Goal: Task Accomplishment & Management: Complete application form

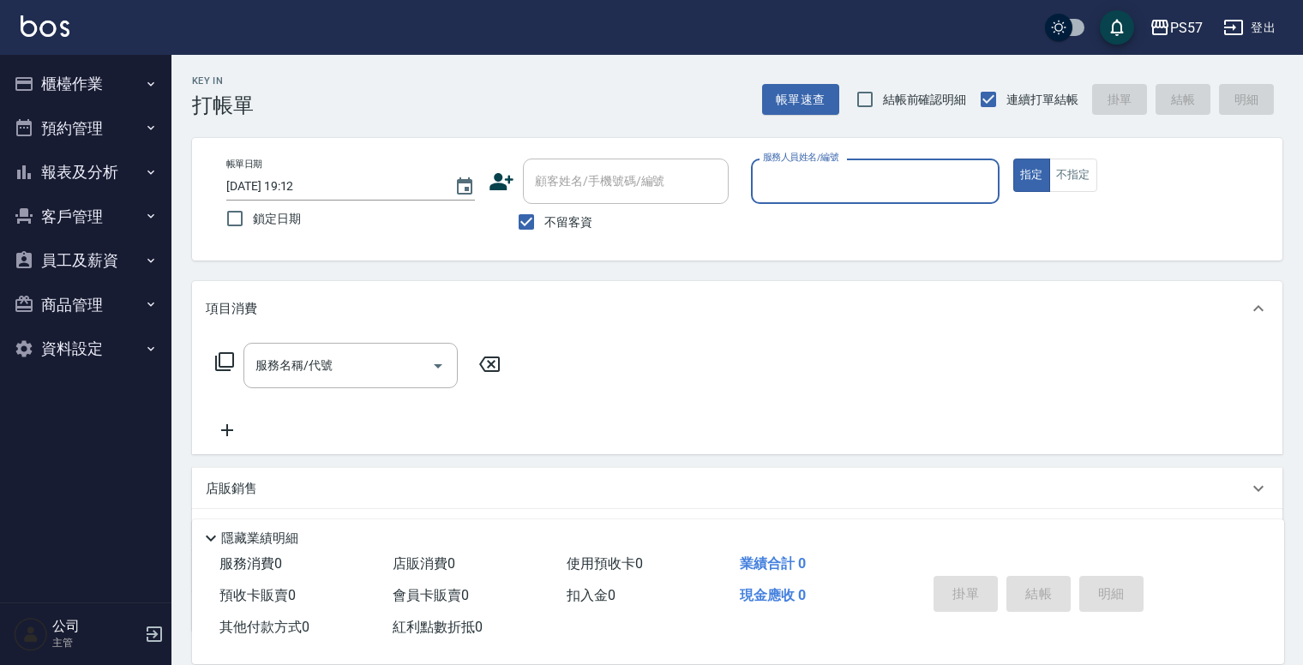
click at [92, 78] on button "櫃檯作業" at bounding box center [86, 84] width 158 height 45
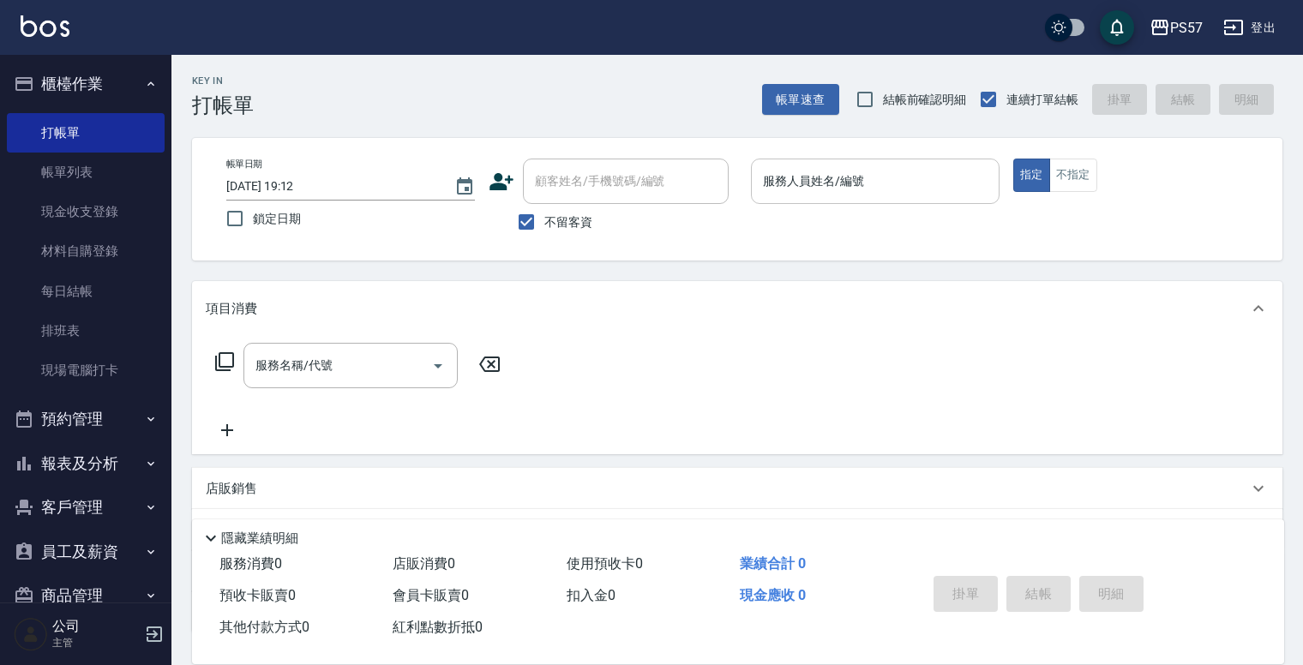
click at [819, 178] on input "服務人員姓名/編號" at bounding box center [875, 181] width 233 height 30
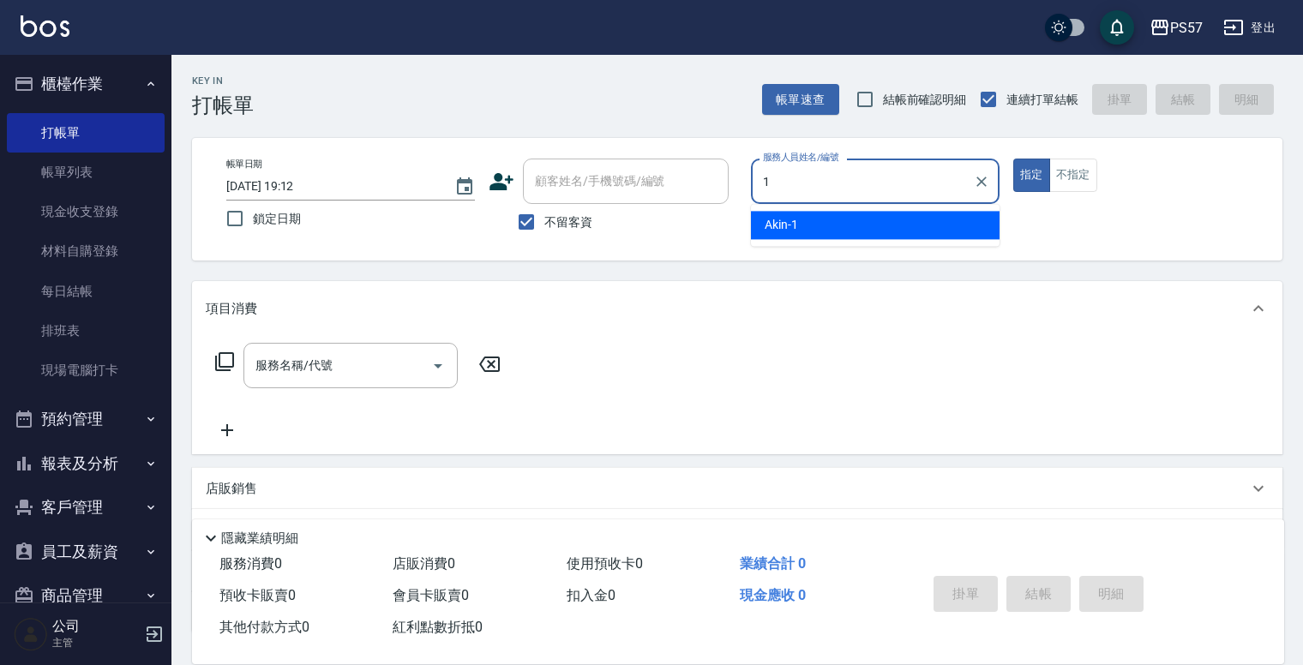
type input "Akin-1"
type button "true"
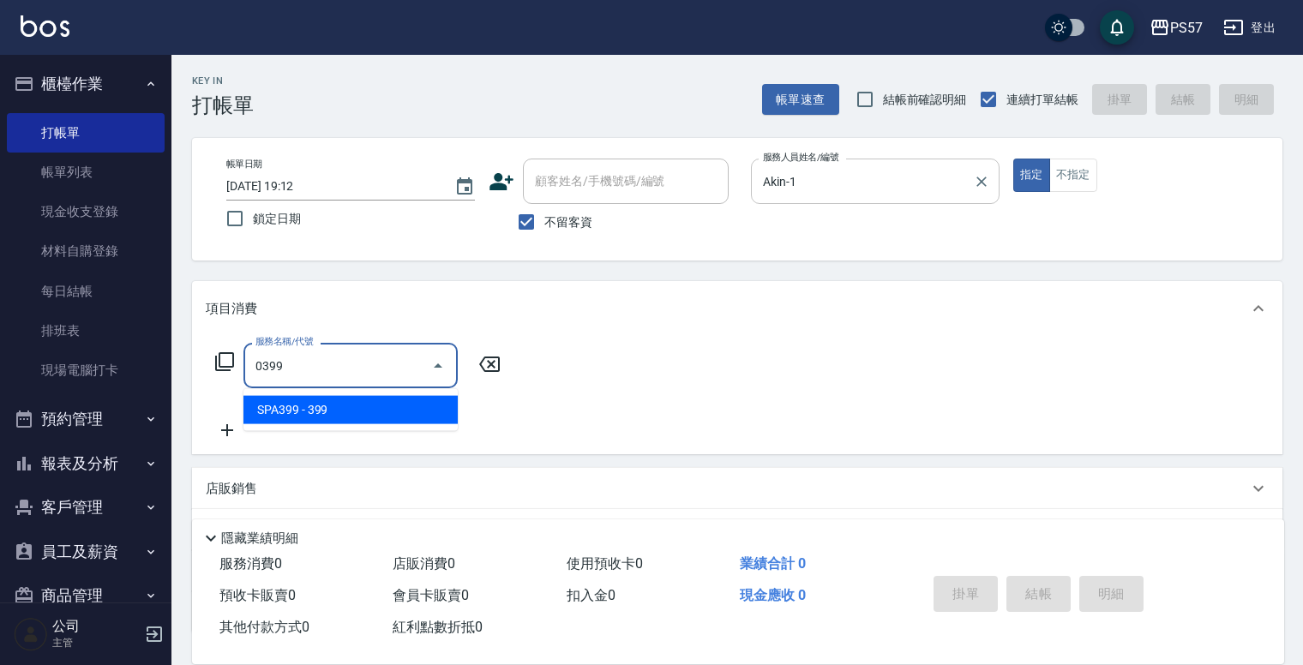
type input "SPA399(0399)"
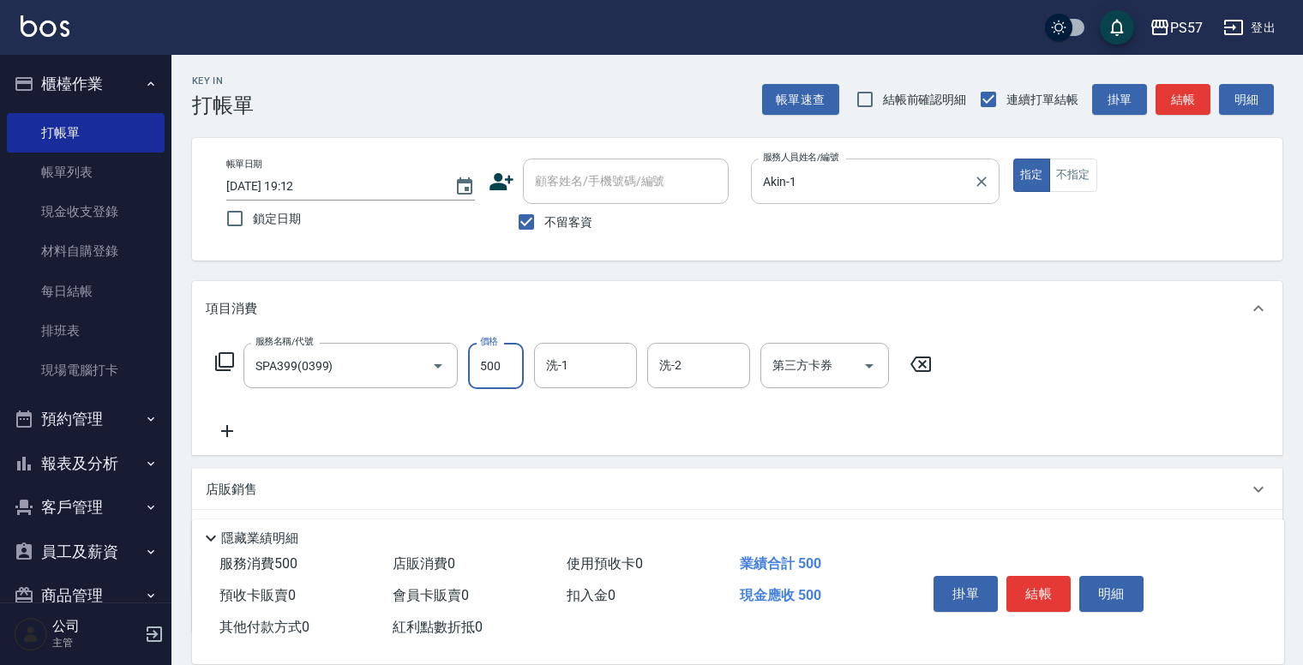
type input "500"
type input "[PERSON_NAME]-33"
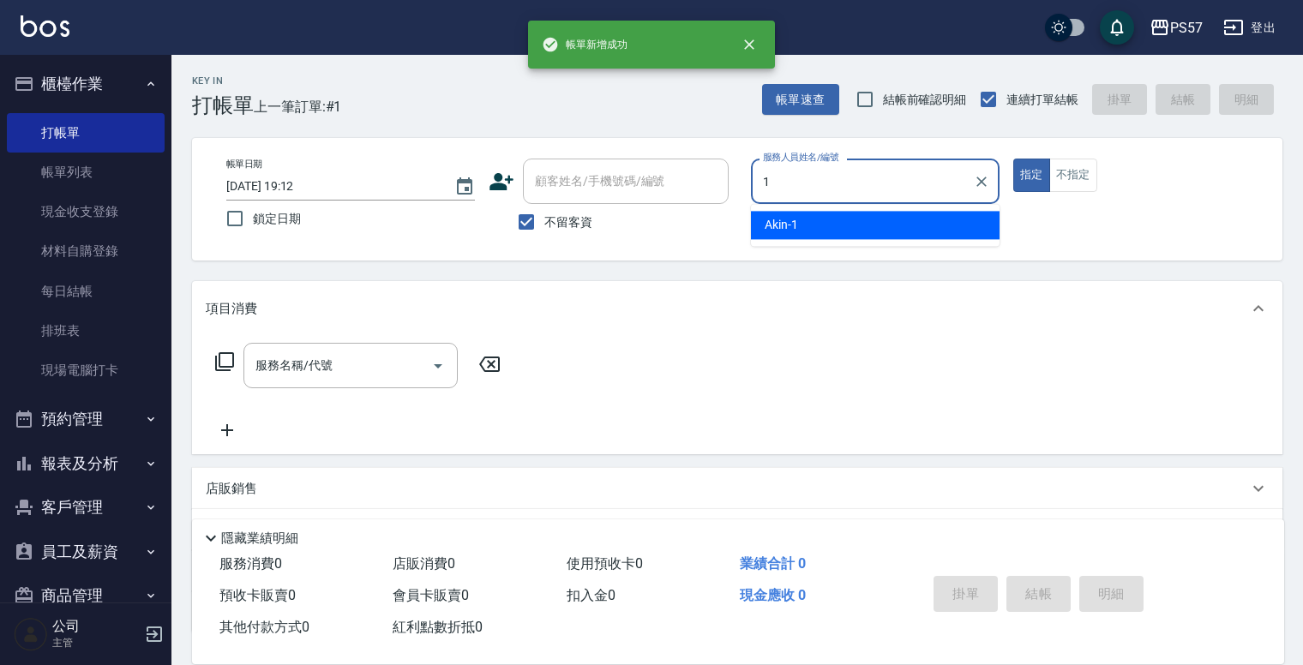
type input "Akin-1"
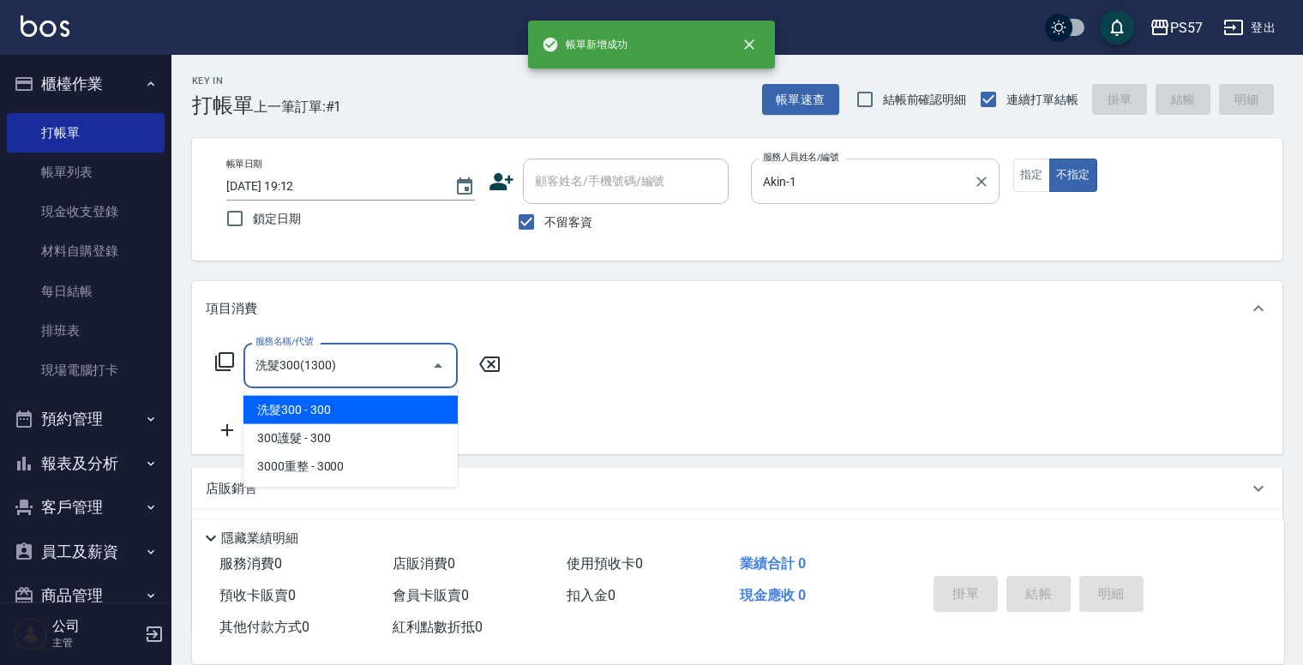
type input "洗髮300(1300)"
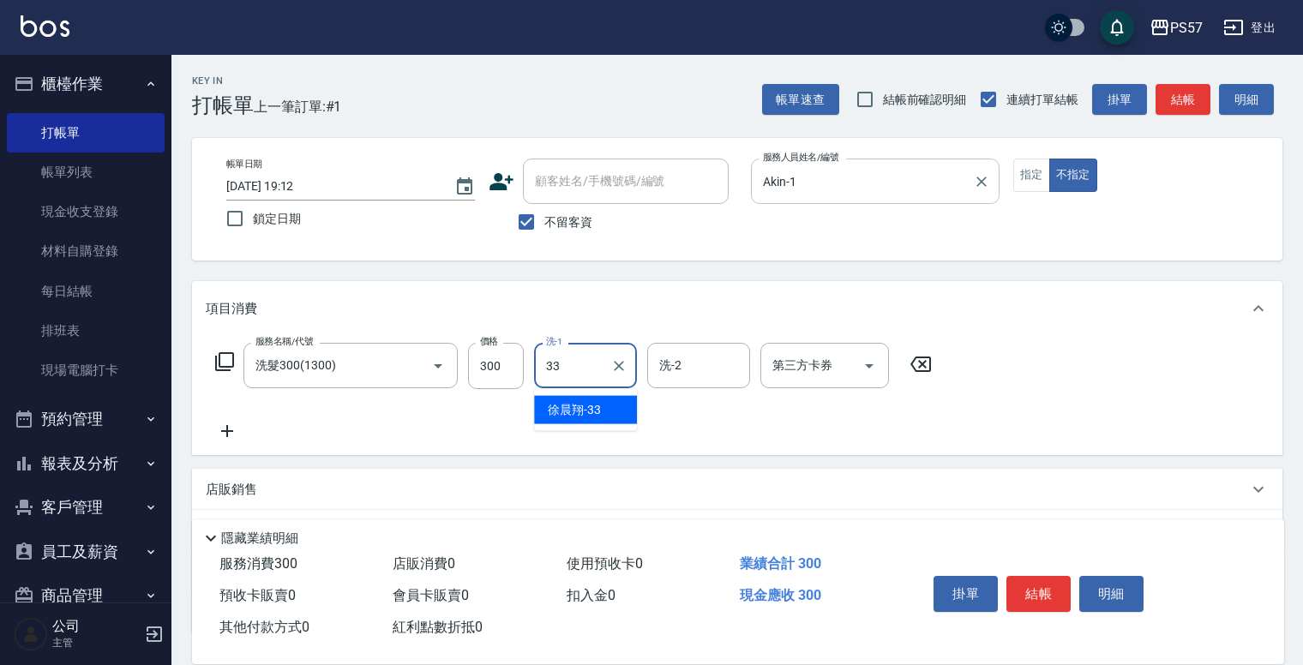
type input "[PERSON_NAME]-33"
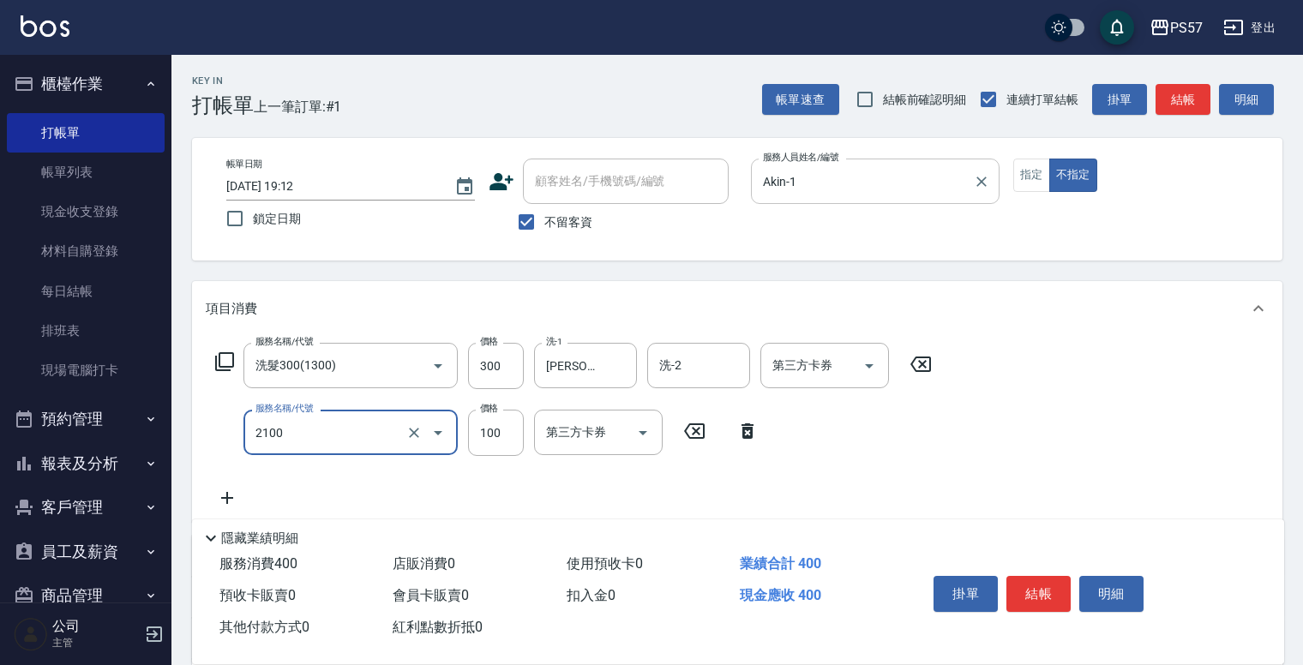
type input "剪髮100(2100)"
type input "60"
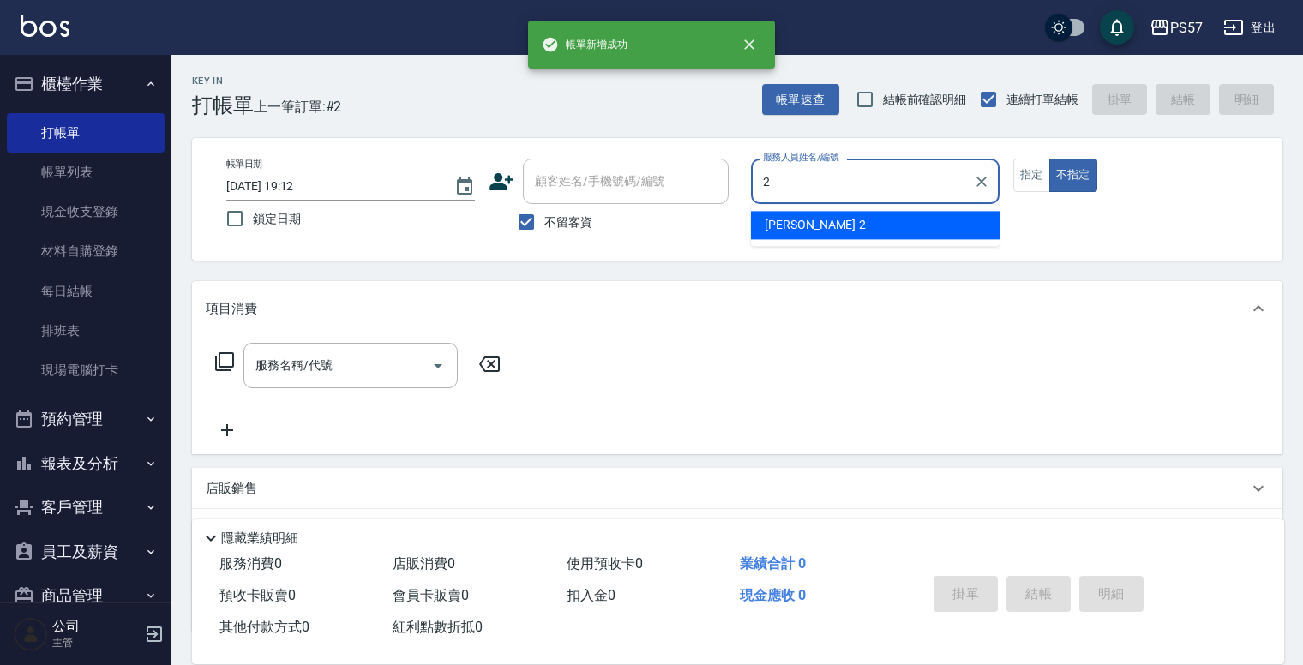
type input "圓圓-2"
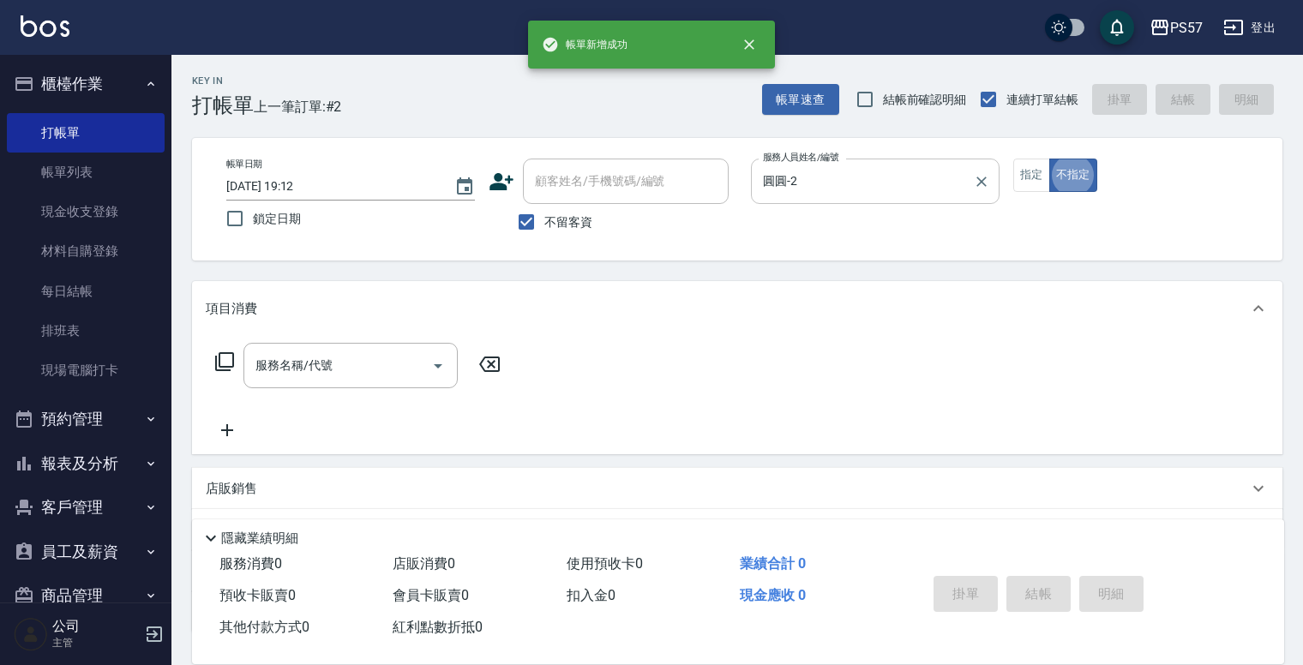
type button "false"
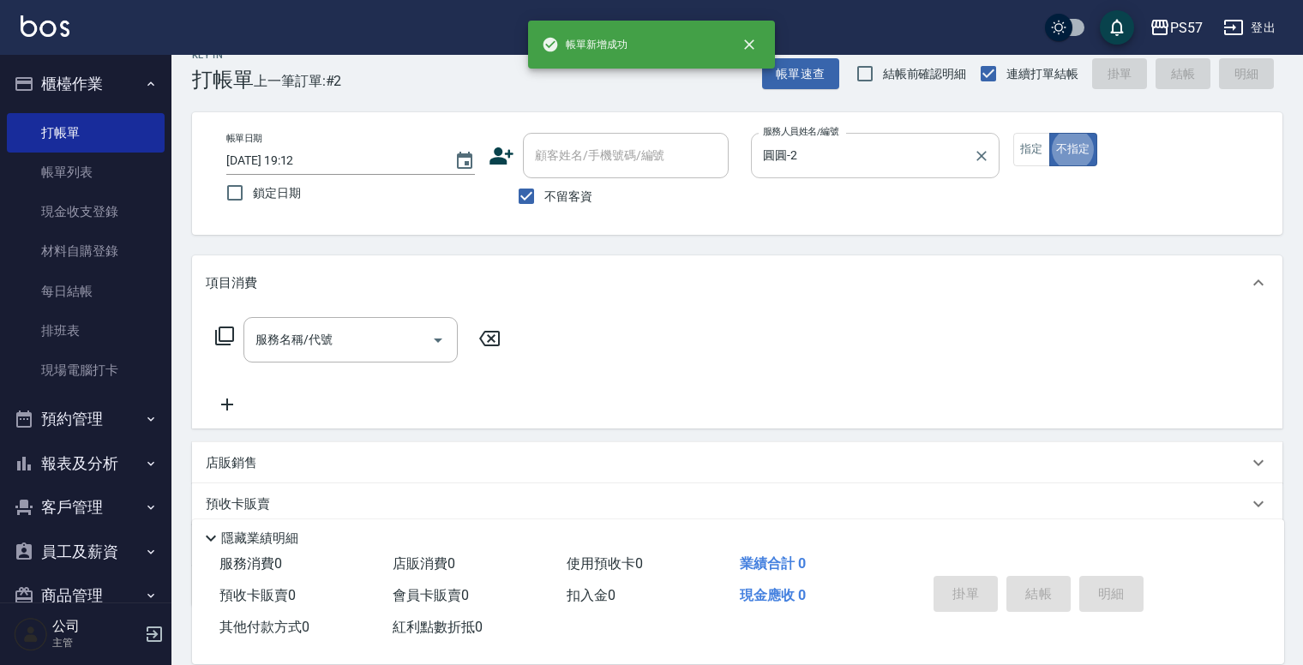
scroll to position [27, 0]
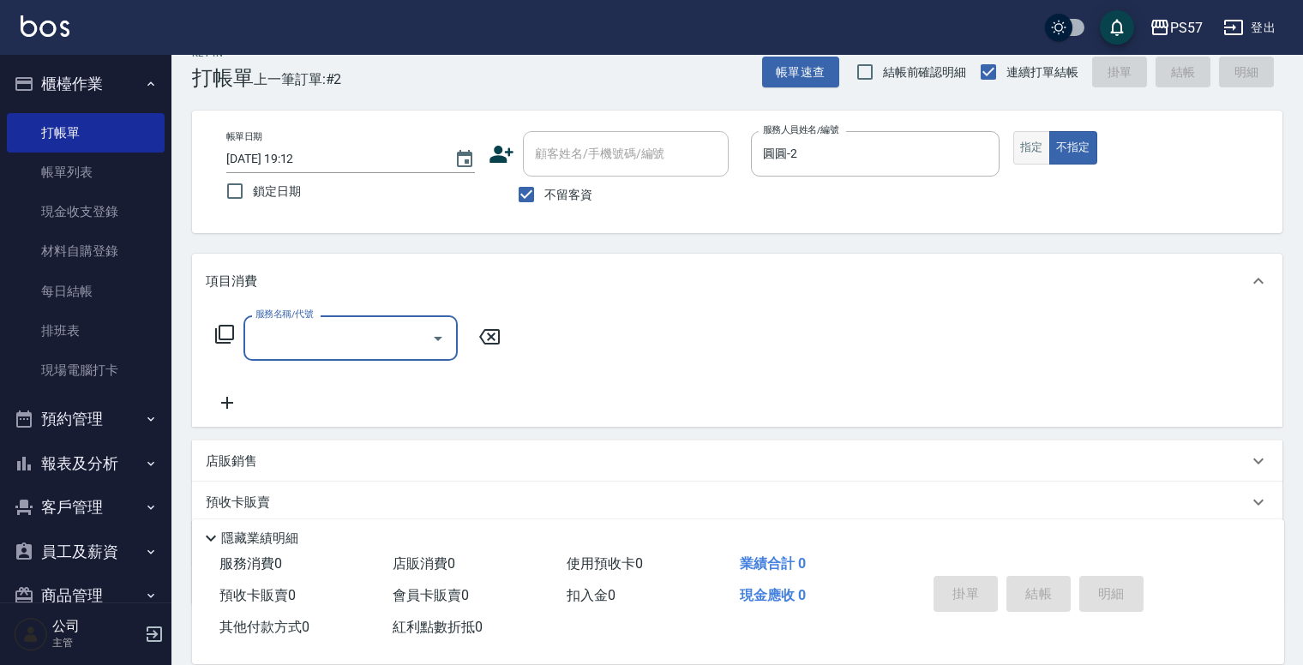
click at [1034, 149] on button "指定" at bounding box center [1031, 147] width 37 height 33
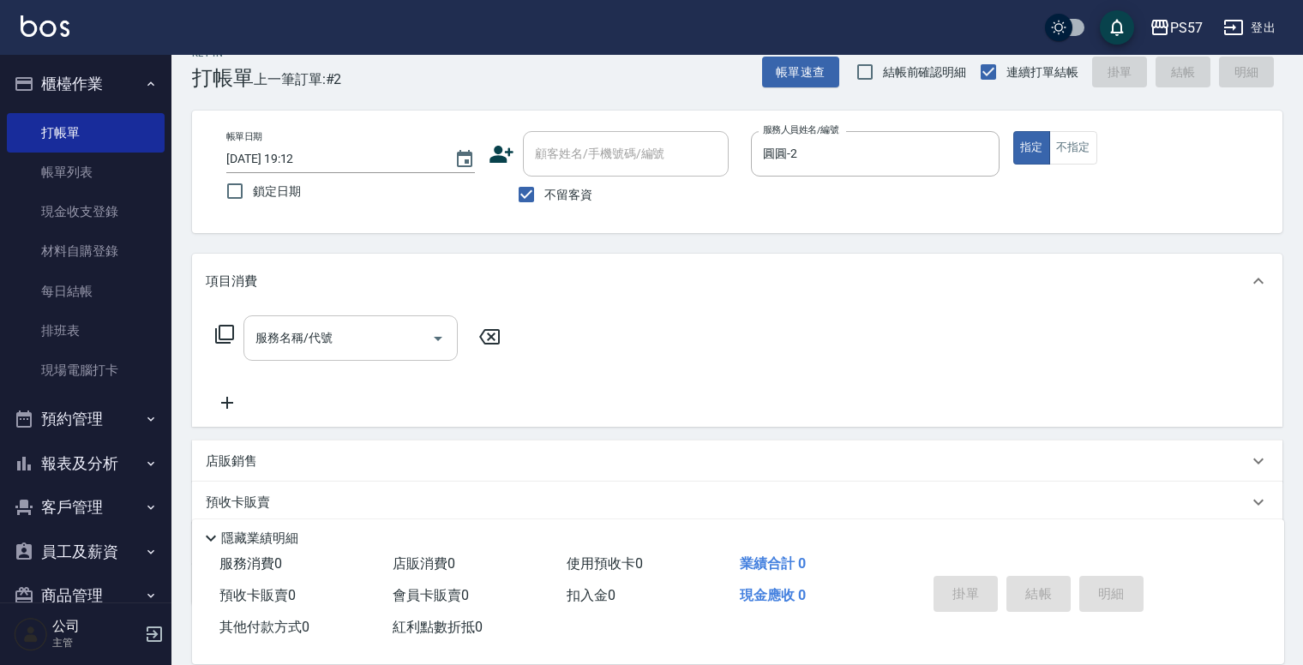
click at [363, 338] on input "服務名稱/代號" at bounding box center [337, 338] width 173 height 30
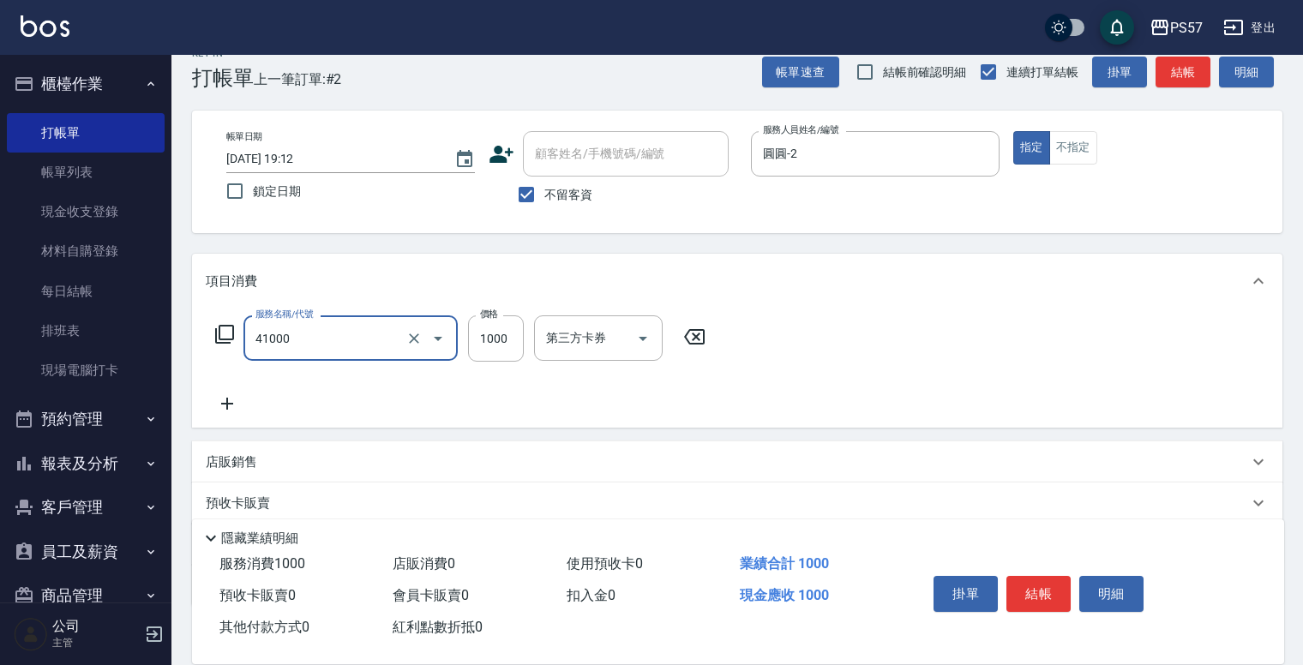
type input "任義金額燙髮(41000)"
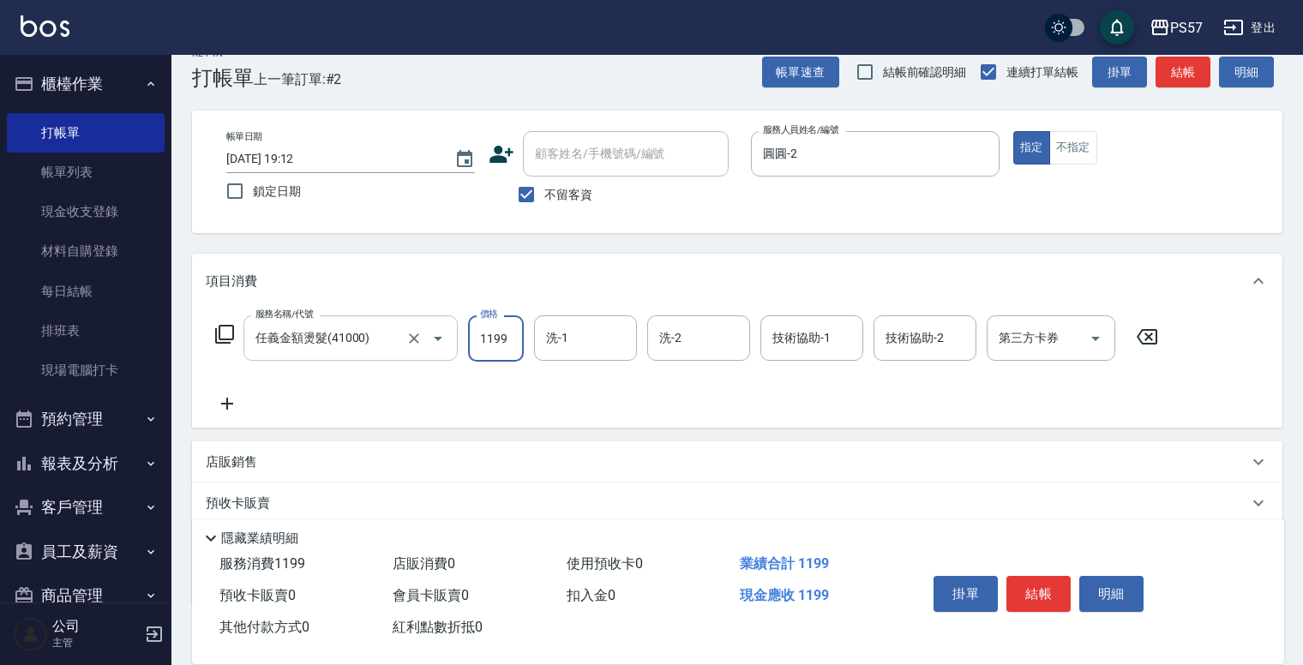
type input "1199"
type input "[PERSON_NAME]-22"
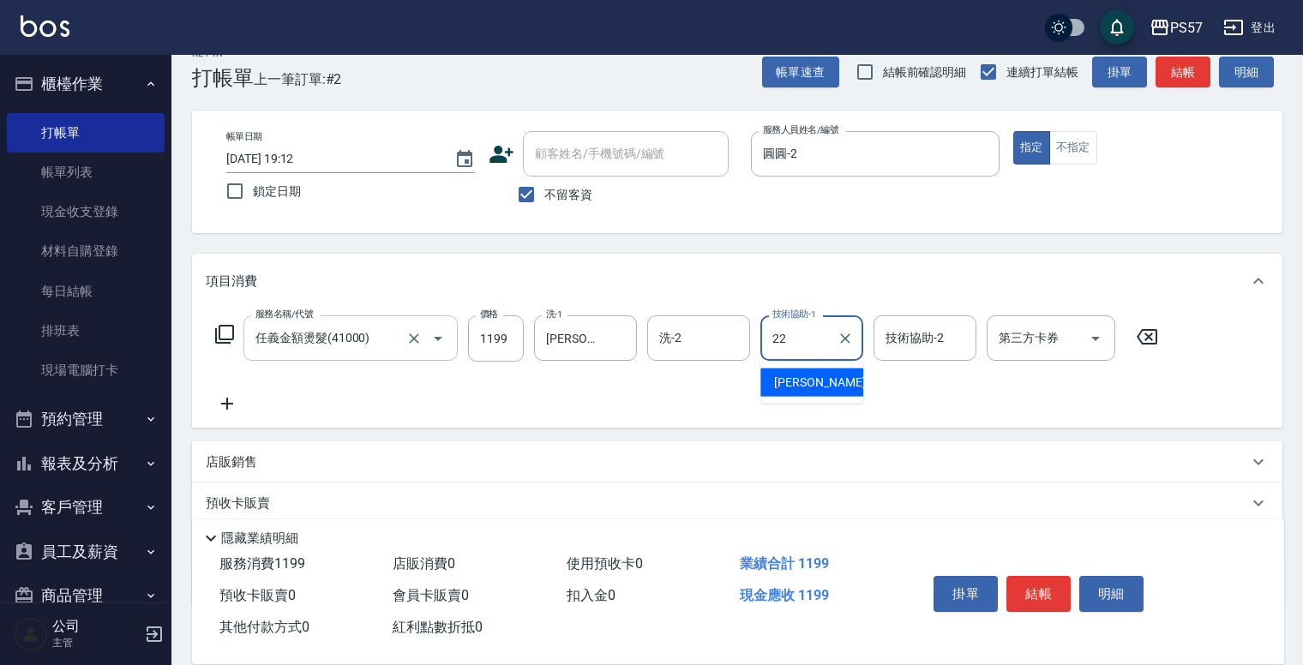
type input "[PERSON_NAME]-22"
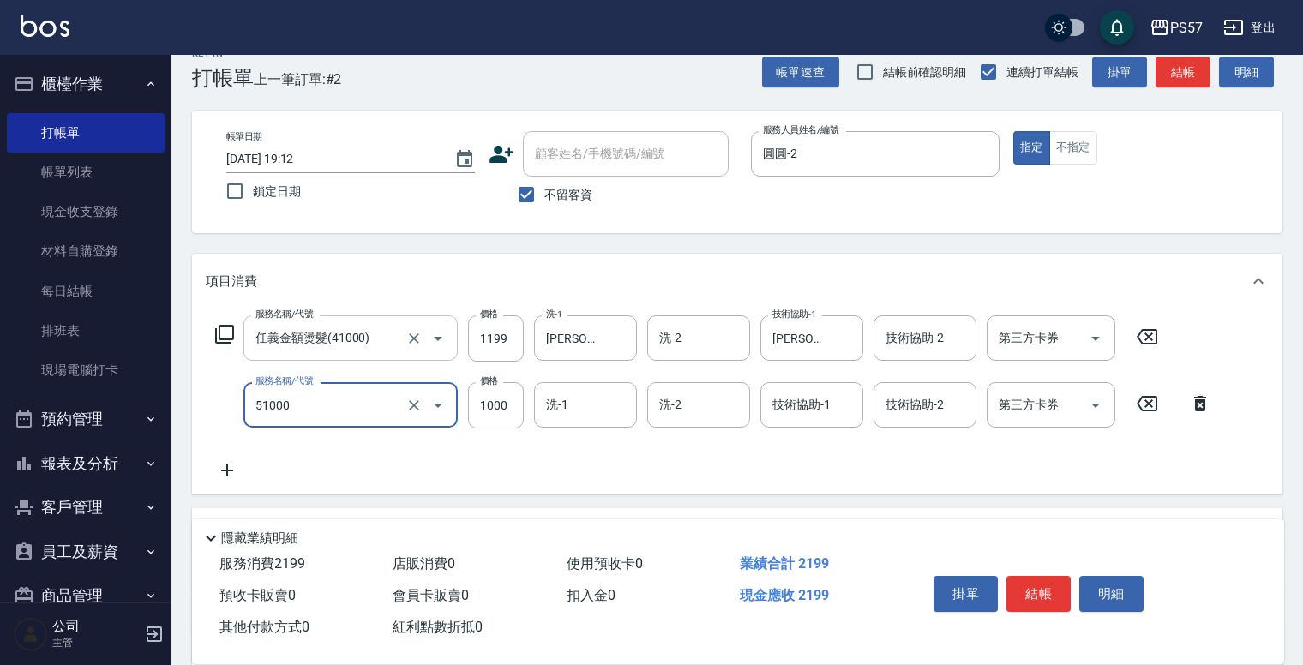
type input "任意金額染髮(51000)"
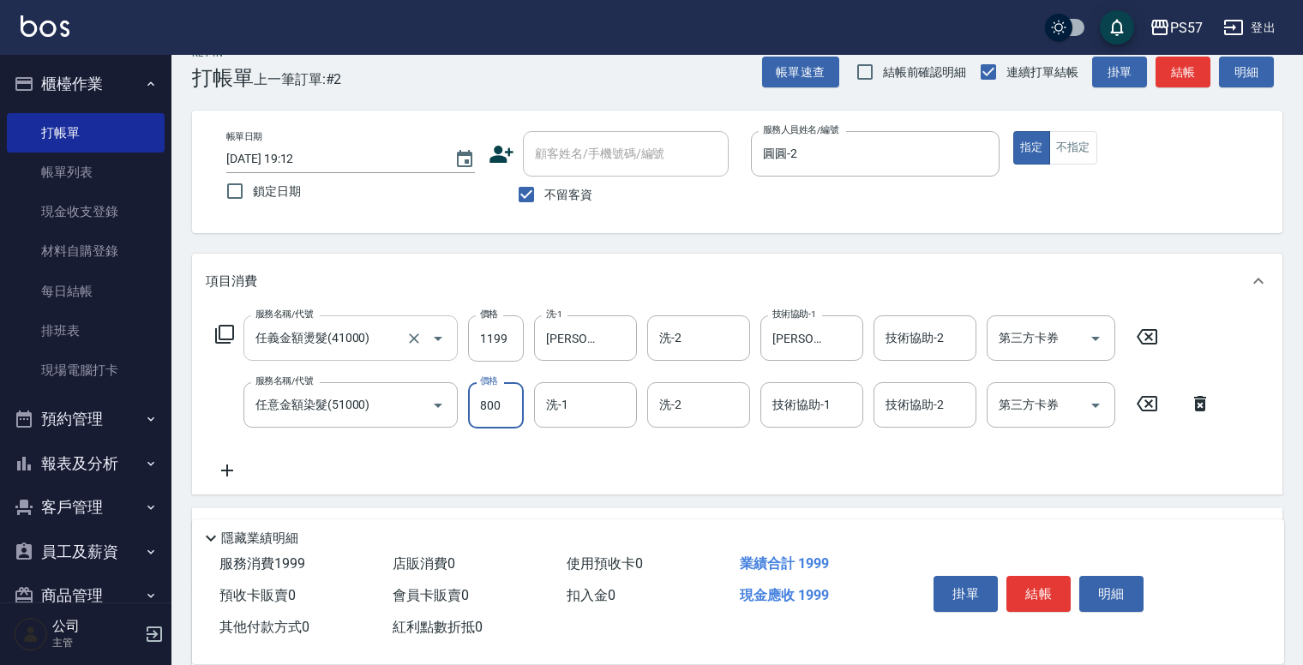
type input "800"
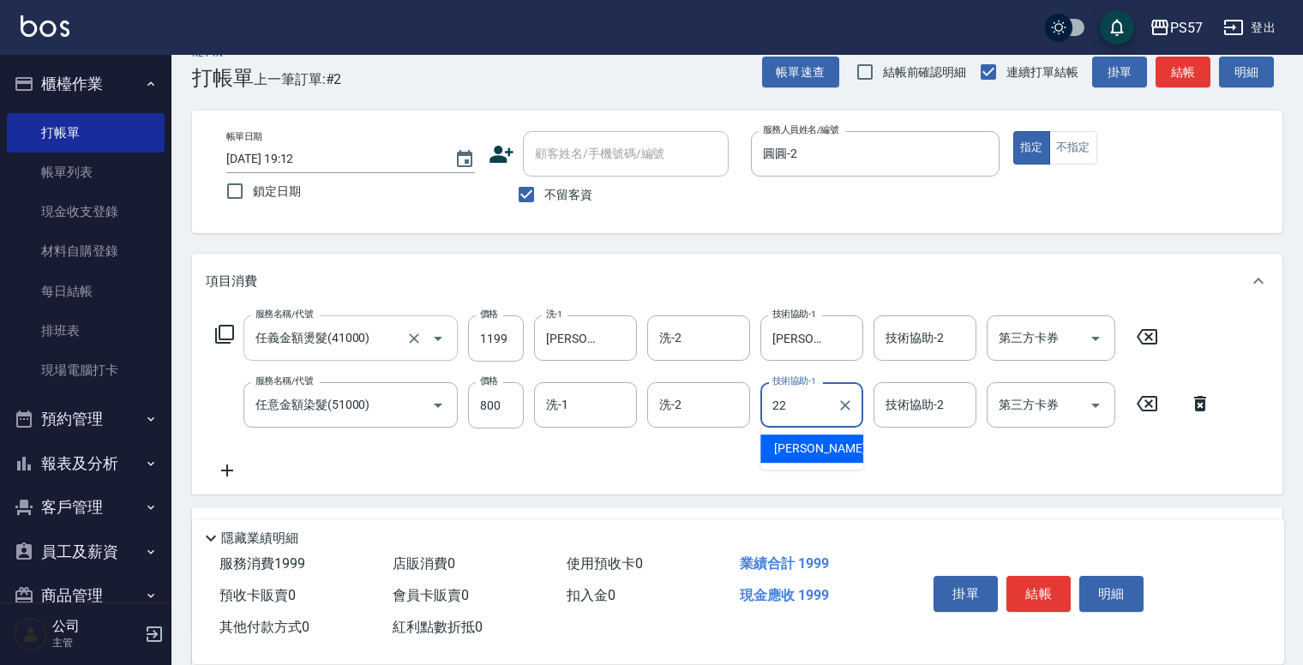
type input "[PERSON_NAME]-22"
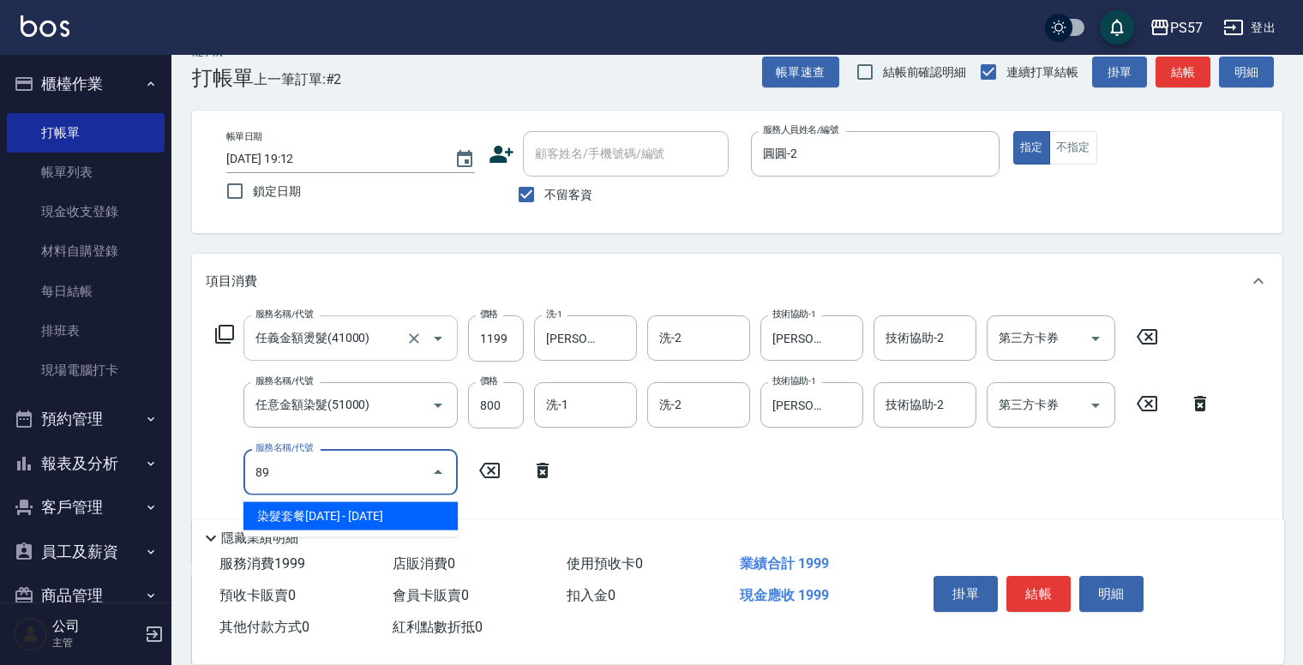
type input "8"
type input "6"
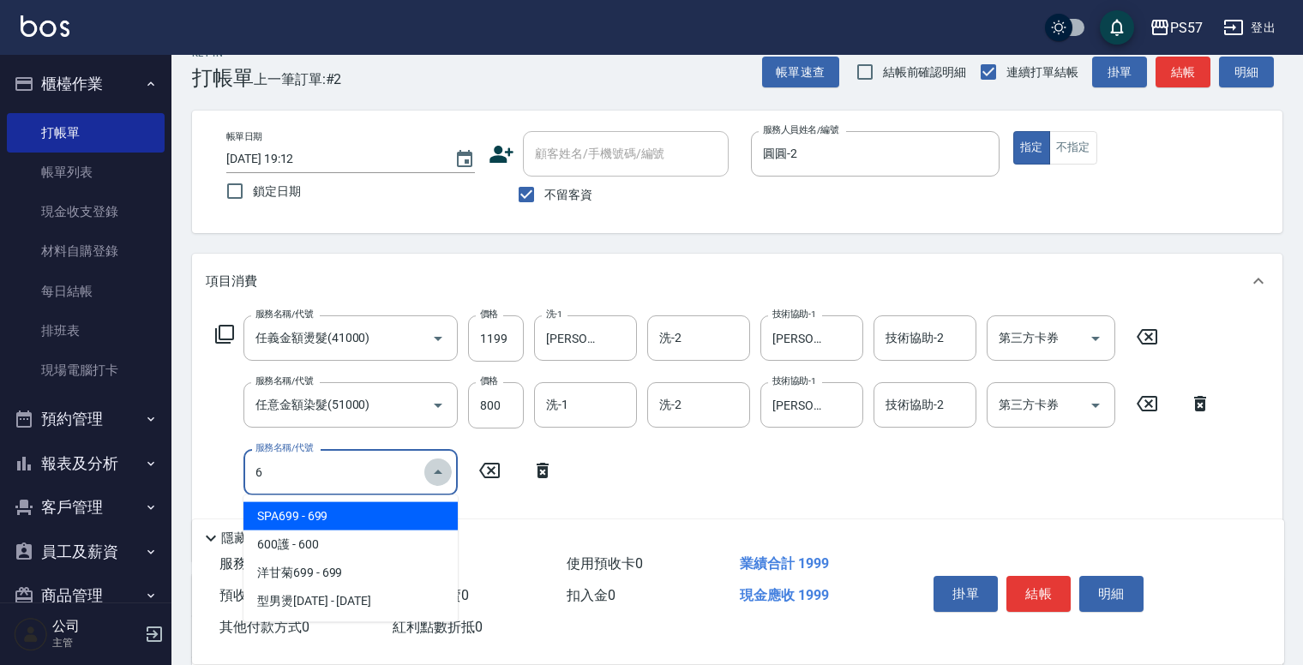
click at [436, 476] on icon "Close" at bounding box center [438, 472] width 21 height 21
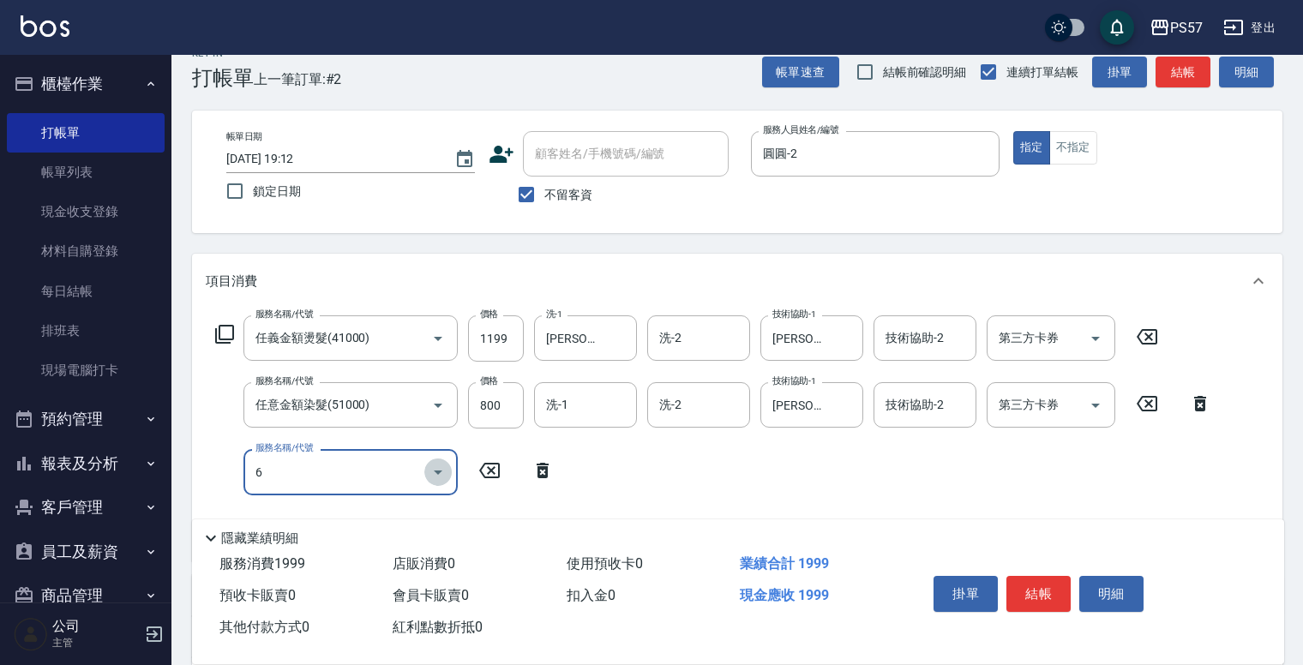
click at [442, 477] on icon "Open" at bounding box center [438, 472] width 21 height 21
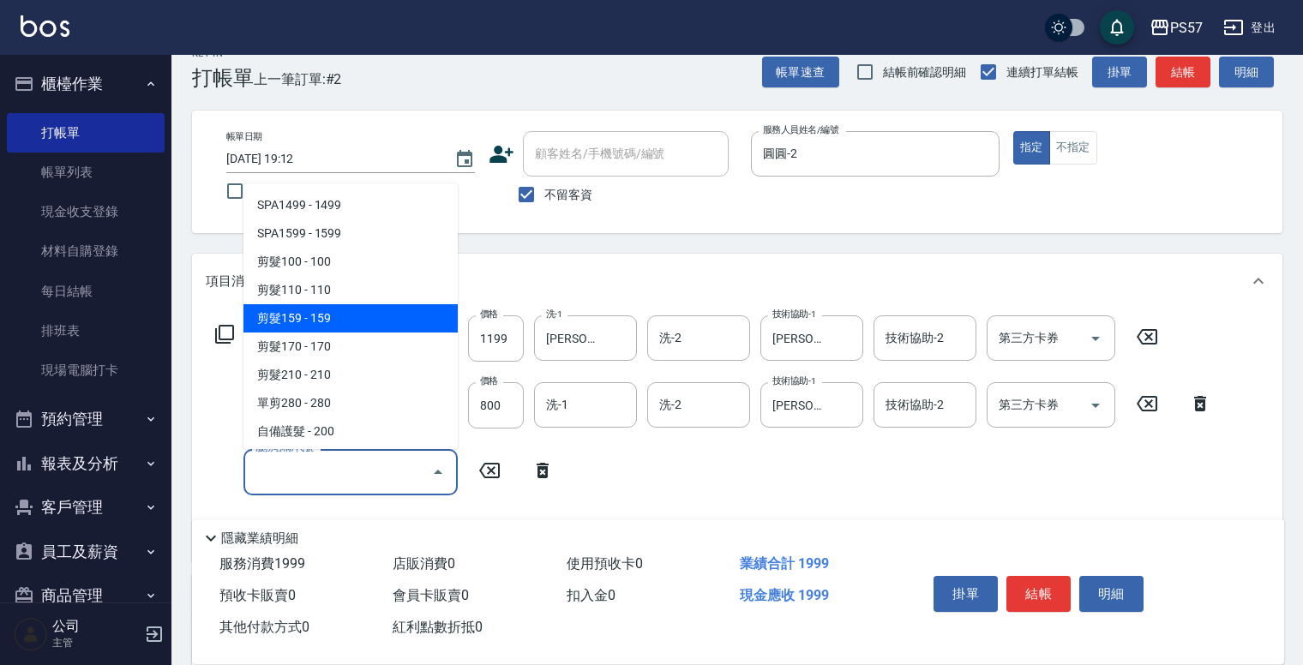
scroll to position [1028, 0]
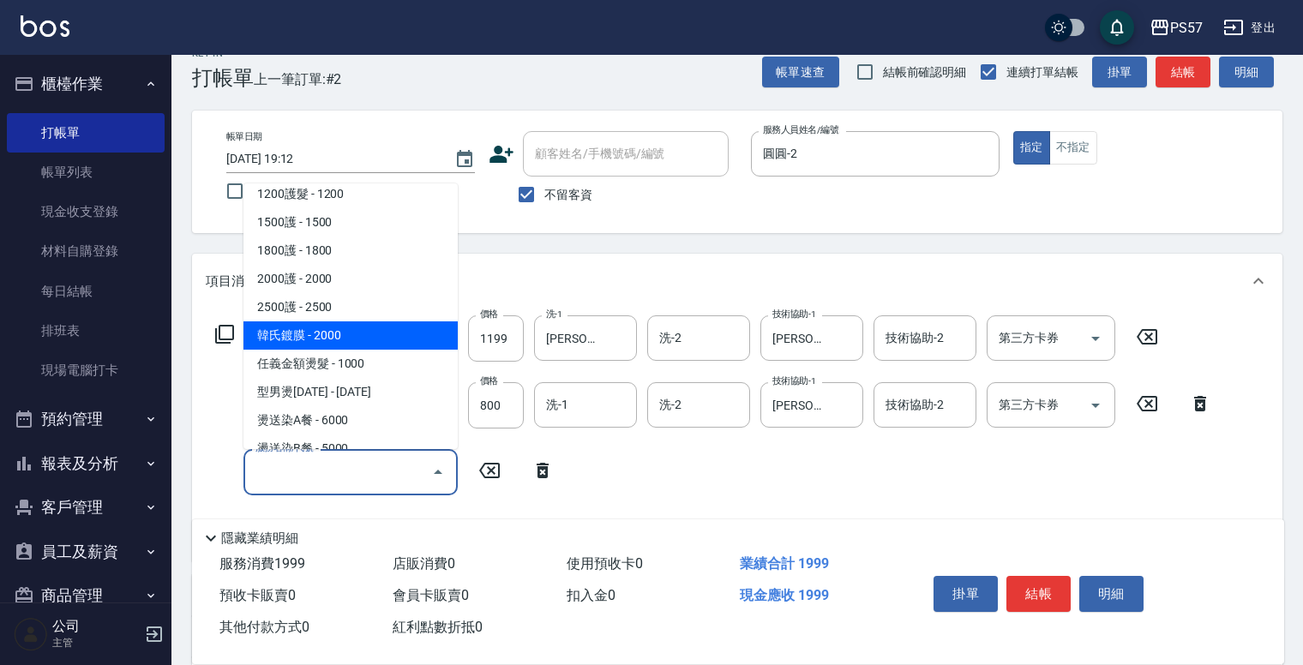
click at [288, 339] on span "韓氏鍍膜 - 2000" at bounding box center [350, 335] width 214 height 28
type input "韓氏鍍膜(33000)"
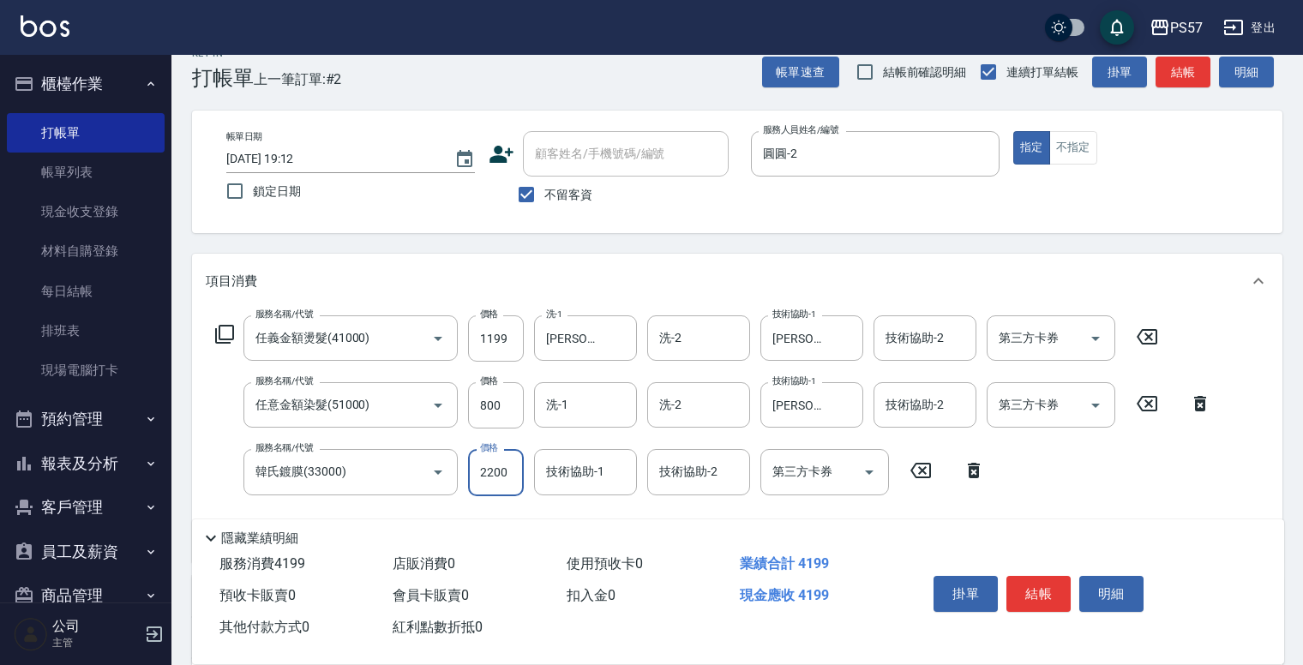
type input "2200"
type input "[PERSON_NAME]-22"
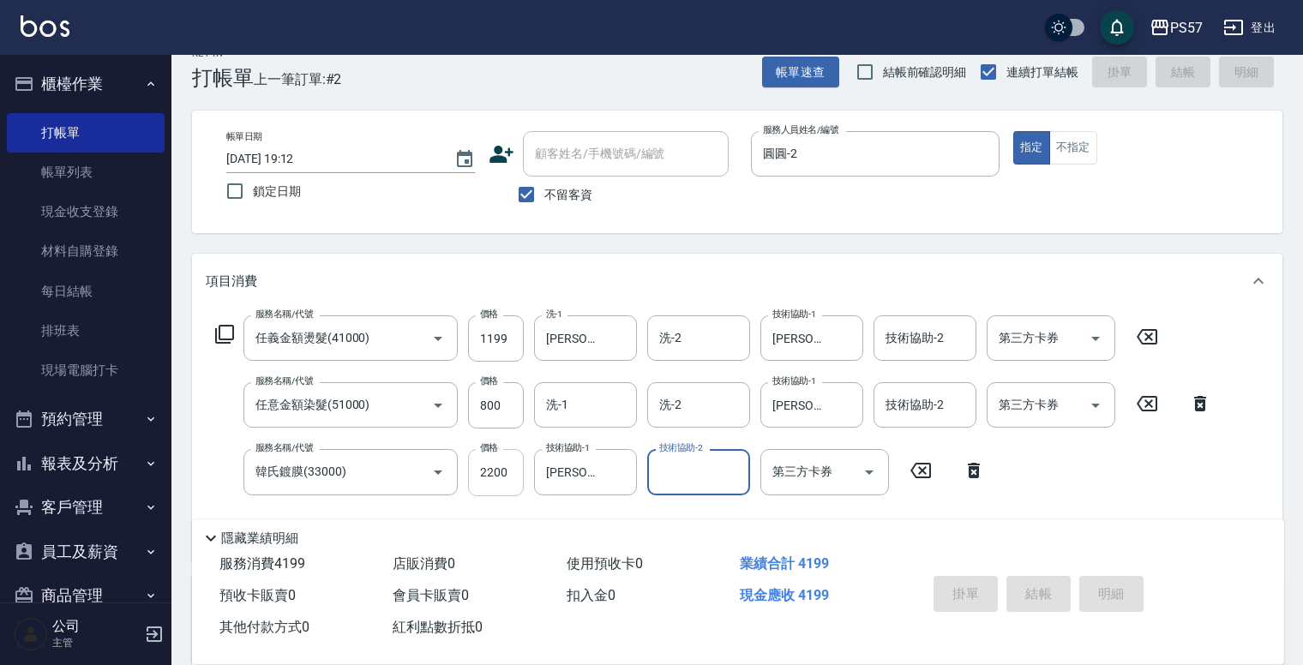
type input "[DATE] 19:13"
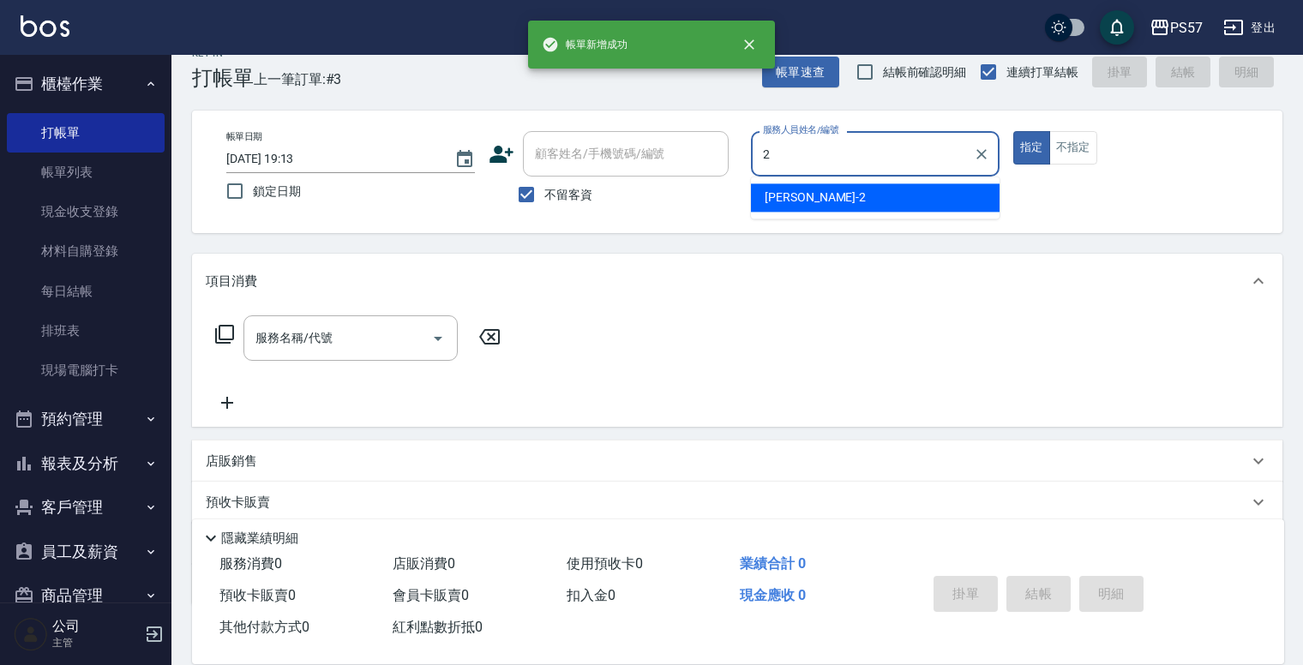
type input "圓圓-2"
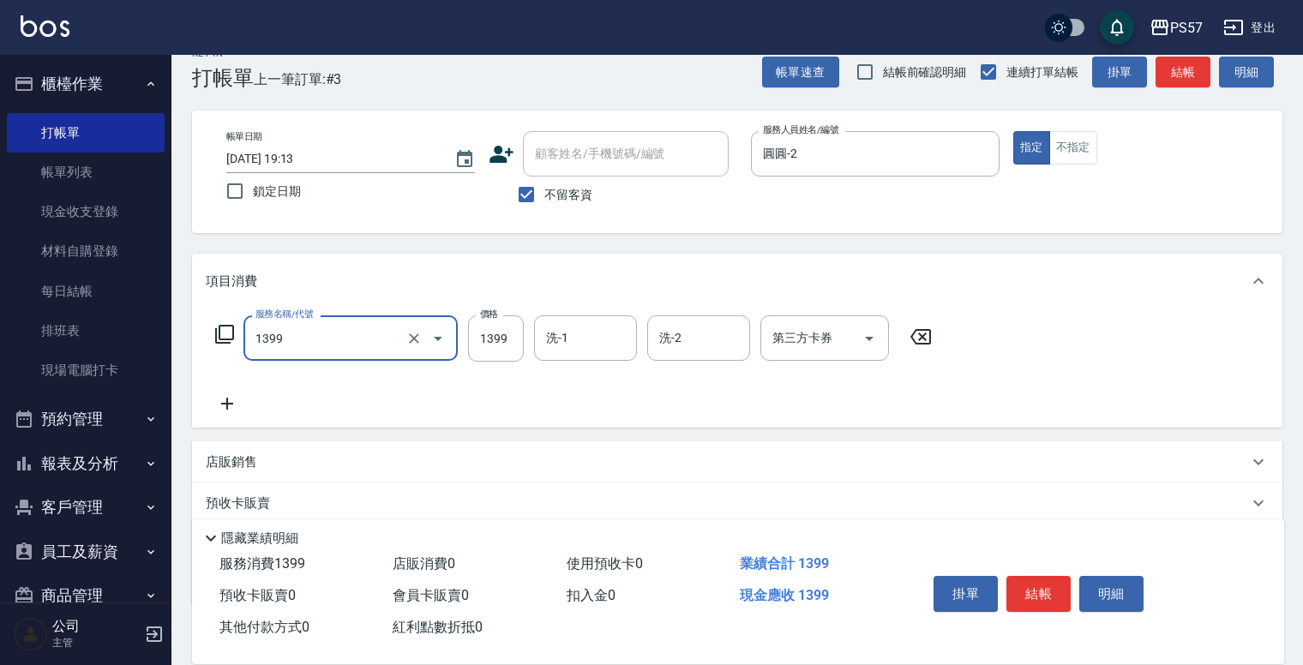
type input "SPA1399(1399)"
type input "1400"
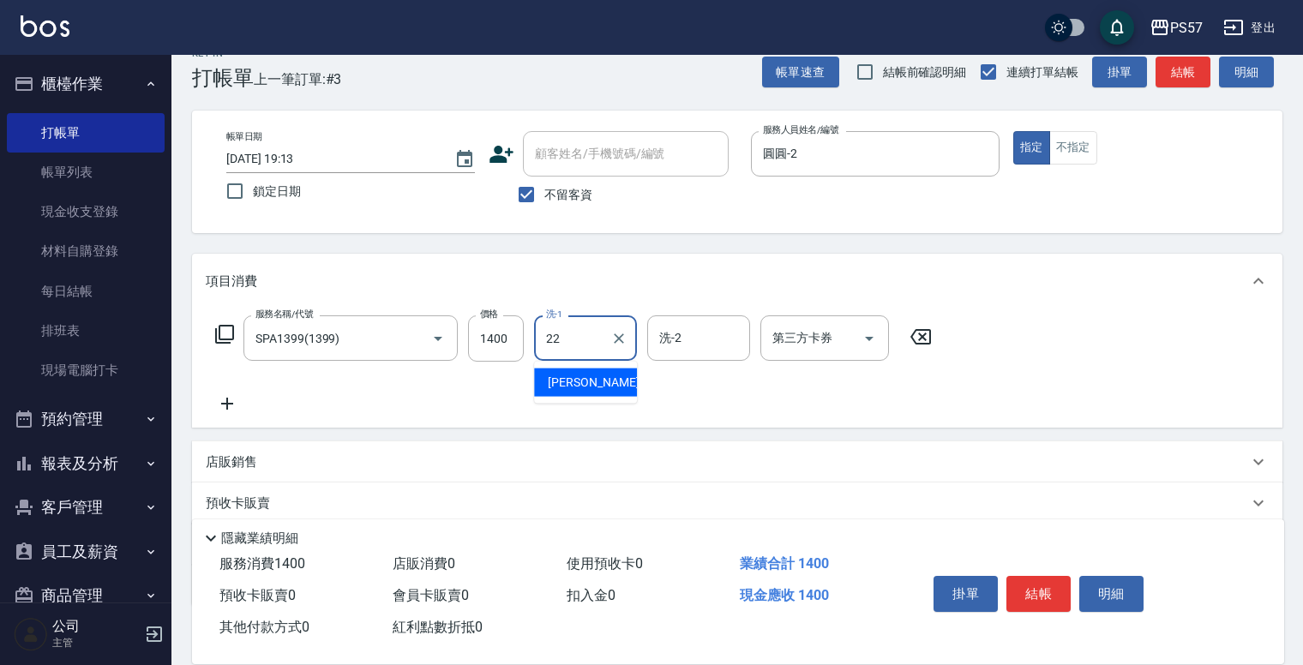
type input "[PERSON_NAME]-22"
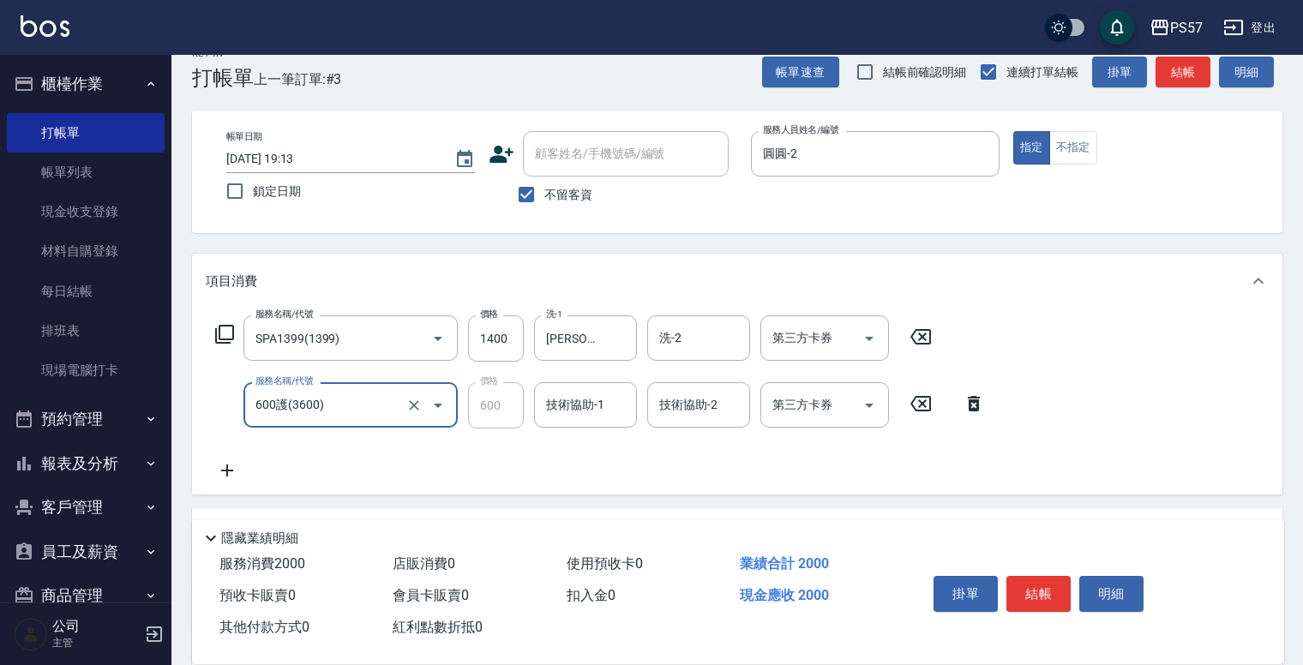
type input "600護(3600)"
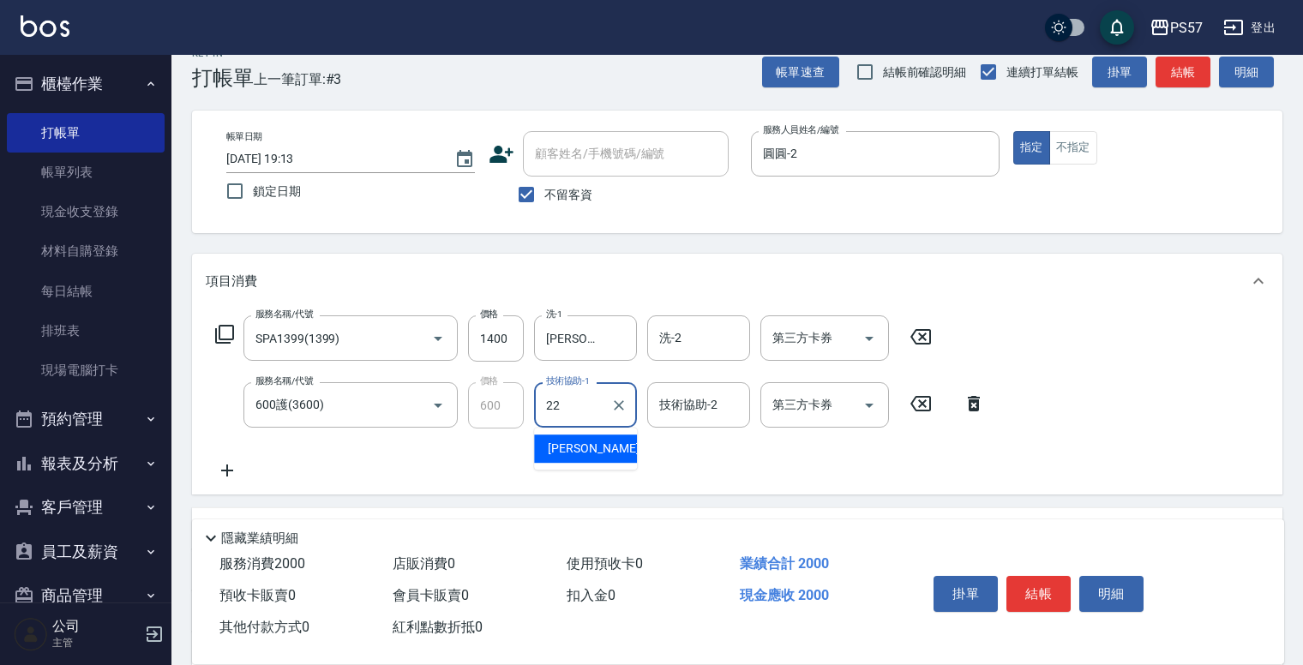
type input "[PERSON_NAME]-22"
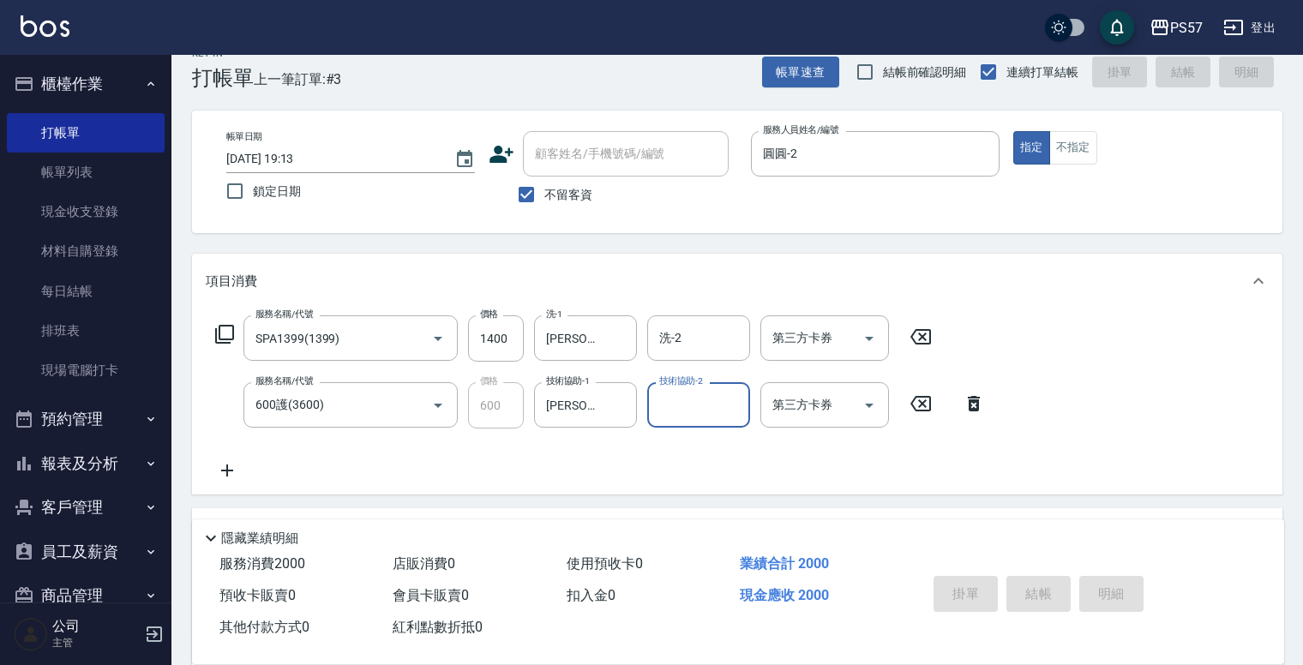
type input "[DATE] 19:14"
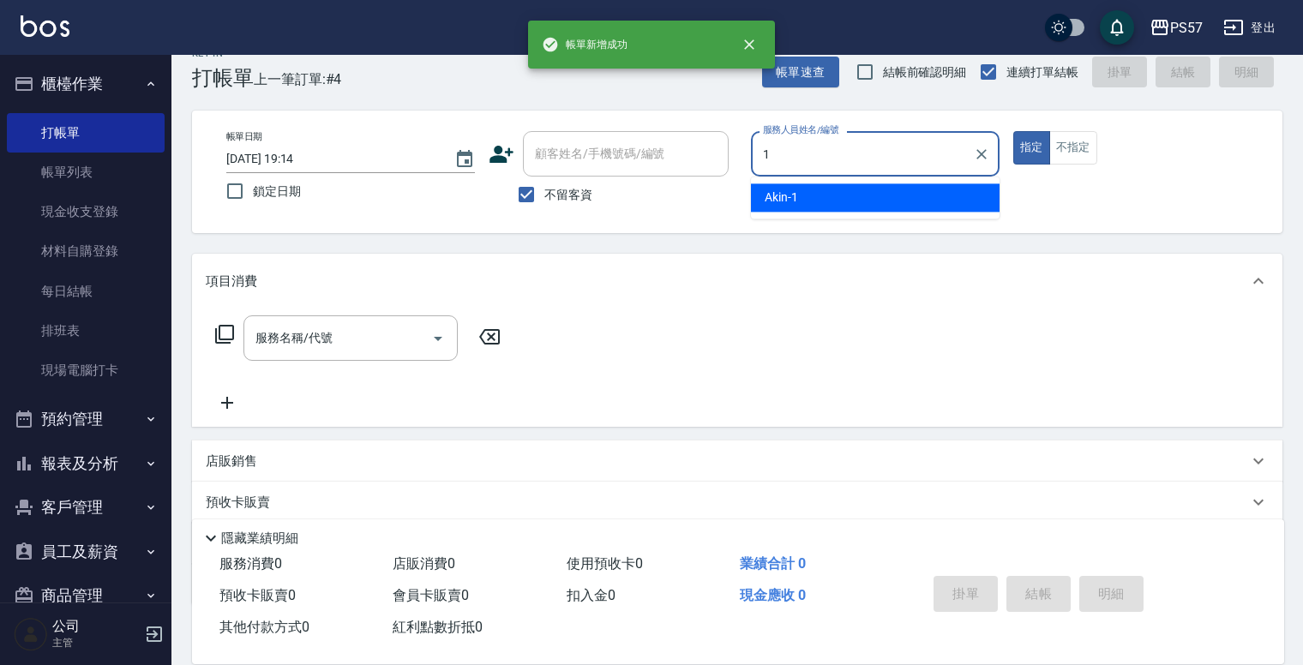
type input "Akin-1"
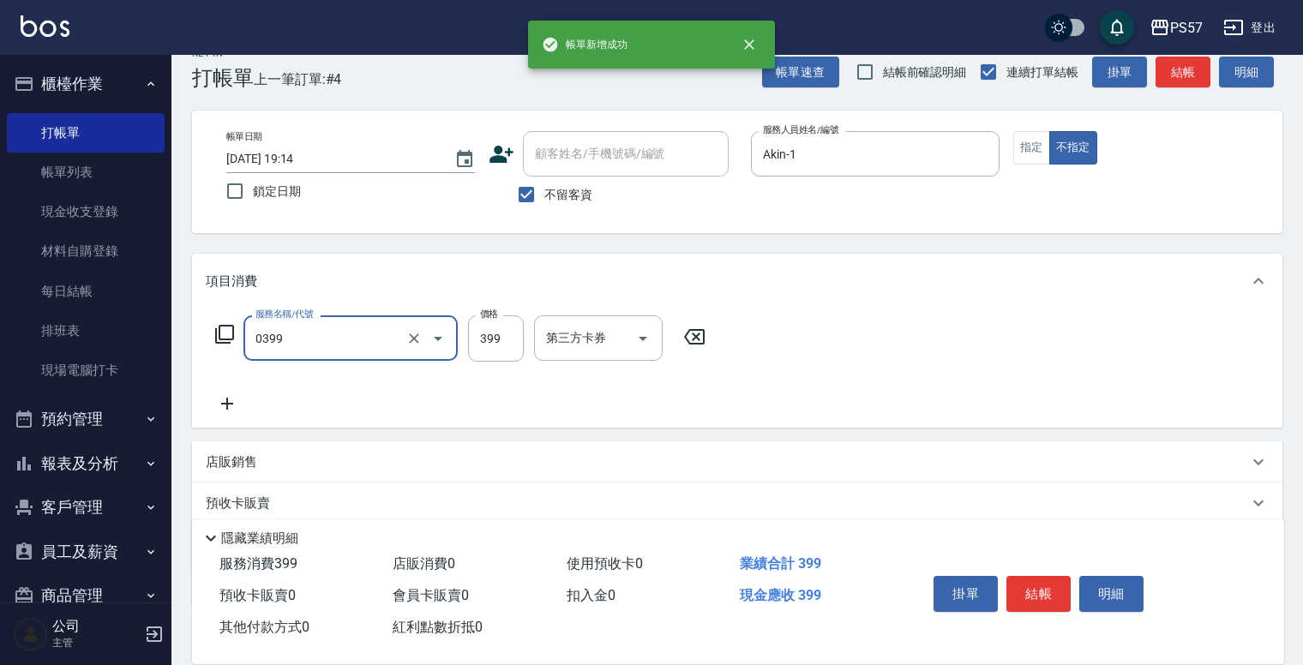
type input "SPA399(0399)"
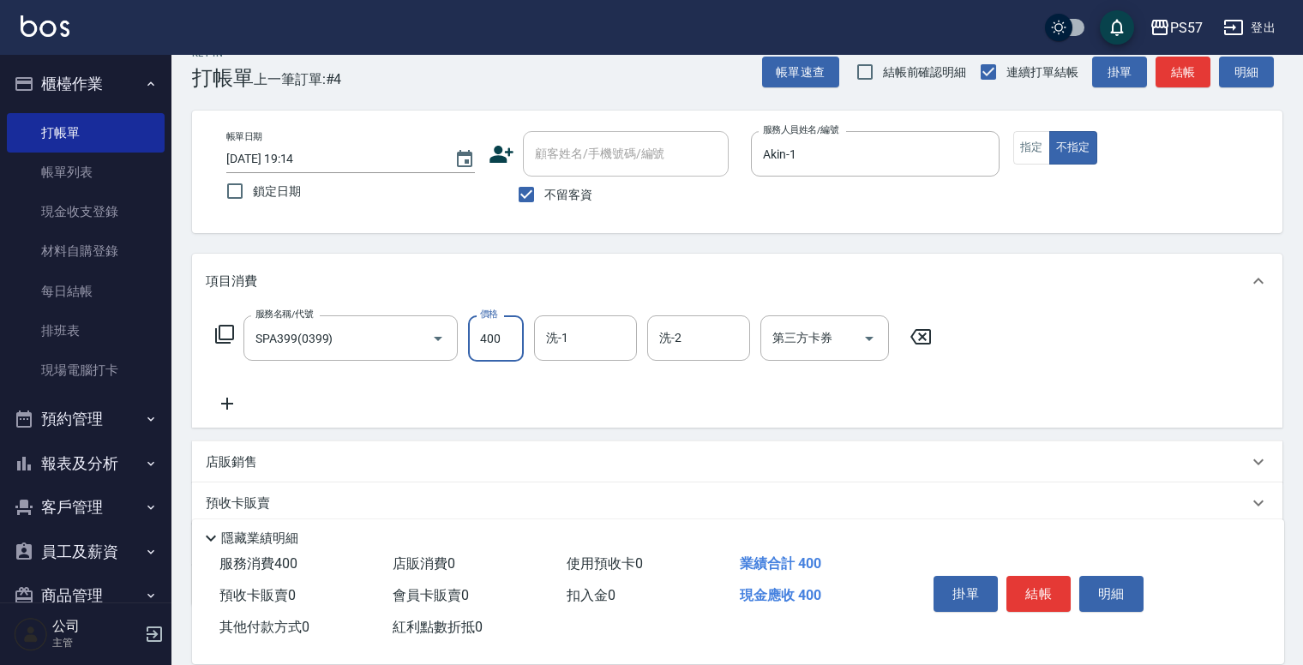
type input "400"
type input "[PERSON_NAME]-33"
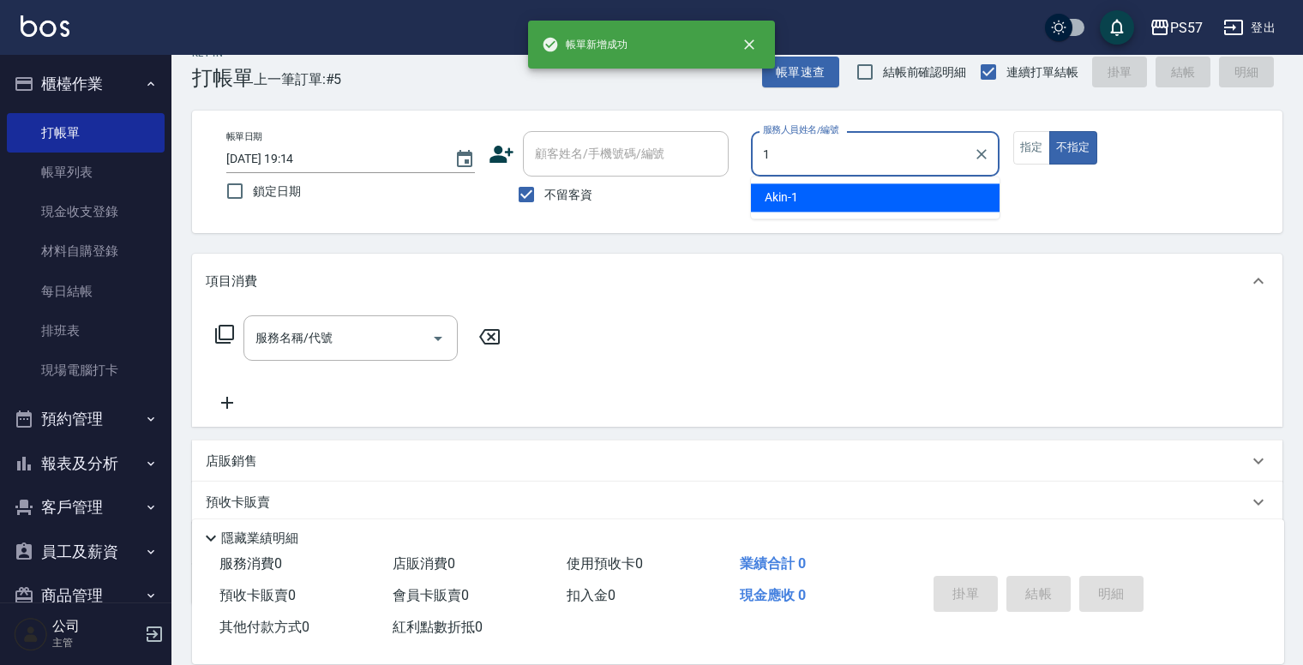
type input "Akin-1"
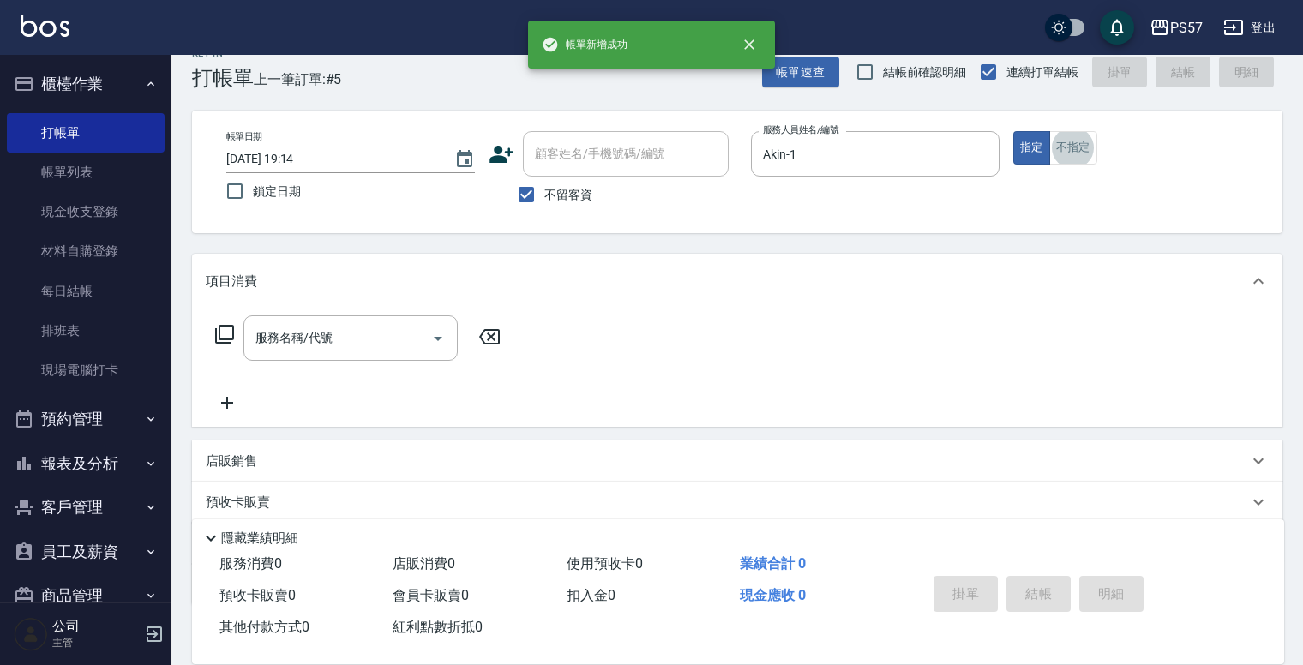
scroll to position [55, 0]
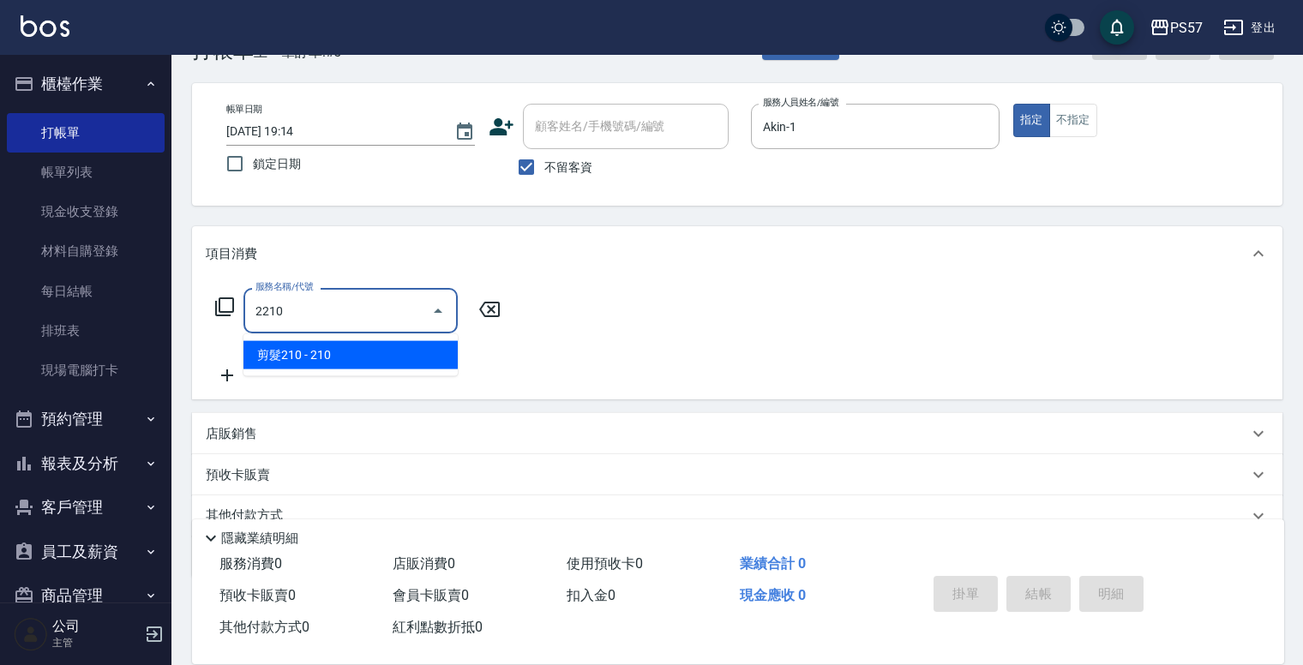
type input "剪髮210(2210)"
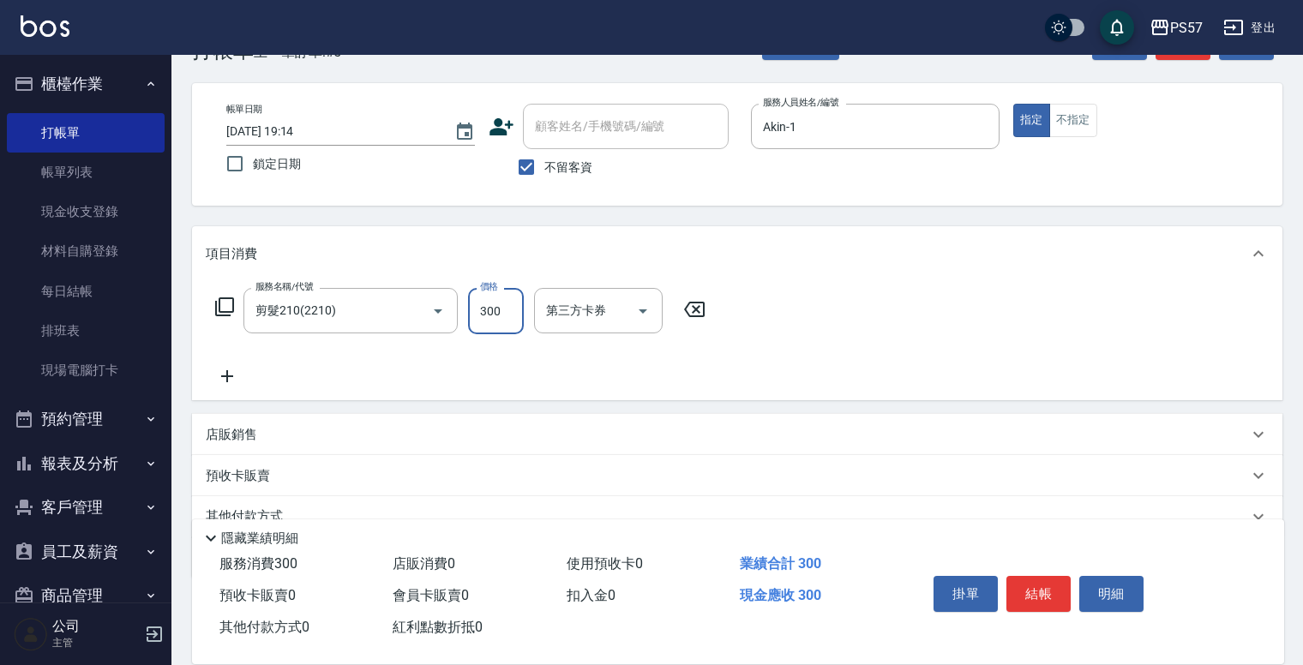
type input "300"
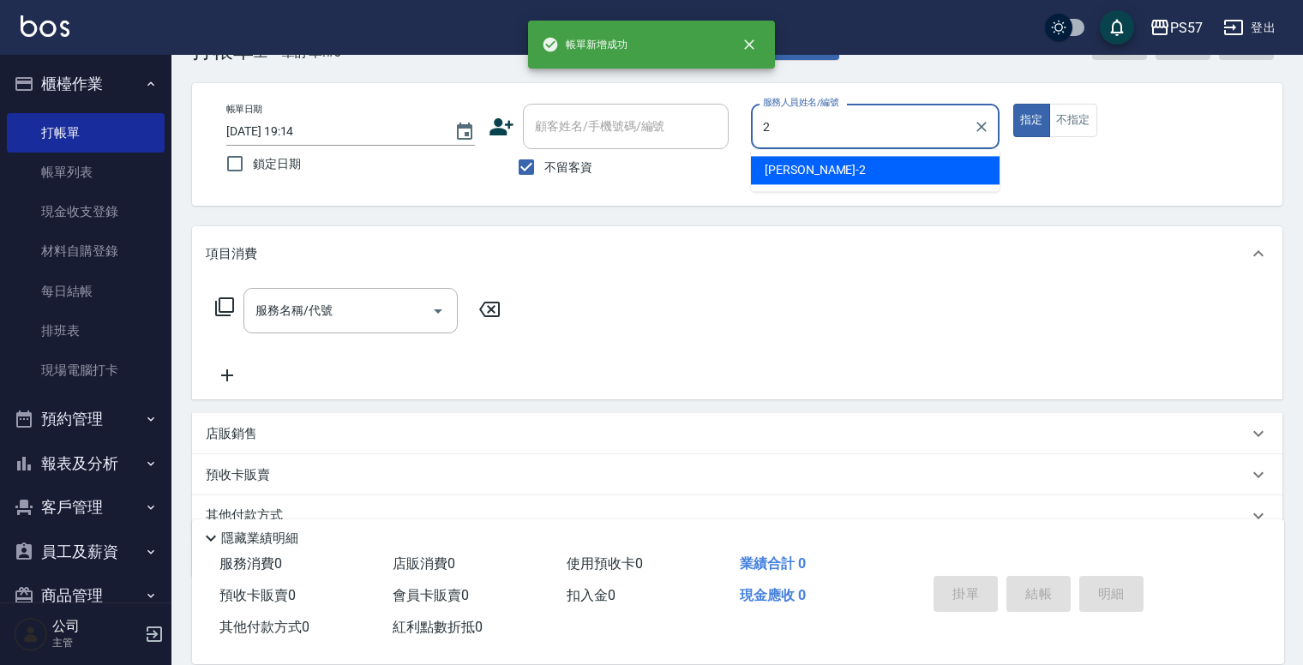
type input "圓圓-2"
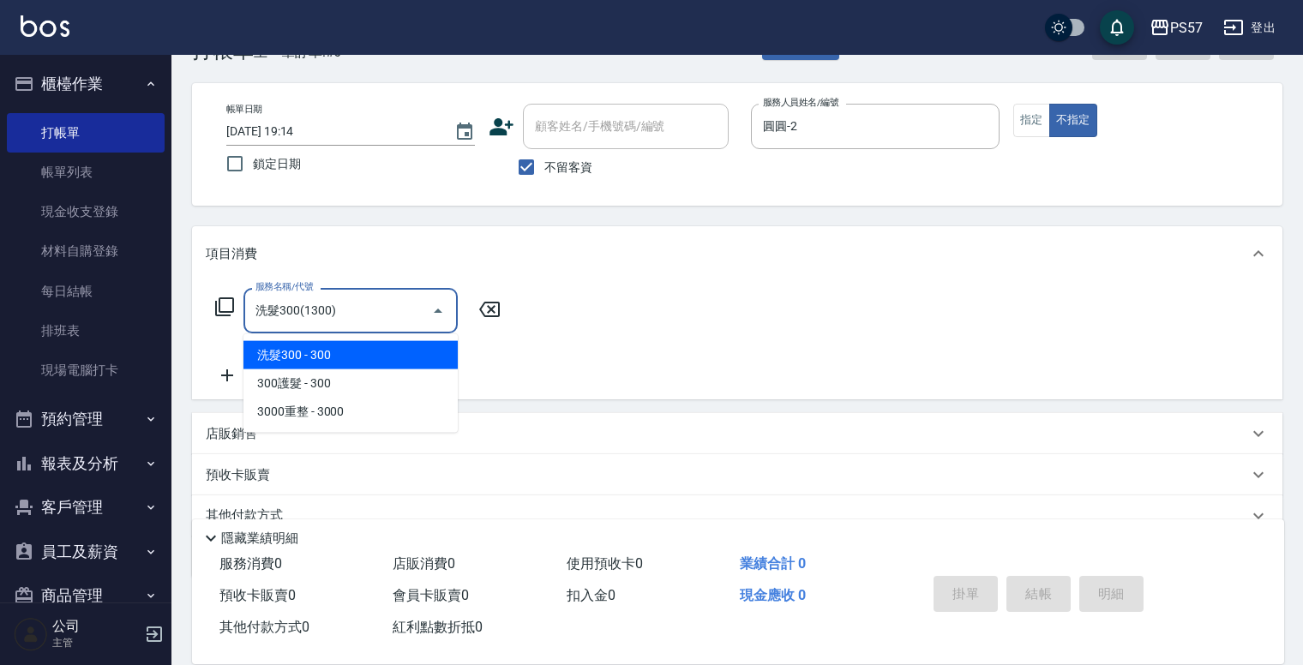
type input "洗髮300(1300)"
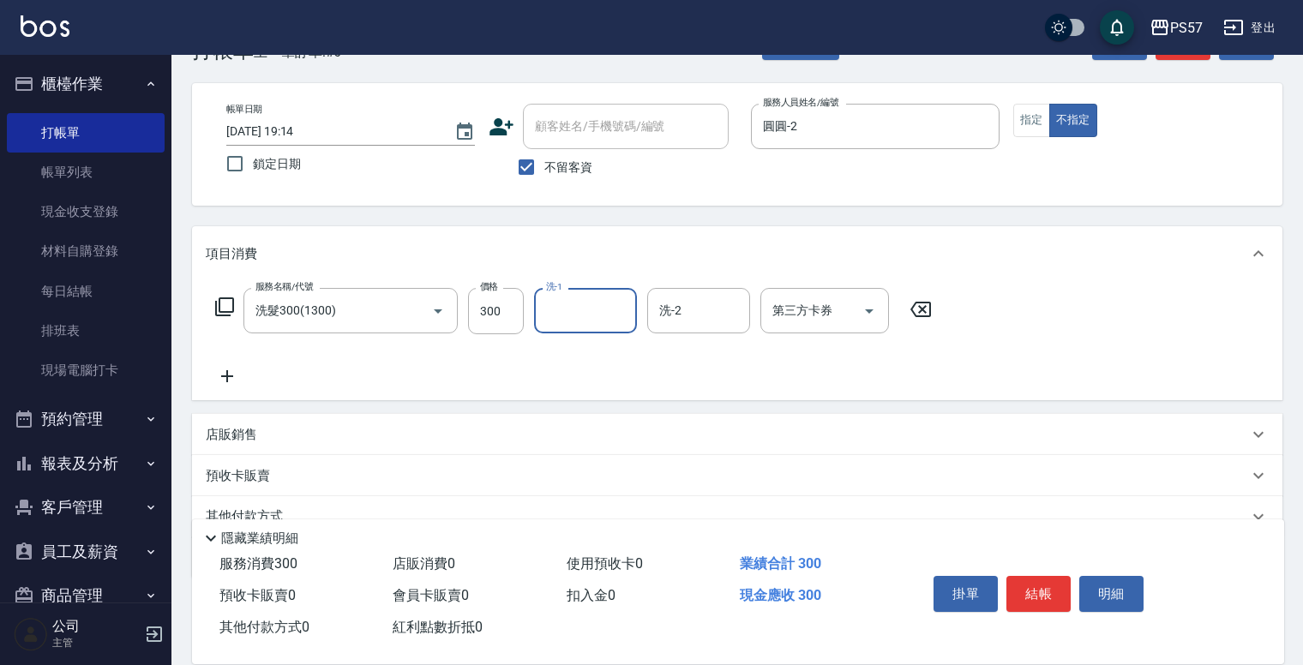
type input "2"
type input "[PERSON_NAME]-33"
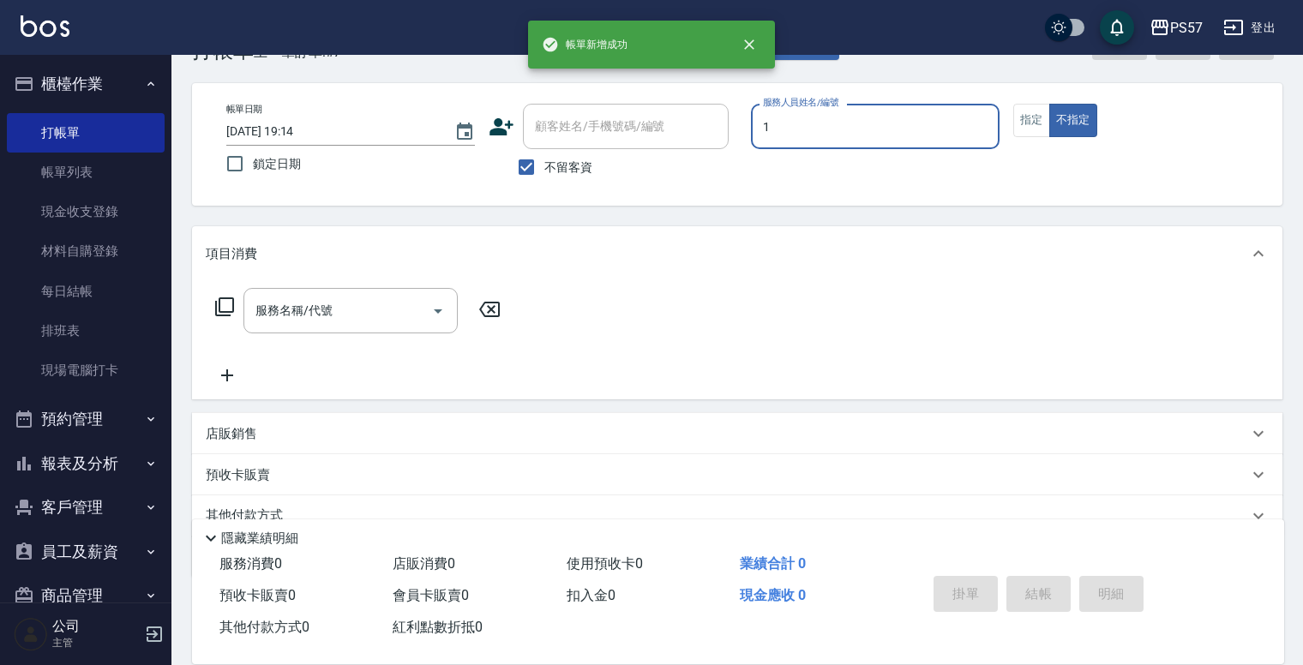
type input "Akin-1"
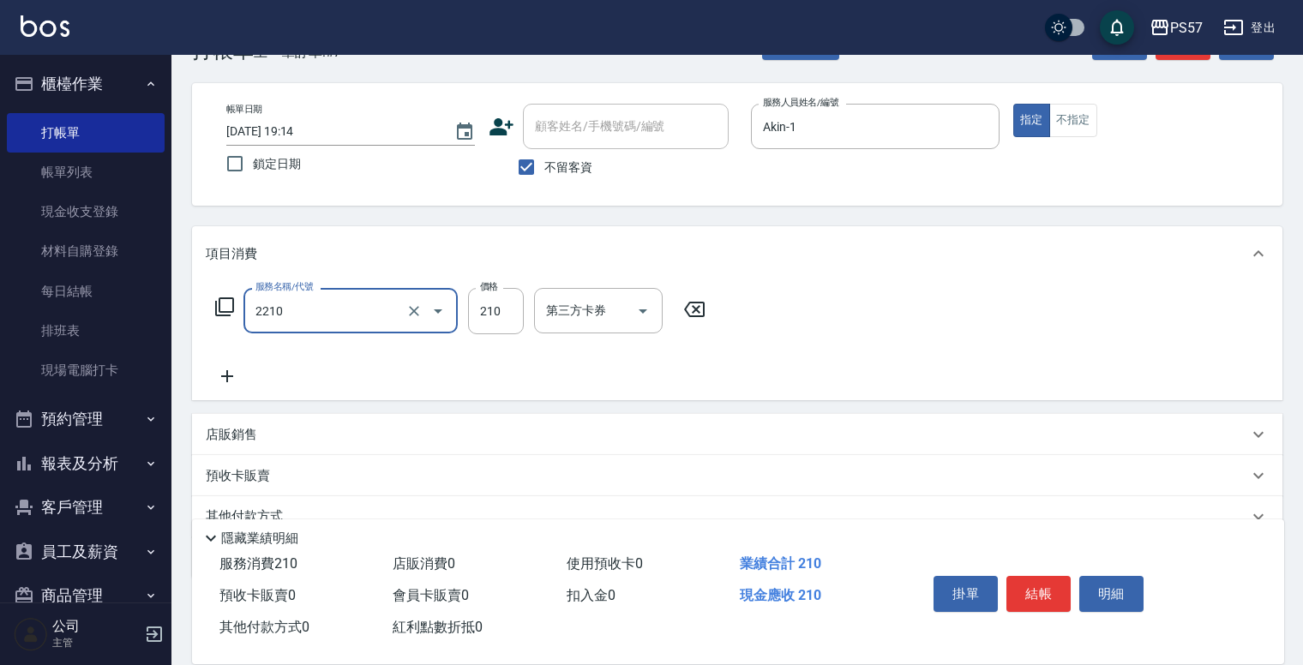
type input "剪髮210(2210)"
type input "400"
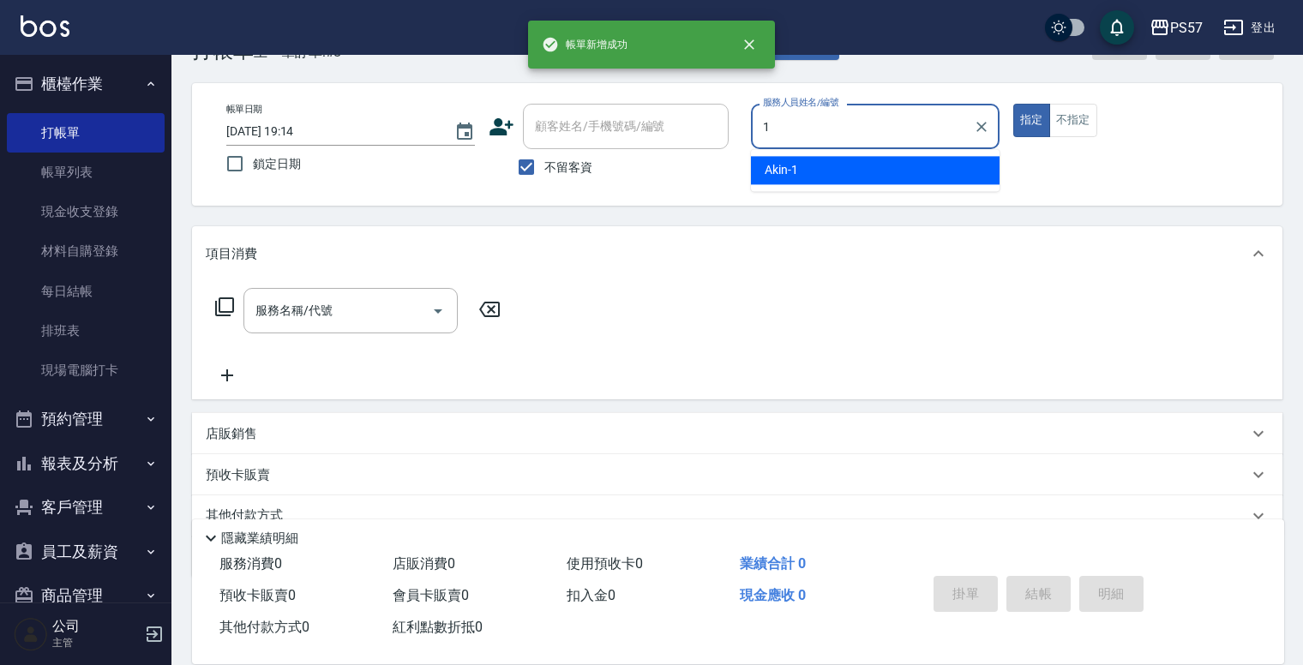
type input "Akin-1"
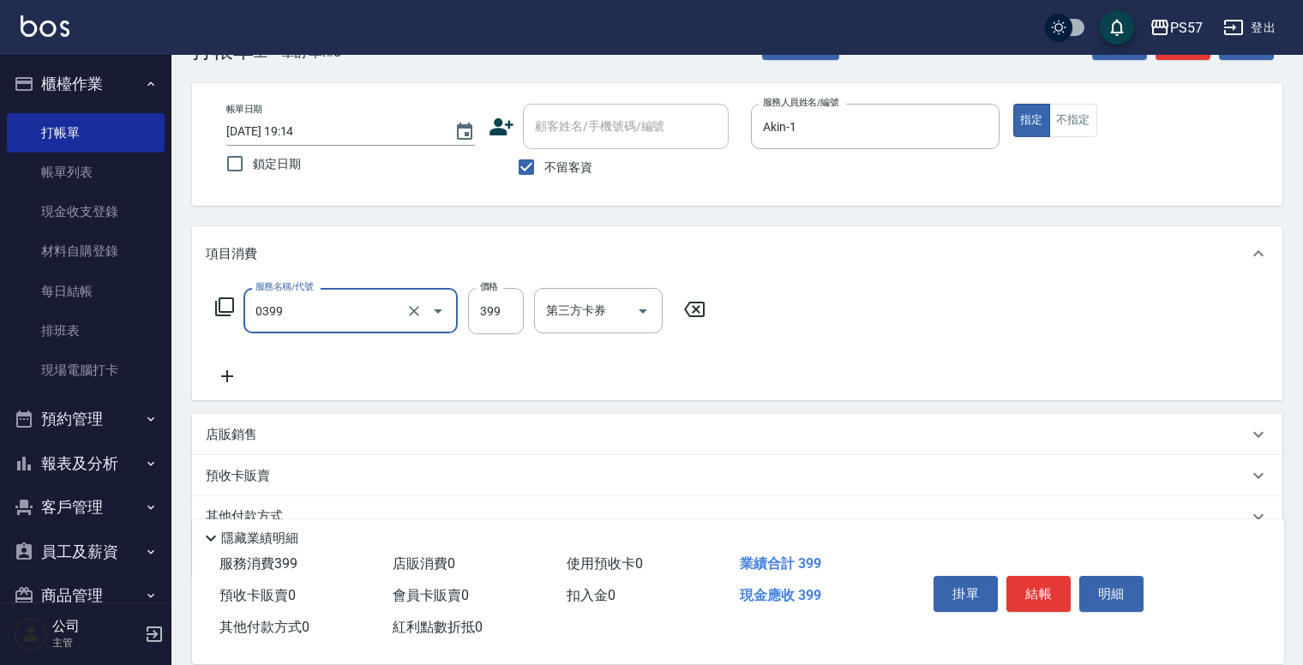
type input "SPA399(0399)"
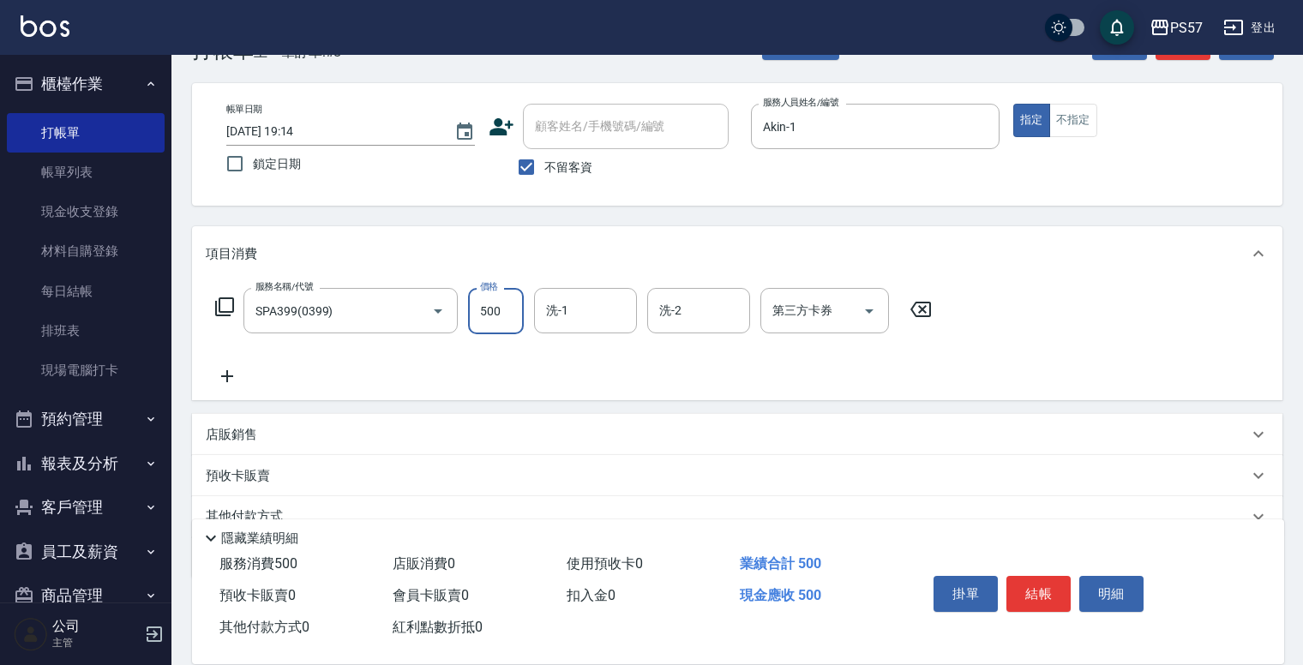
type input "500"
type input "[PERSON_NAME]-33"
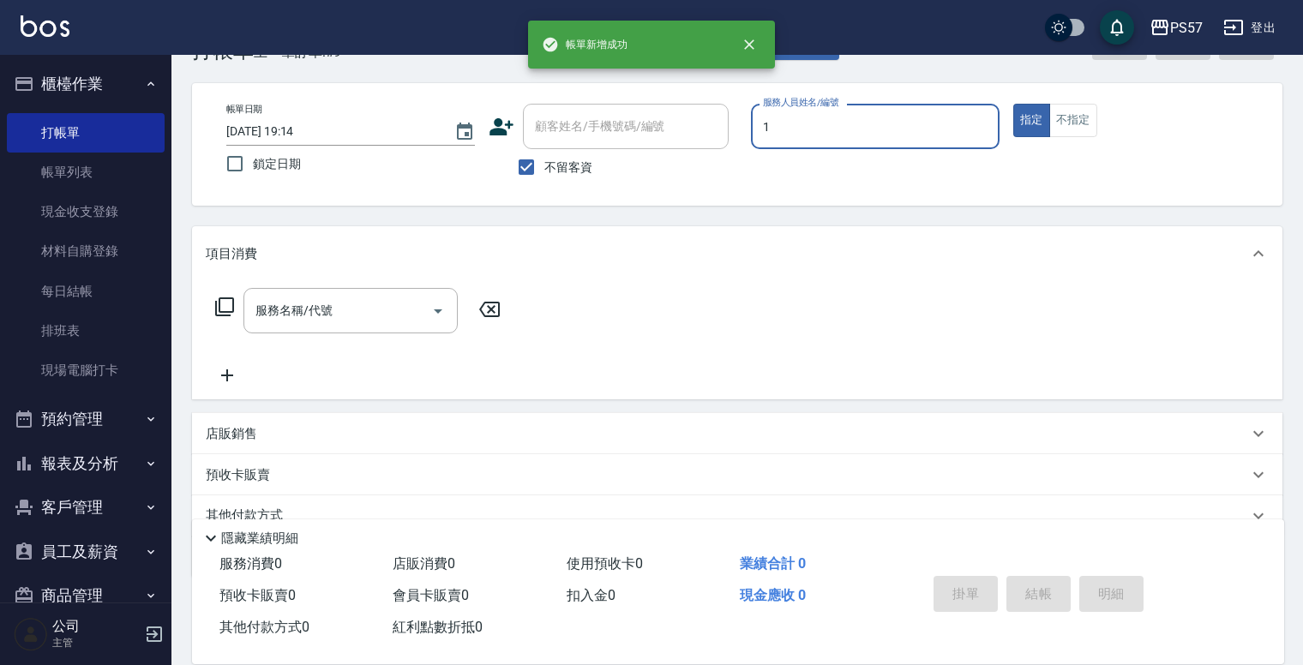
type input "Akin-1"
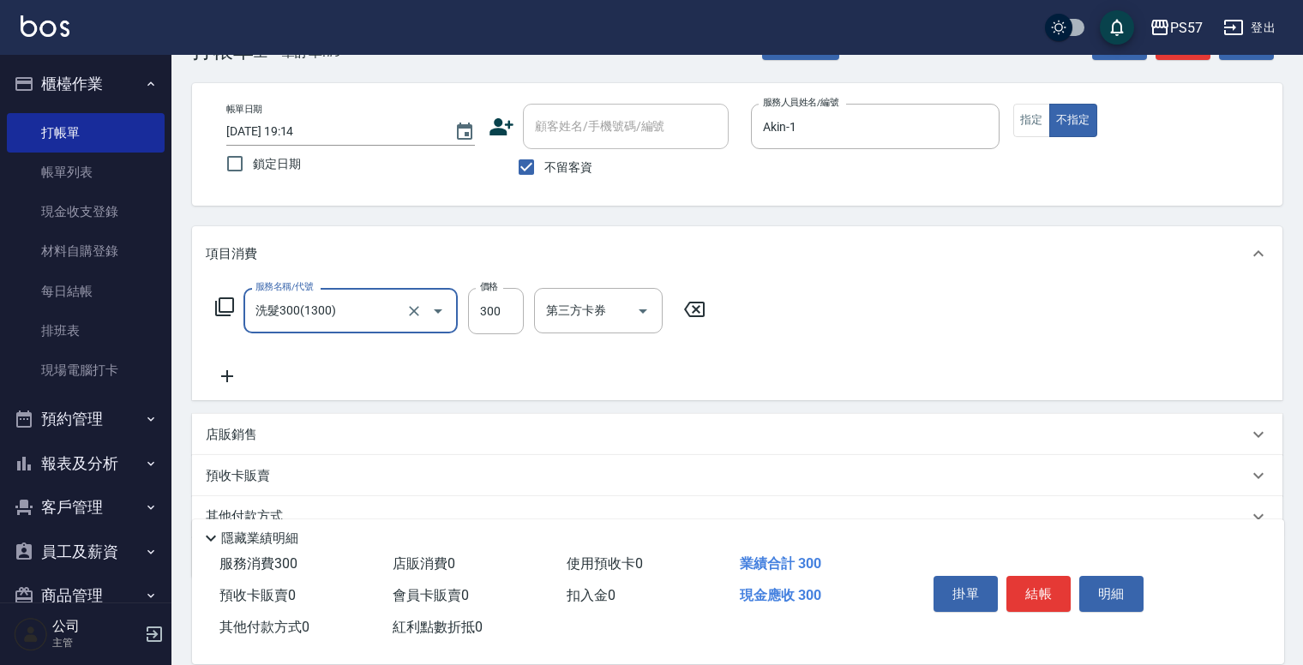
type input "洗髮300(1300)"
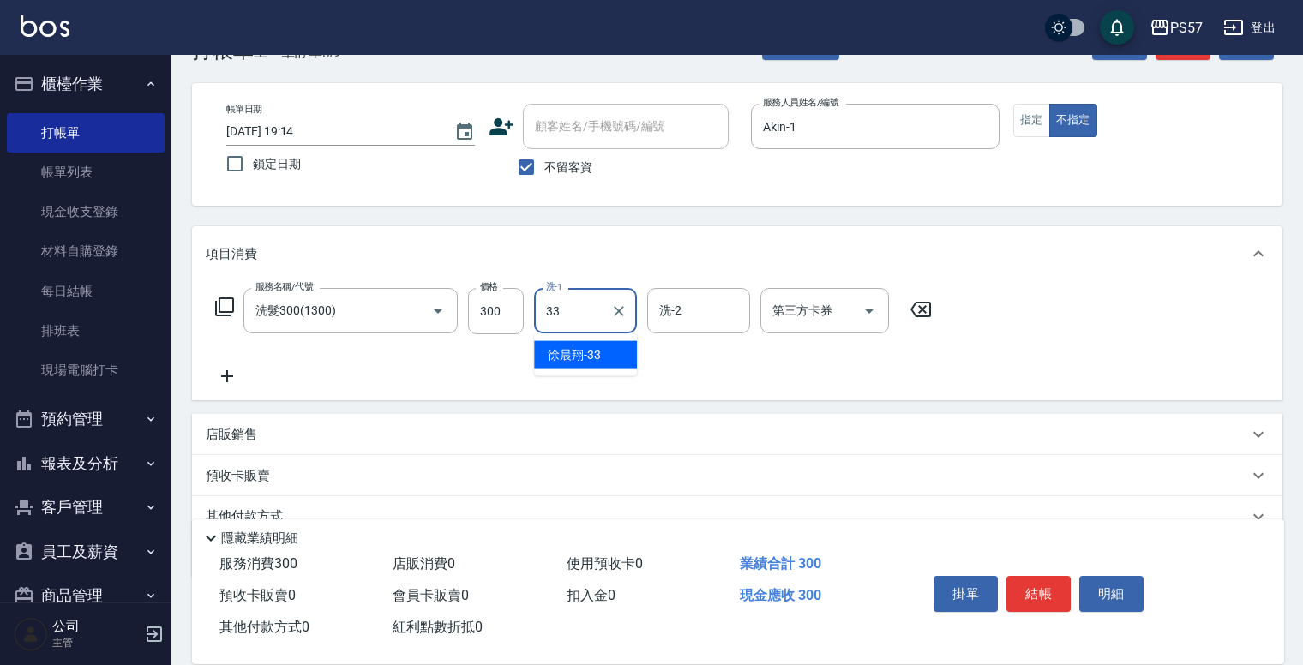
type input "[PERSON_NAME]-33"
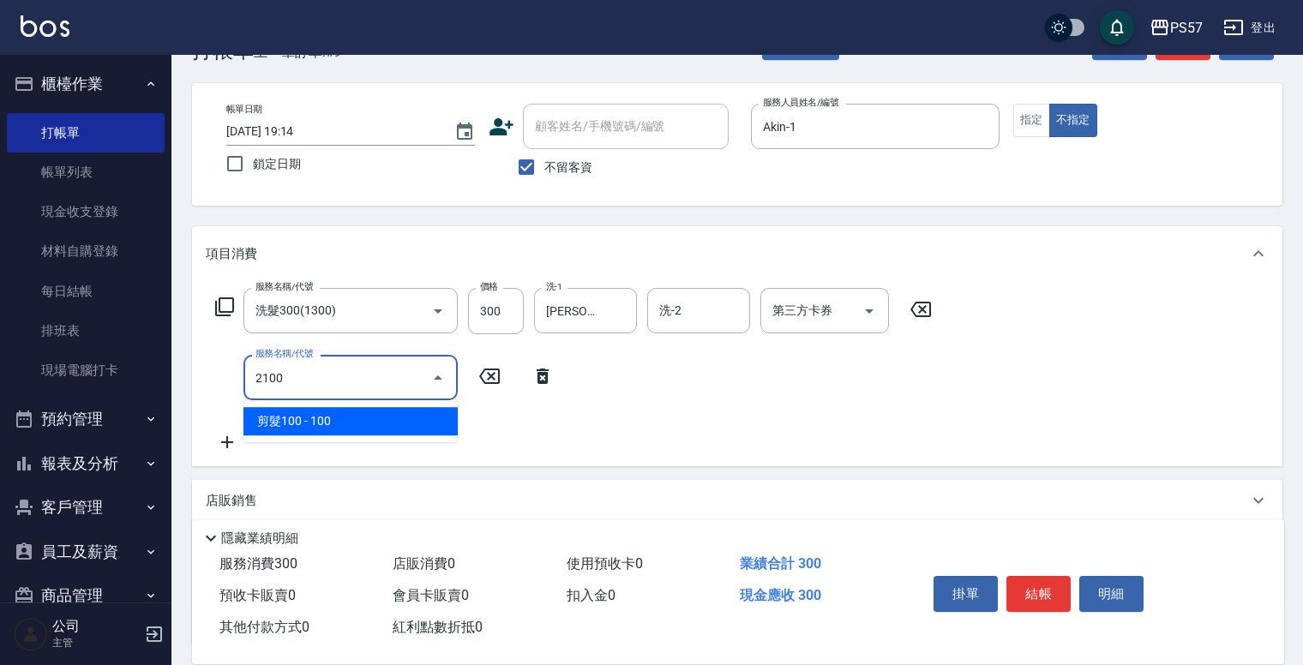
type input "剪髮100(2100)"
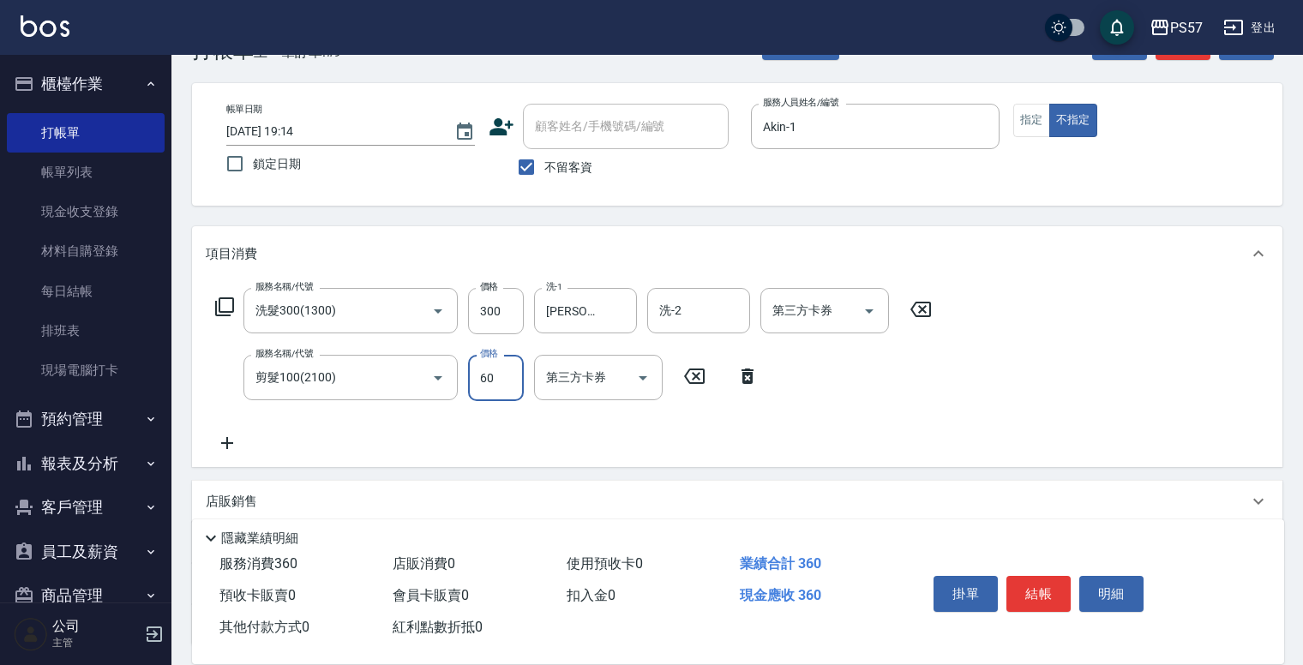
type input "60"
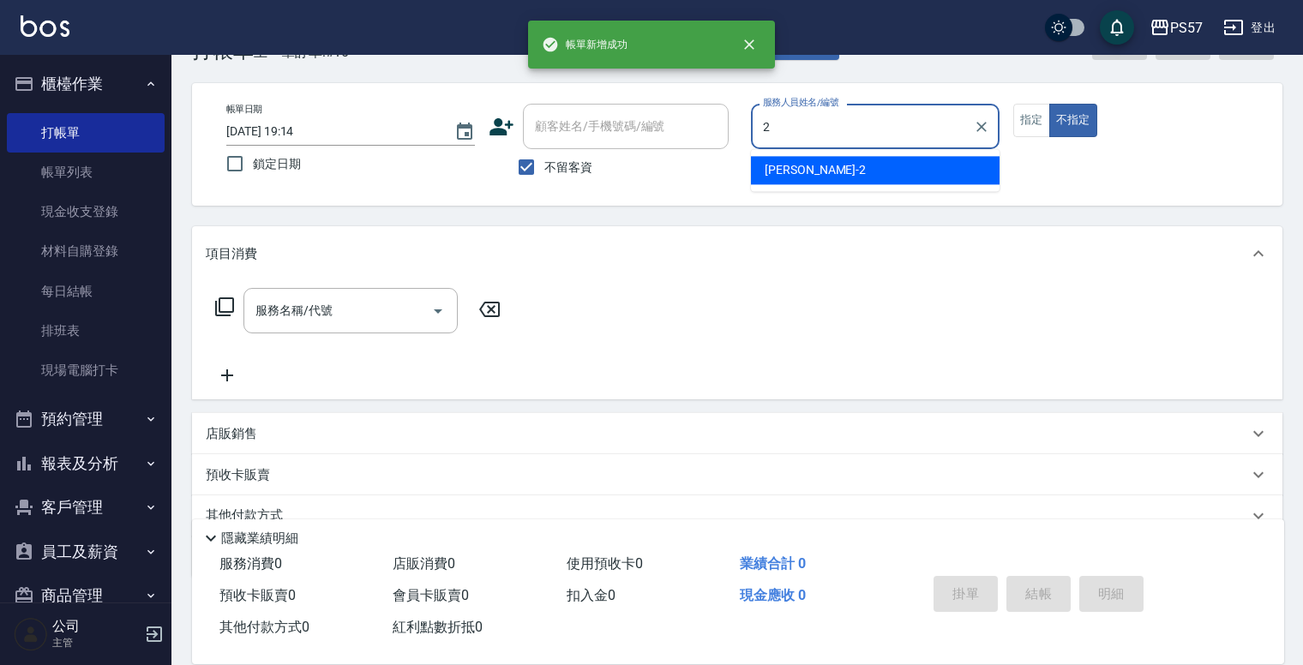
type input "圓圓-2"
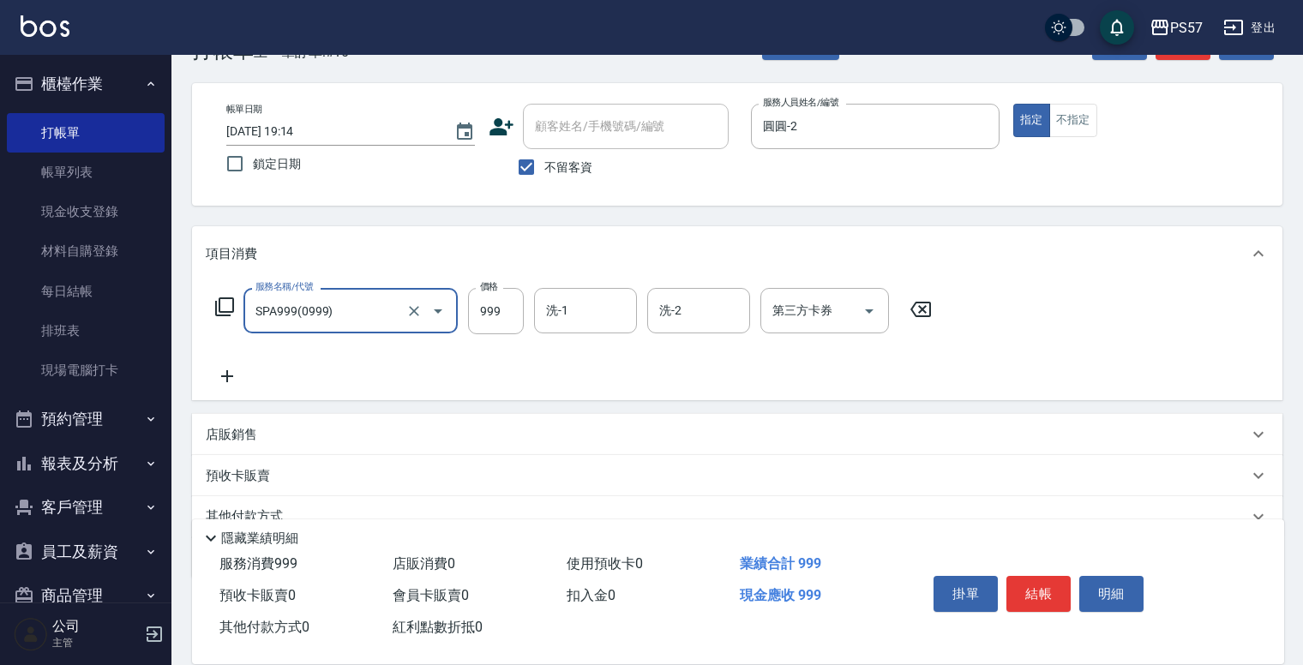
type input "SPA999(0999)"
type input "110"
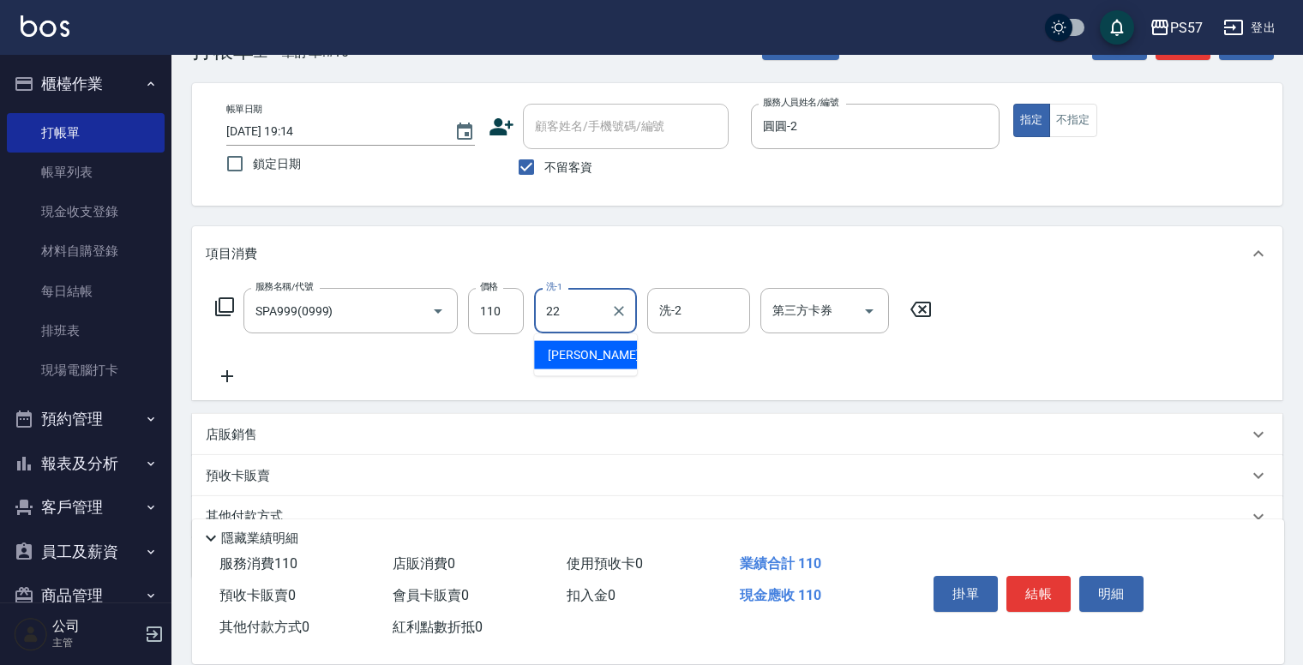
type input "[PERSON_NAME]-22"
click at [503, 311] on input "110" at bounding box center [496, 311] width 56 height 46
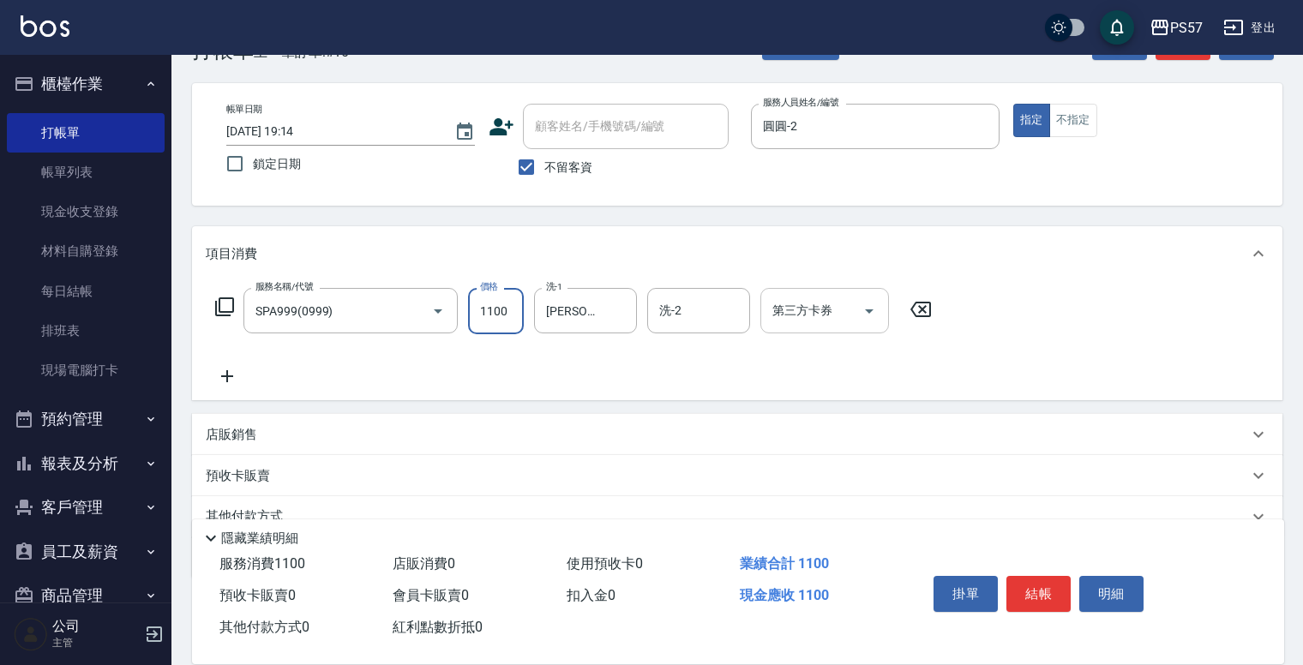
type input "1100"
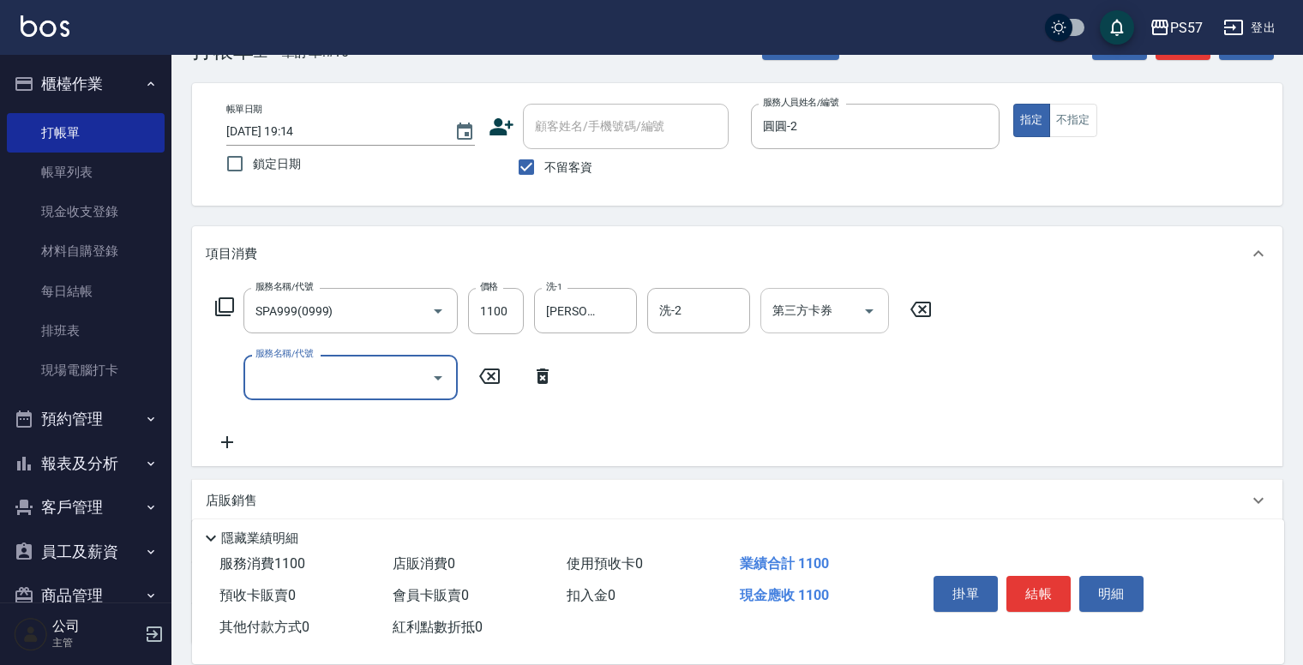
click at [865, 307] on icon "Open" at bounding box center [869, 311] width 21 height 21
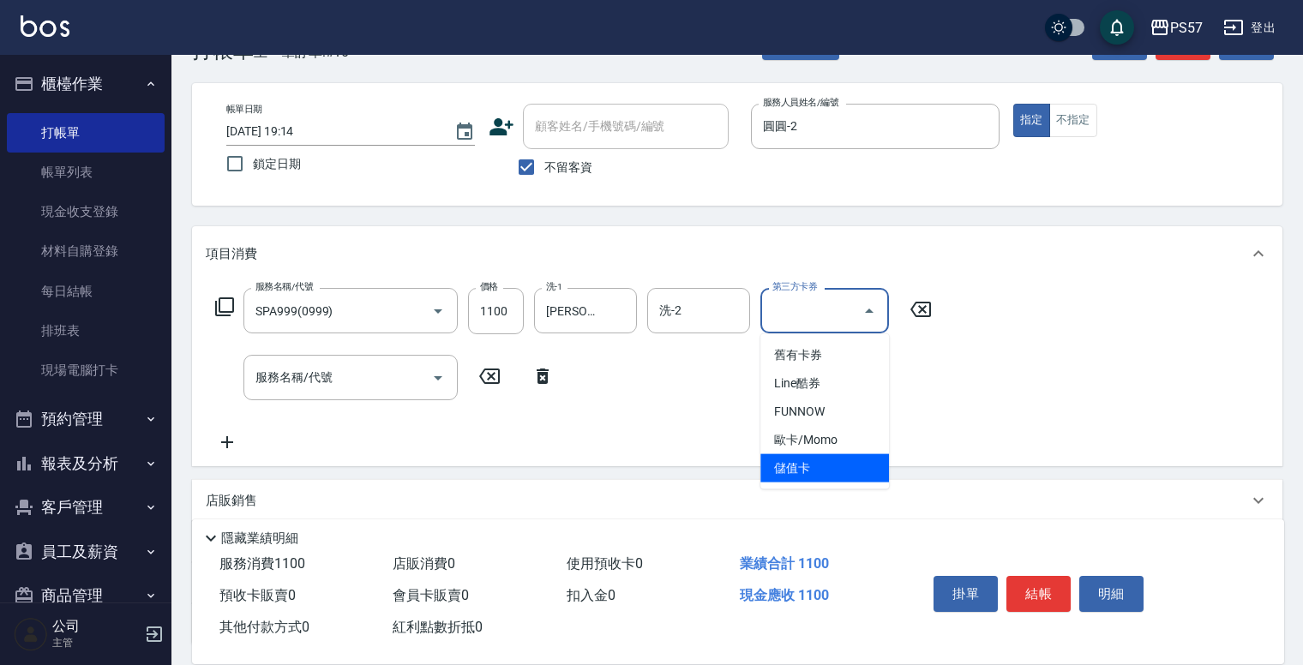
click at [826, 470] on span "儲值卡" at bounding box center [824, 468] width 129 height 28
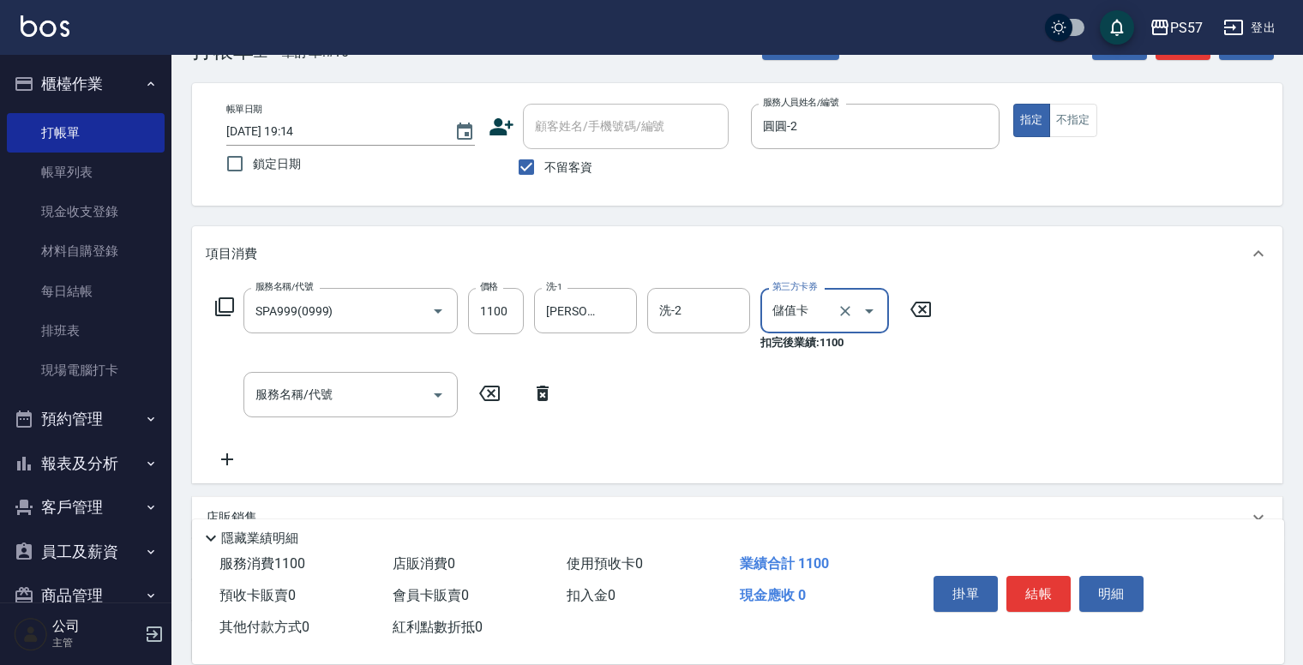
type input "儲值卡"
click at [1034, 584] on button "結帳" at bounding box center [1038, 594] width 64 height 36
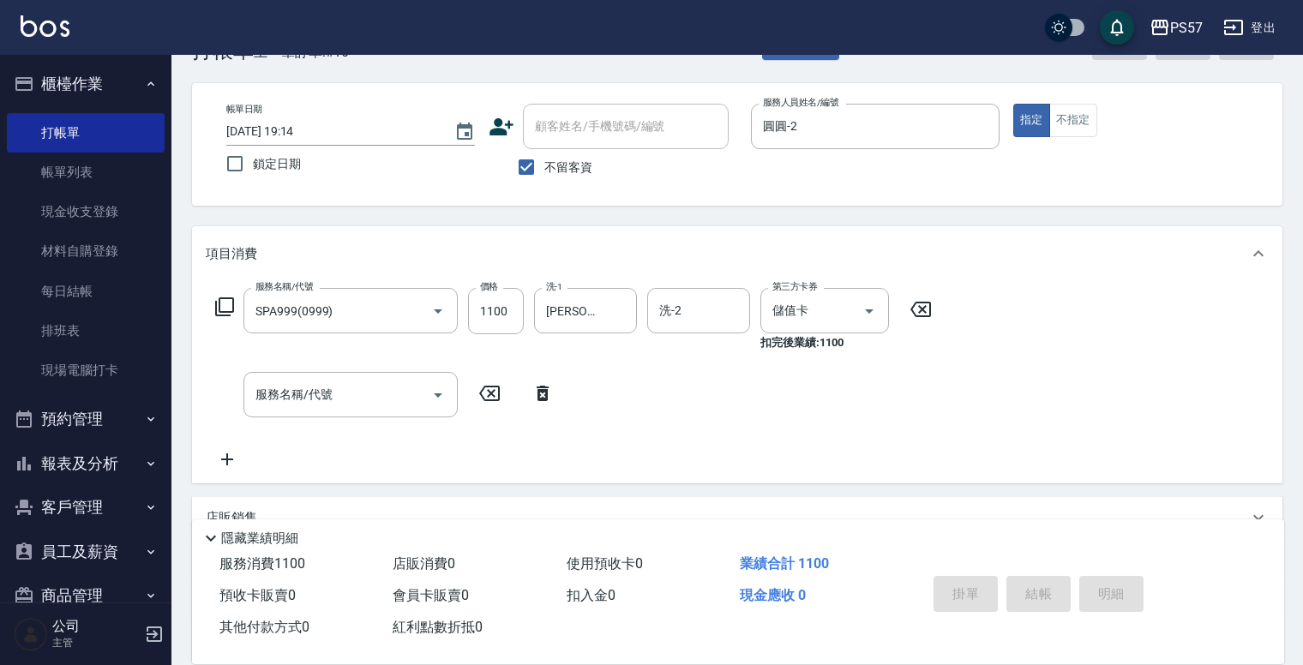
type input "[DATE] 19:15"
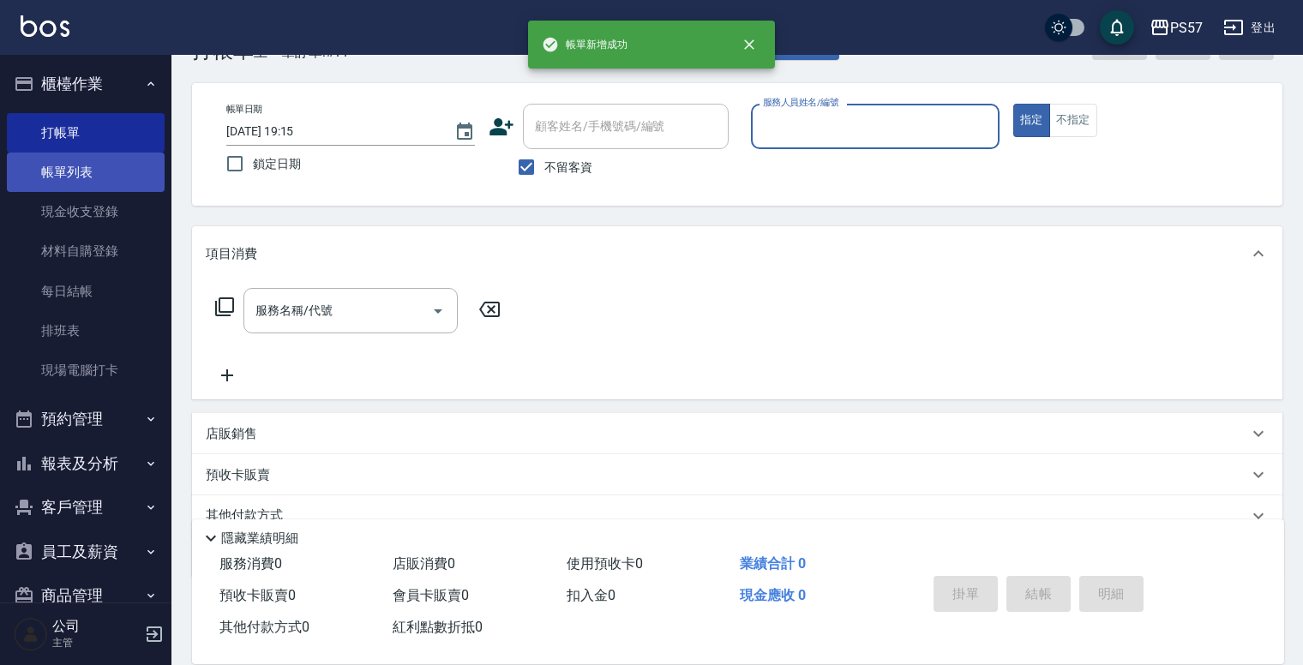
click at [75, 172] on link "帳單列表" at bounding box center [86, 172] width 158 height 39
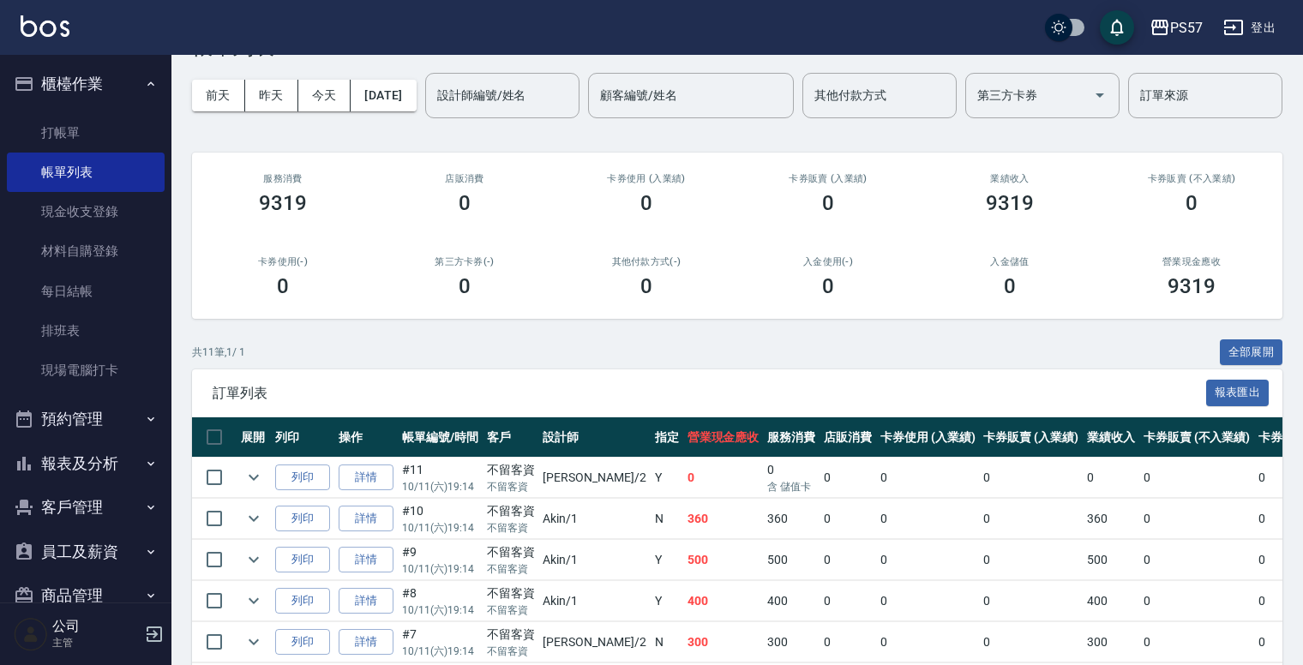
scroll to position [137, 0]
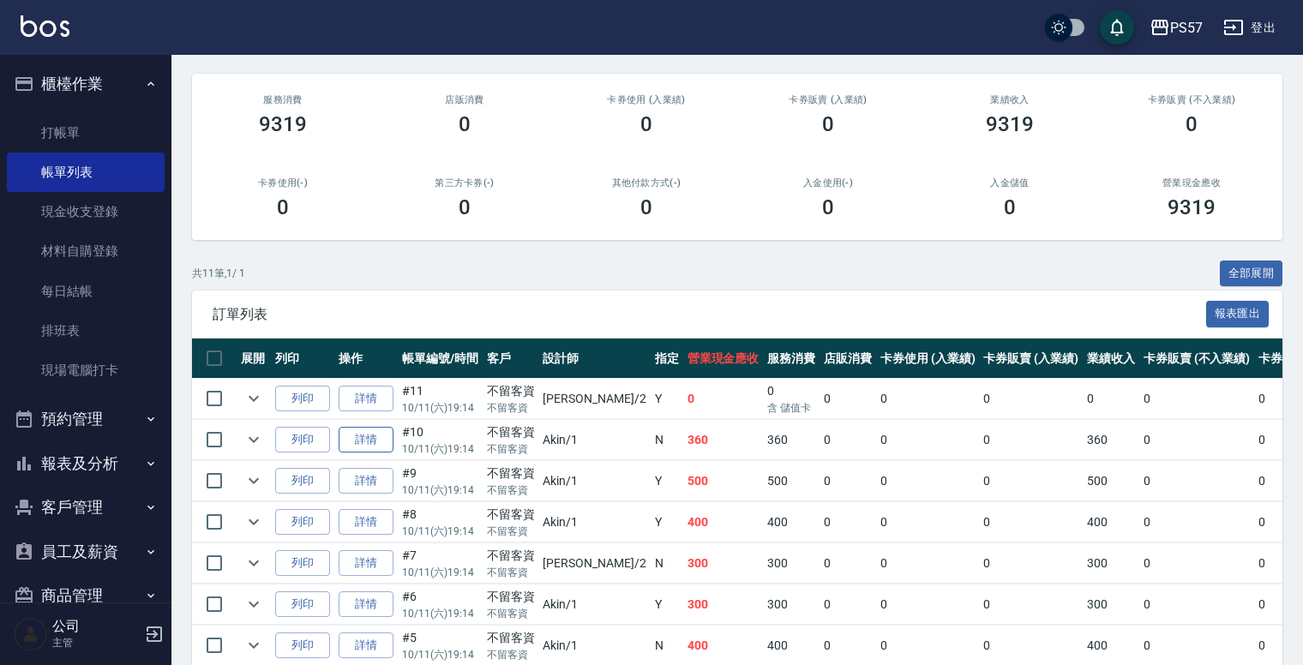
click at [358, 453] on link "詳情" at bounding box center [366, 440] width 55 height 27
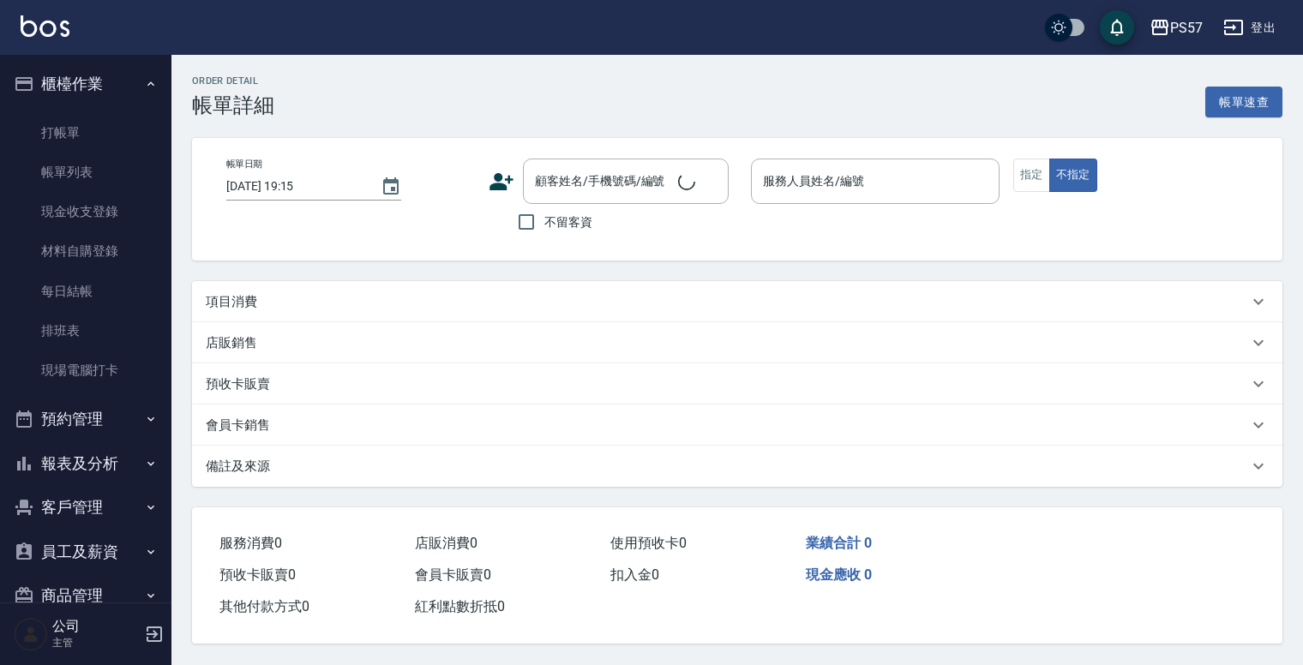
type input "[DATE] 19:14"
checkbox input "true"
type input "Akin-1"
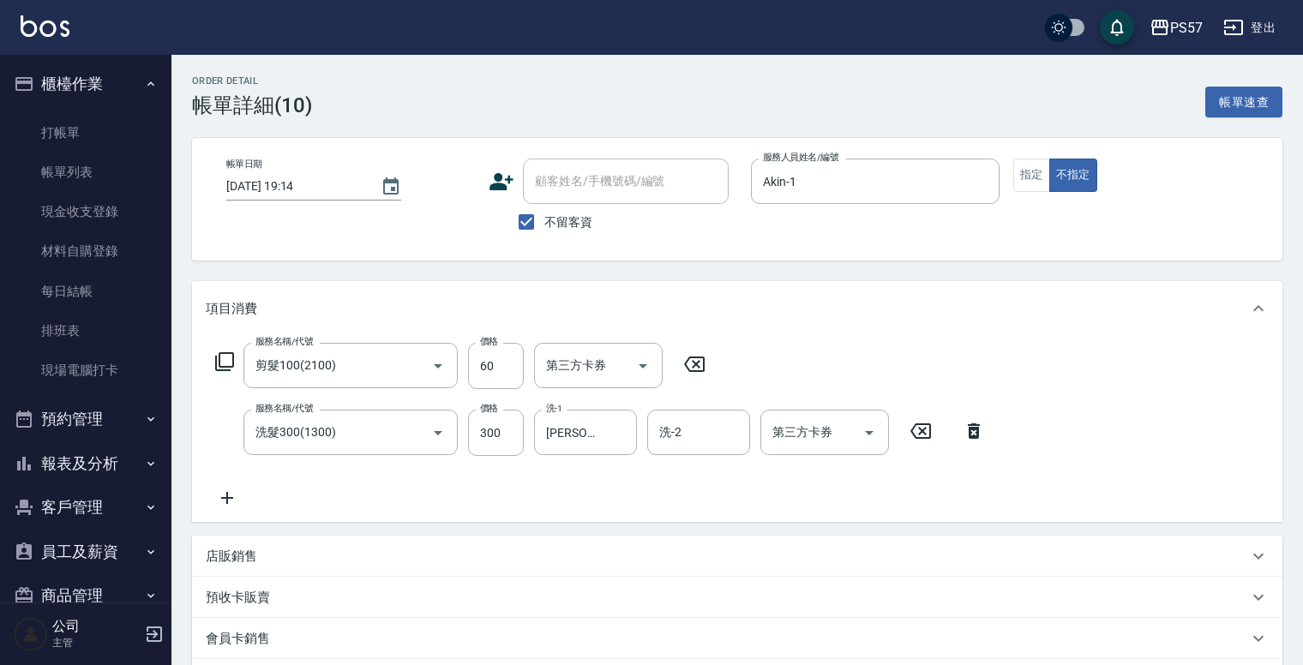
type input "剪髮100(2100)"
type input "洗髮300(1300)"
click at [48, 175] on link "帳單列表" at bounding box center [86, 172] width 158 height 39
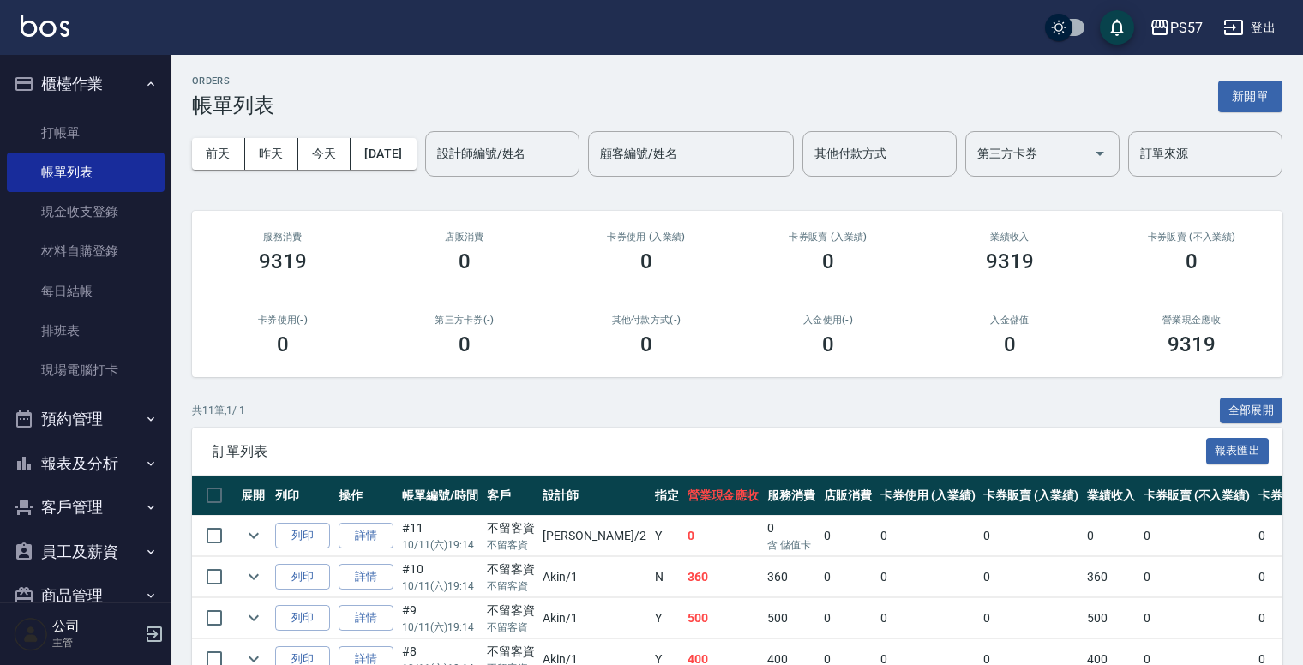
scroll to position [206, 0]
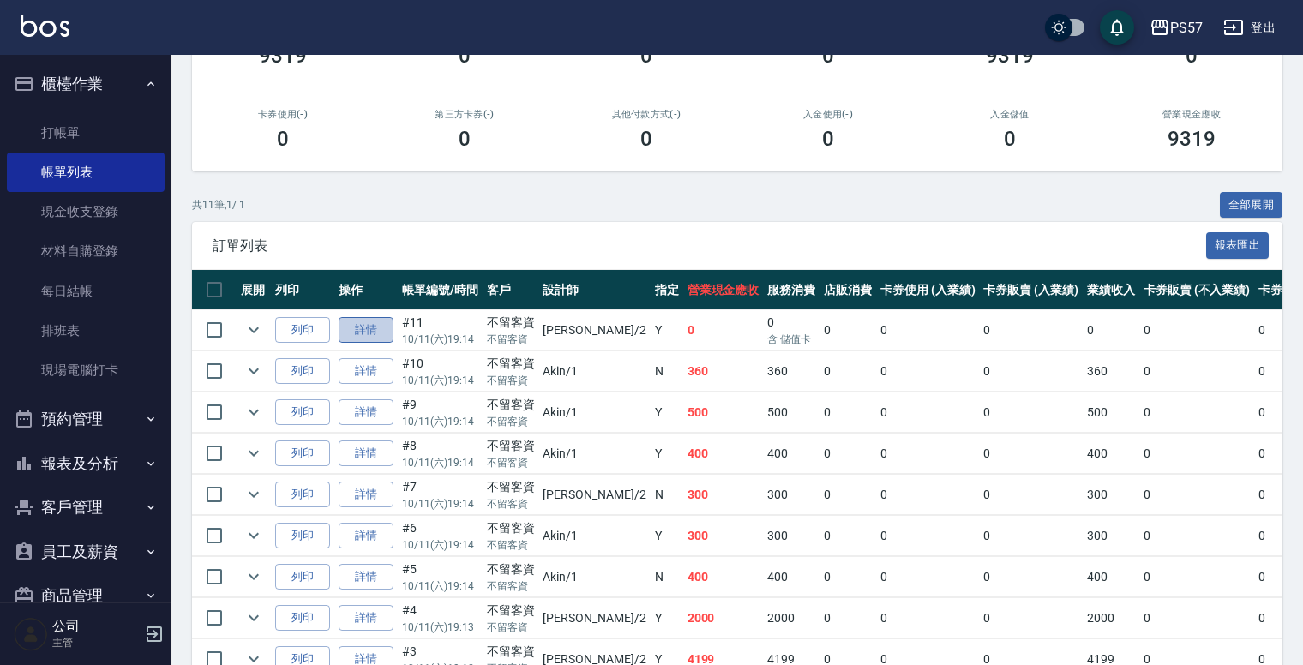
click at [367, 344] on link "詳情" at bounding box center [366, 330] width 55 height 27
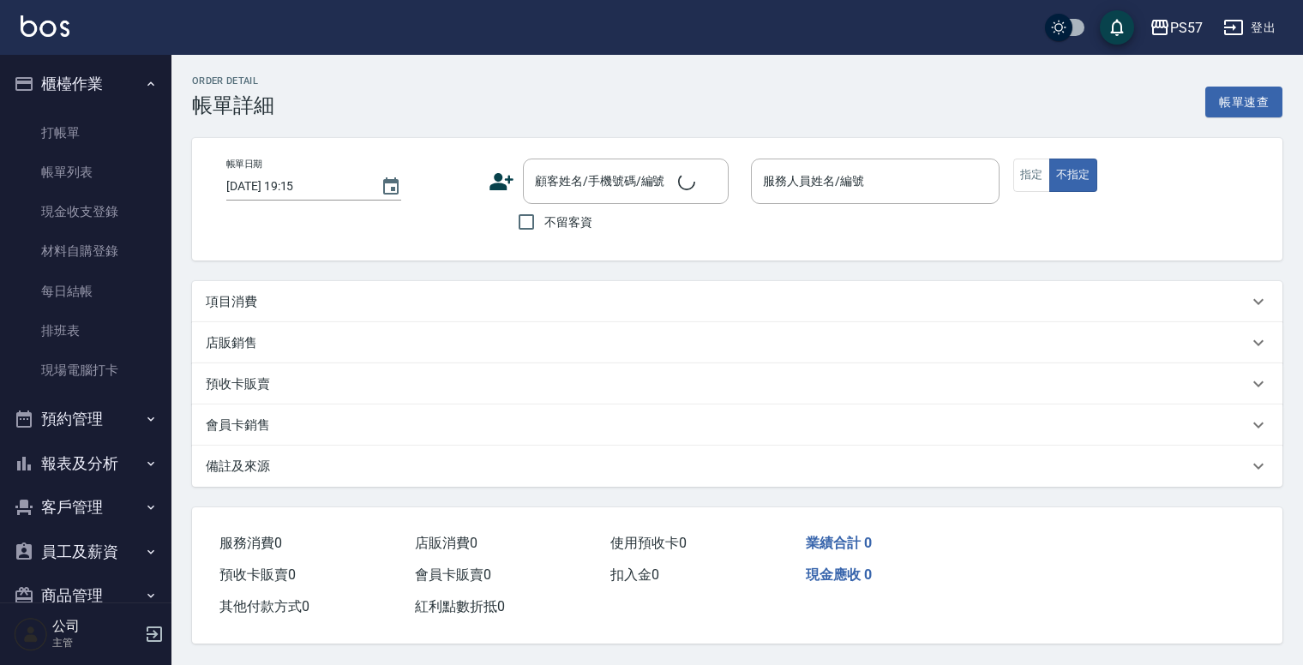
type input "[DATE] 19:14"
checkbox input "true"
type input "圓圓-2"
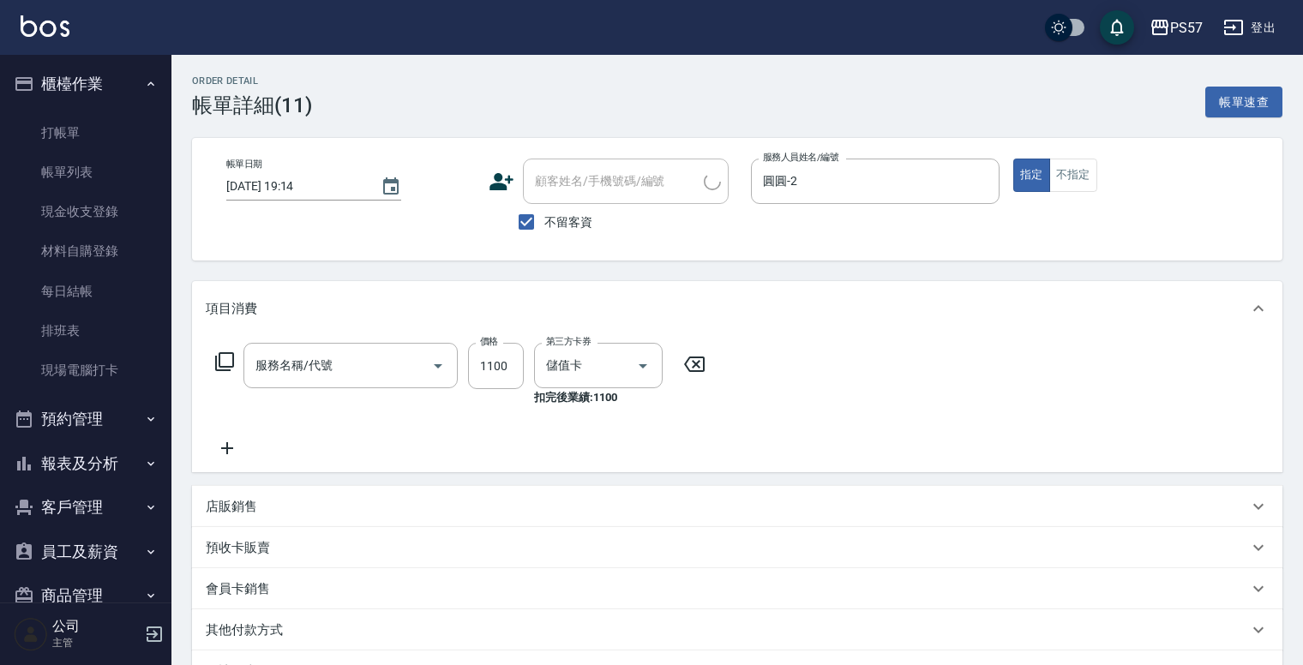
type input "SPA999(0999)"
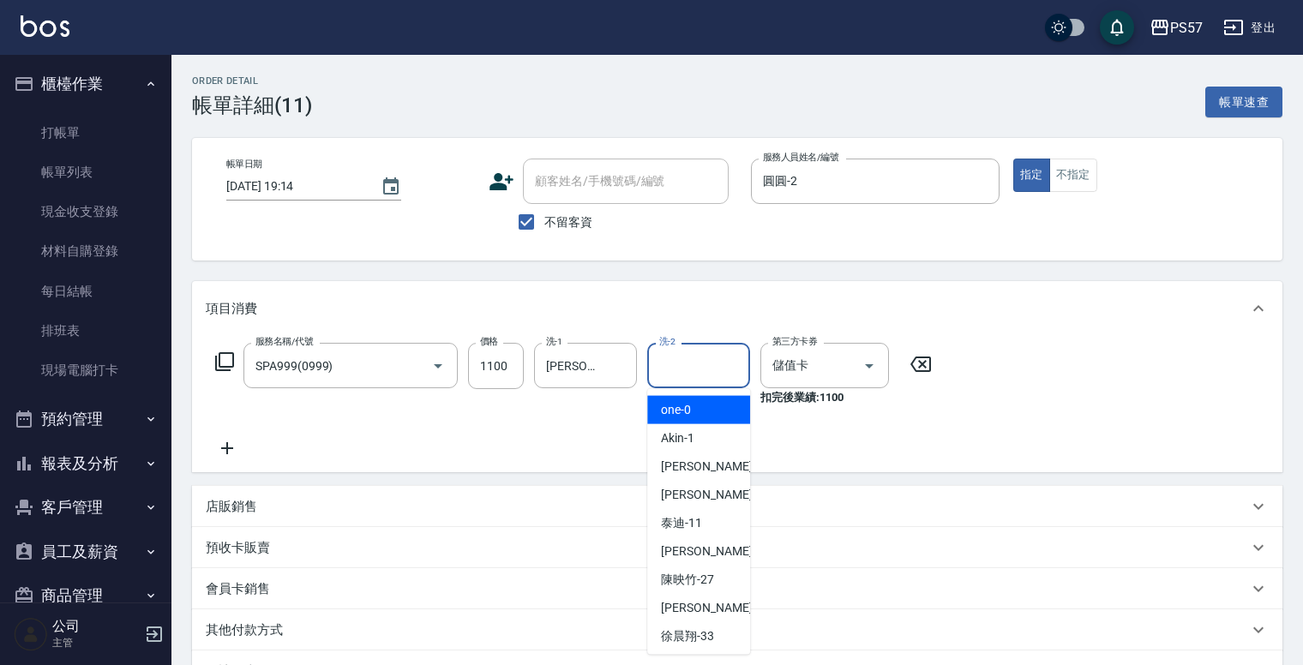
click at [720, 369] on input "洗-2" at bounding box center [698, 366] width 87 height 30
click at [830, 362] on input "儲值卡" at bounding box center [800, 366] width 65 height 30
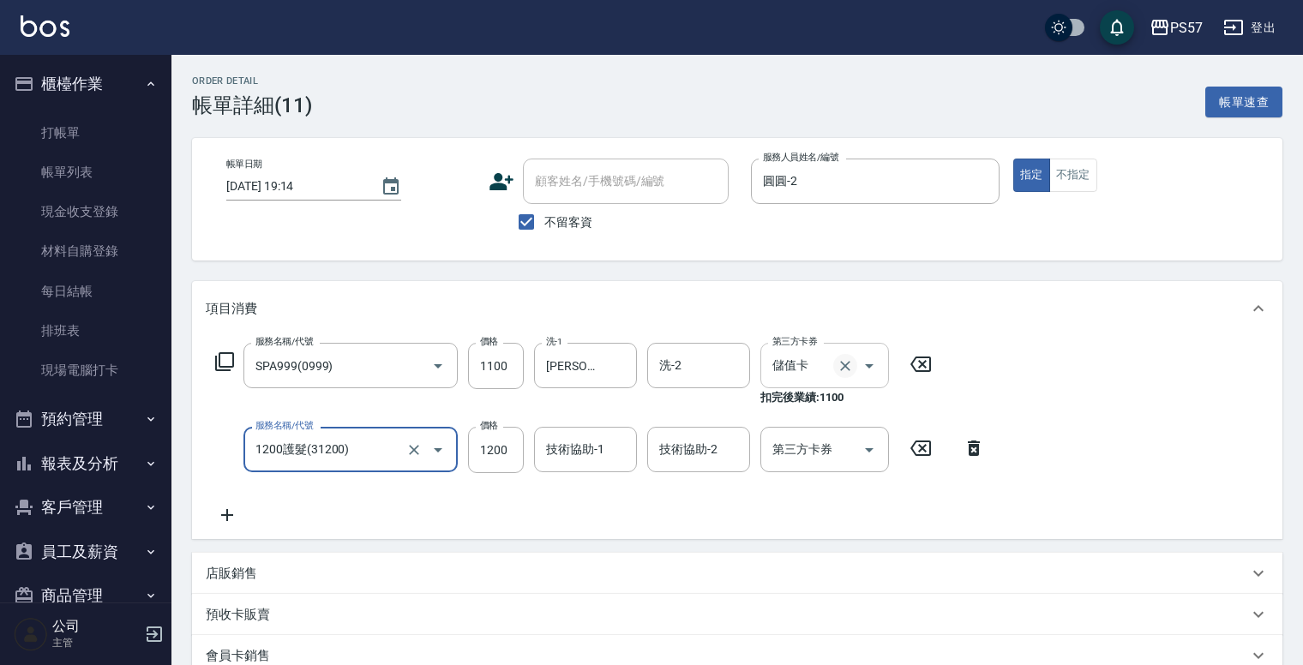
type input "1200護髮(31200)"
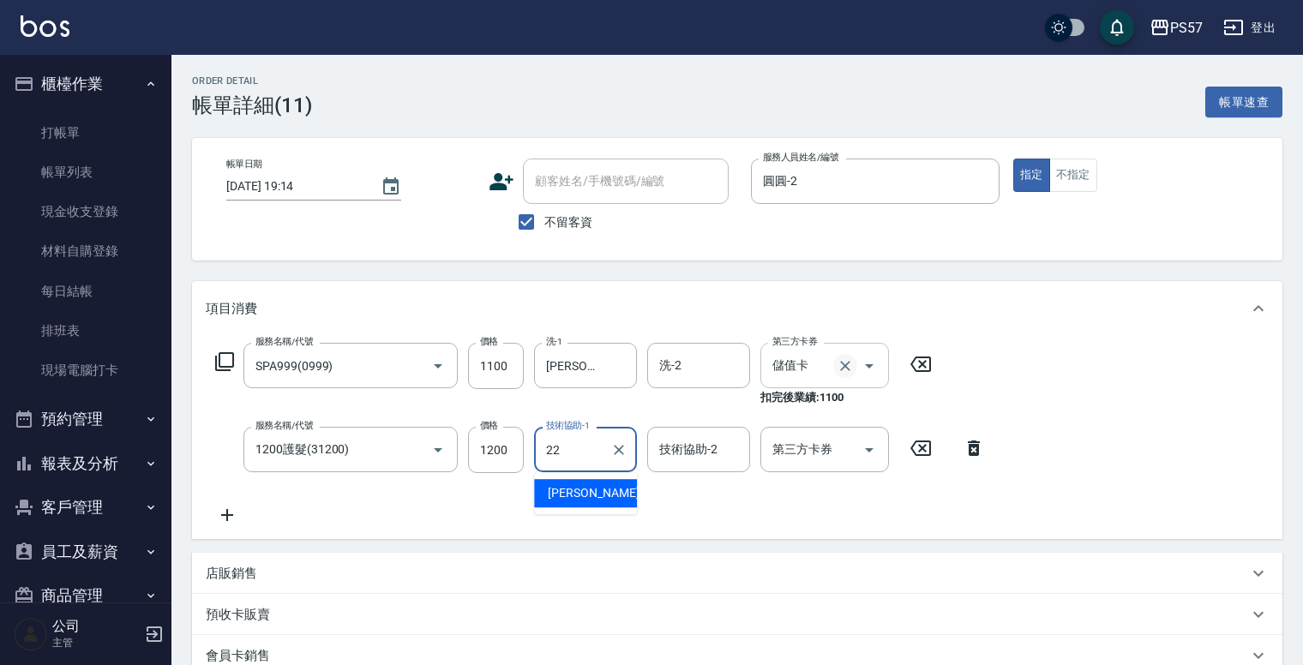
type input "[PERSON_NAME]-22"
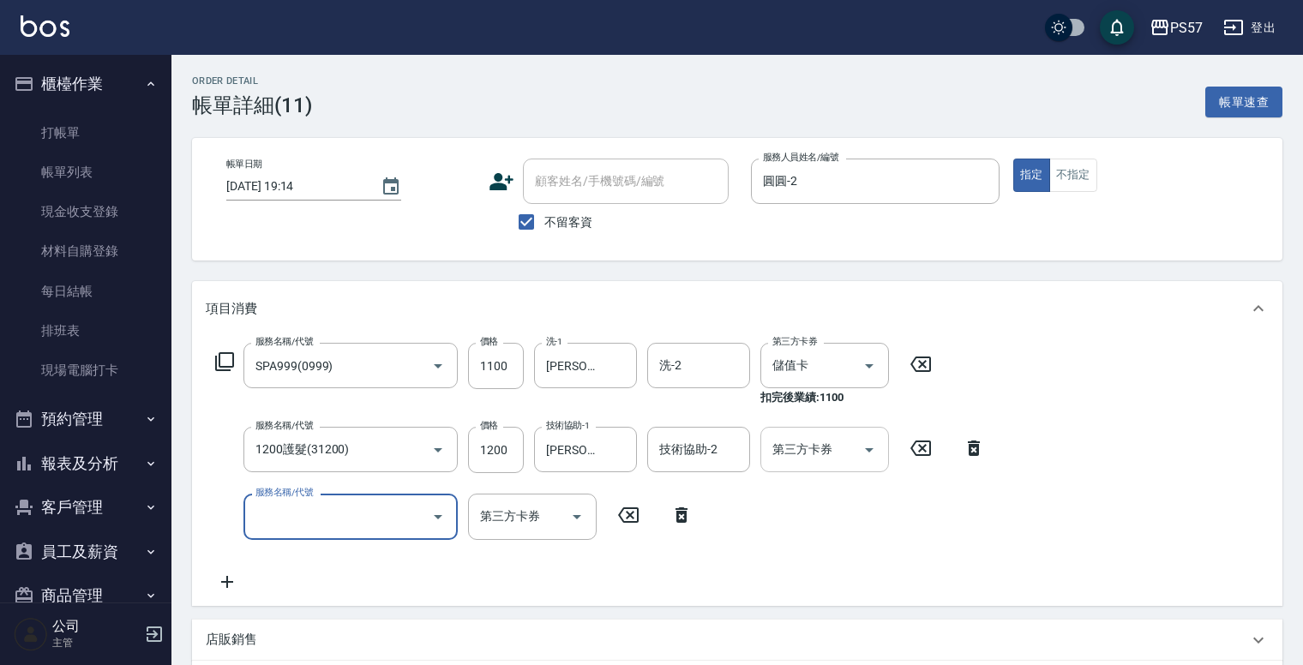
click at [855, 454] on div at bounding box center [868, 449] width 26 height 45
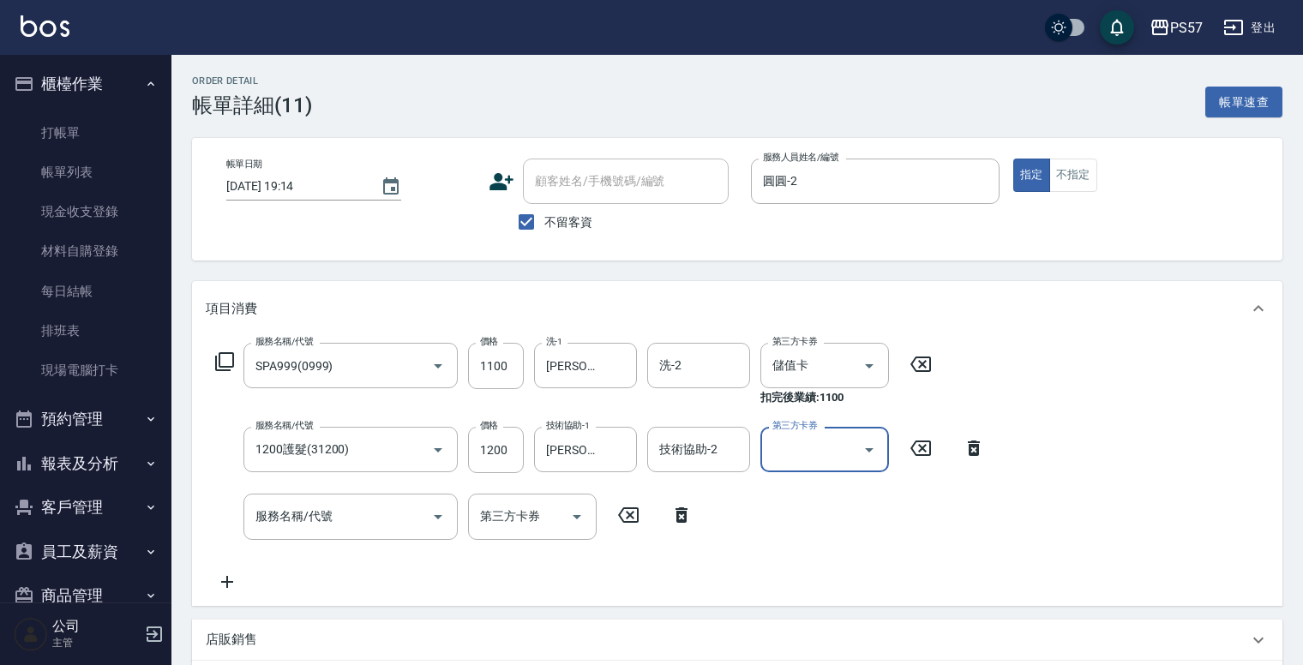
click at [877, 442] on icon "Open" at bounding box center [869, 450] width 21 height 21
click at [809, 605] on span "儲值卡" at bounding box center [824, 606] width 129 height 28
type input "儲值卡"
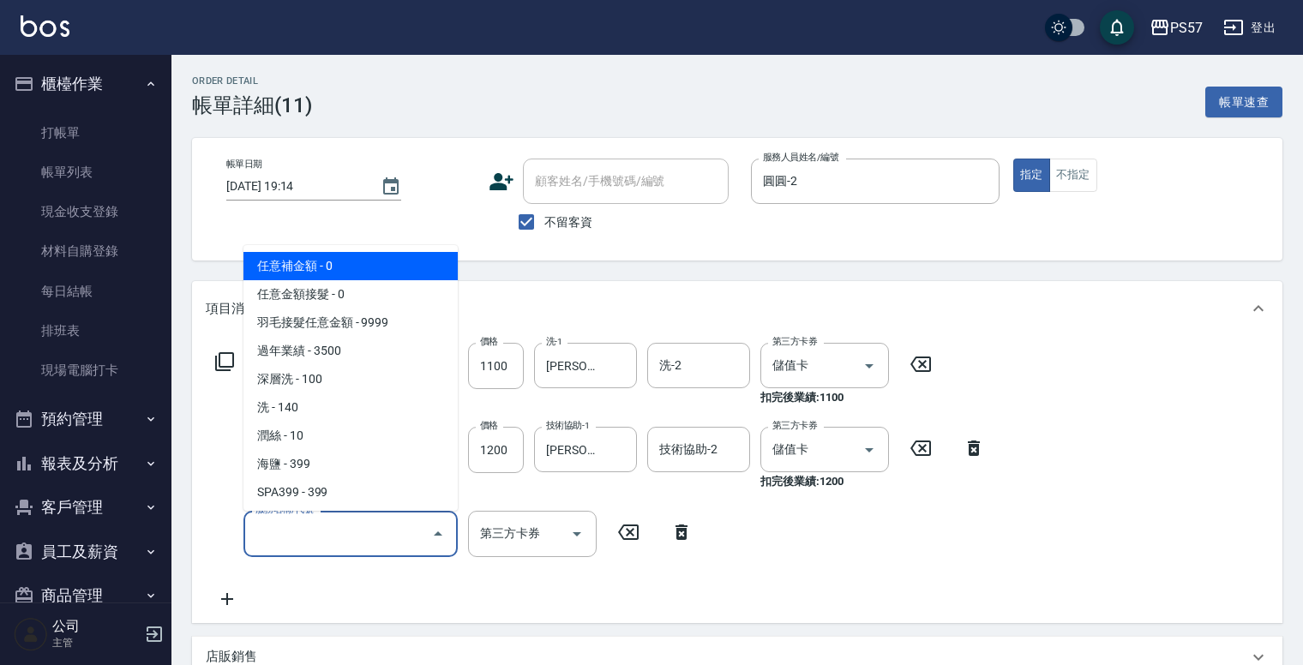
click at [386, 537] on input "服務名稱/代號" at bounding box center [337, 534] width 173 height 30
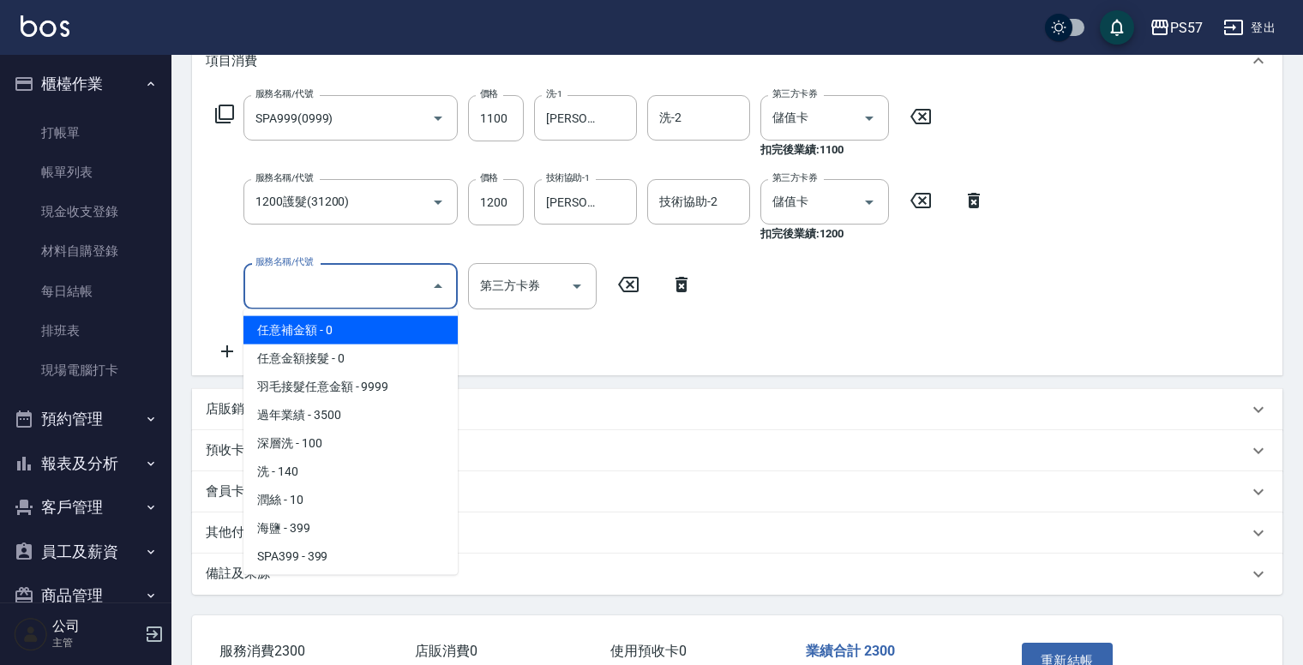
scroll to position [274, 0]
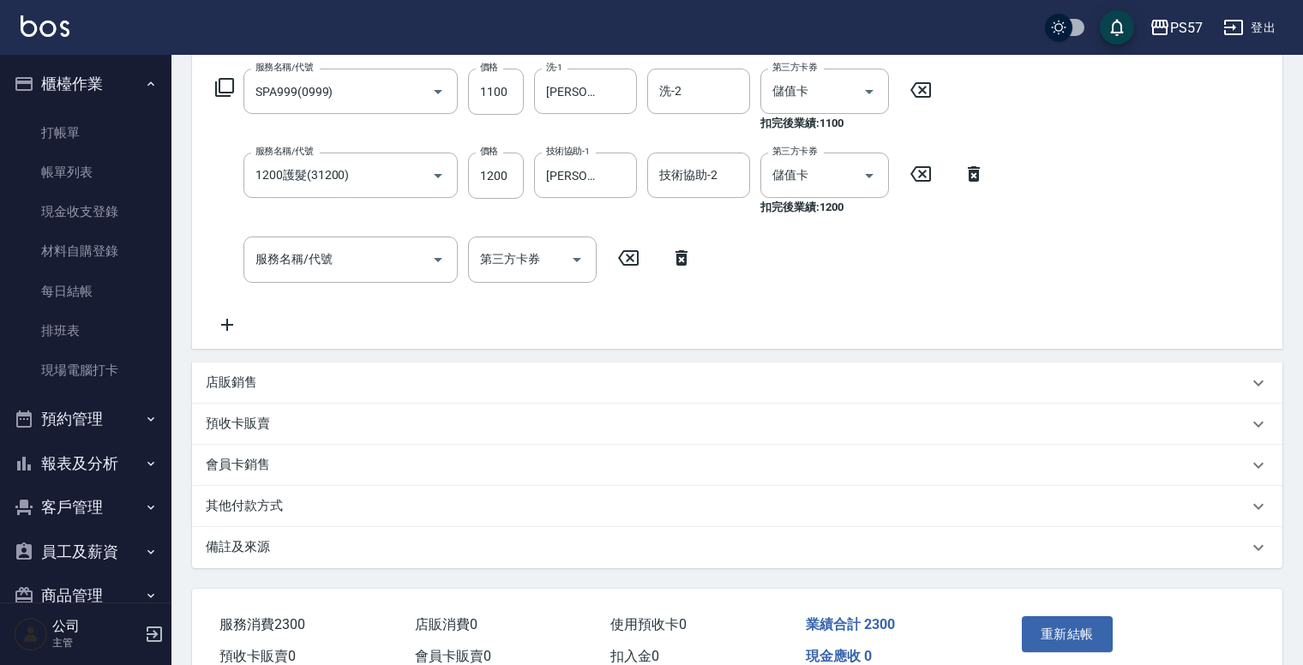
click at [1052, 609] on div "重新結帳" at bounding box center [1071, 646] width 113 height 75
click at [1062, 641] on button "重新結帳" at bounding box center [1067, 634] width 91 height 36
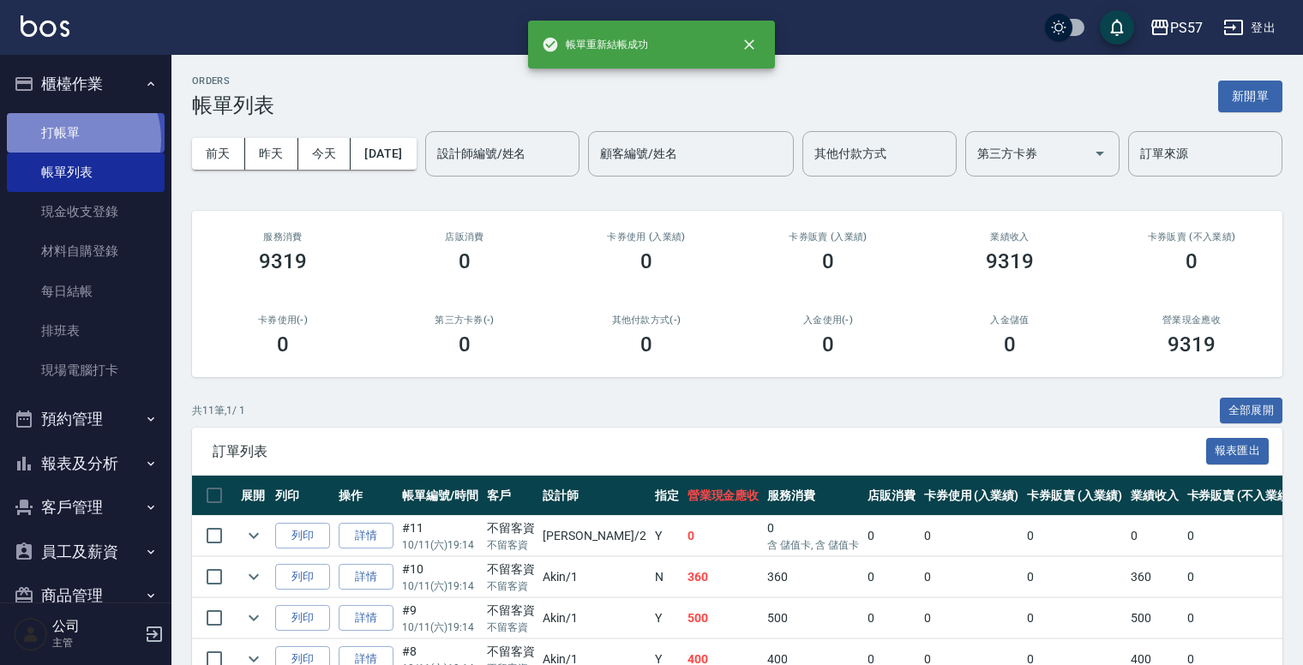
click at [75, 139] on link "打帳單" at bounding box center [86, 132] width 158 height 39
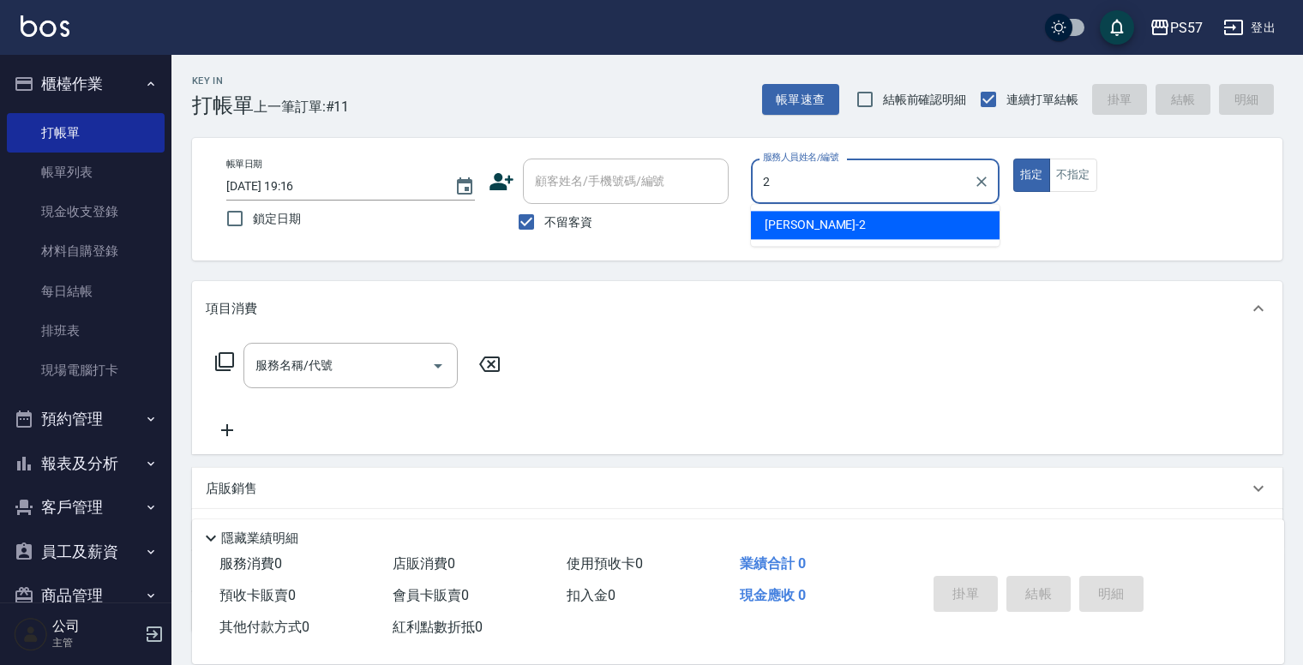
type input "圓圓-2"
type button "true"
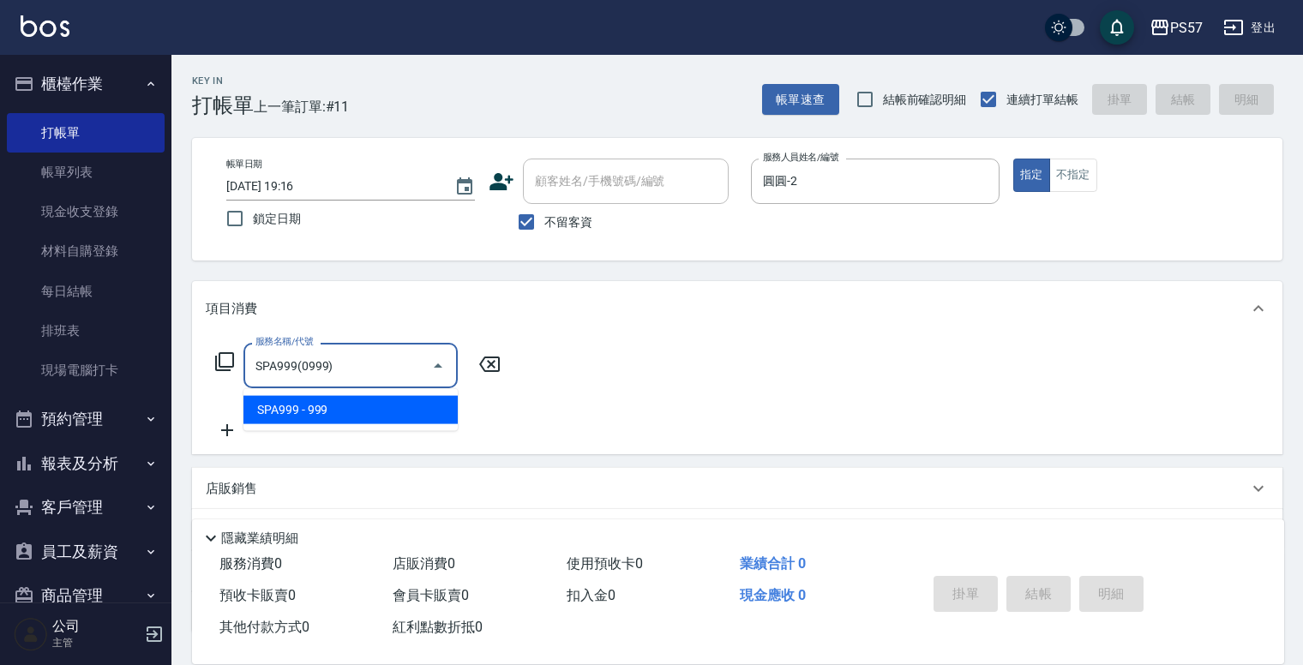
type input "SPA999(0999)"
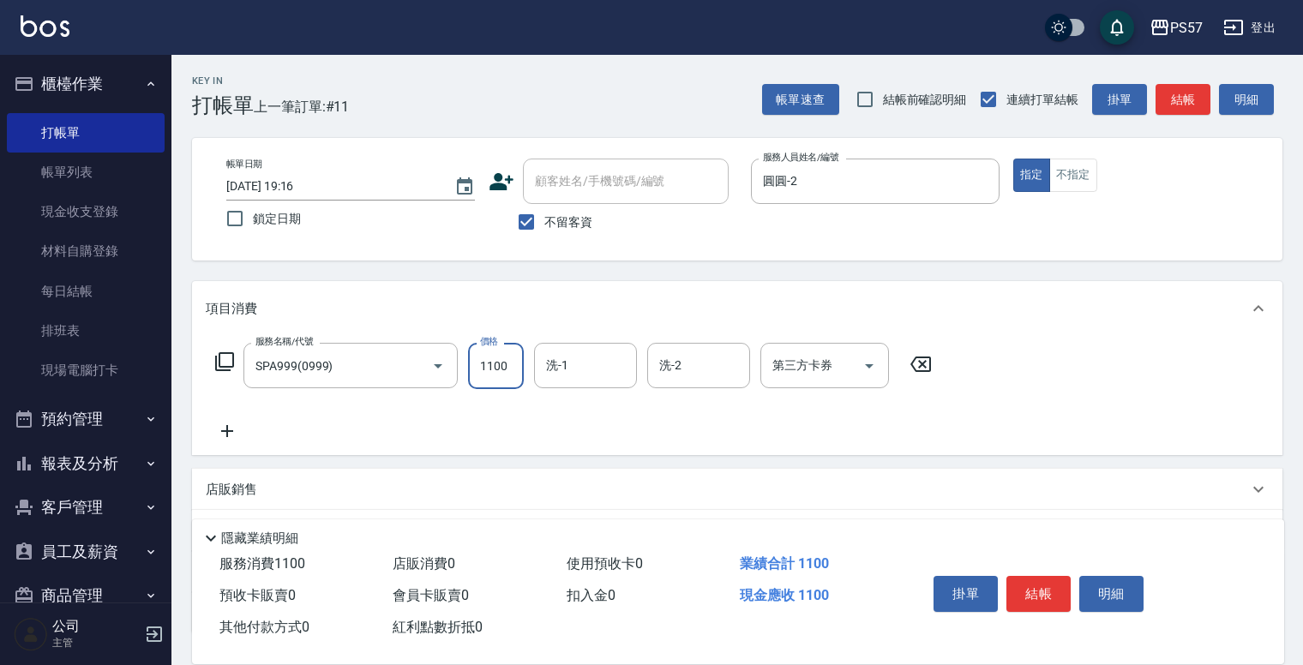
type input "1100"
type input "[PERSON_NAME]-22"
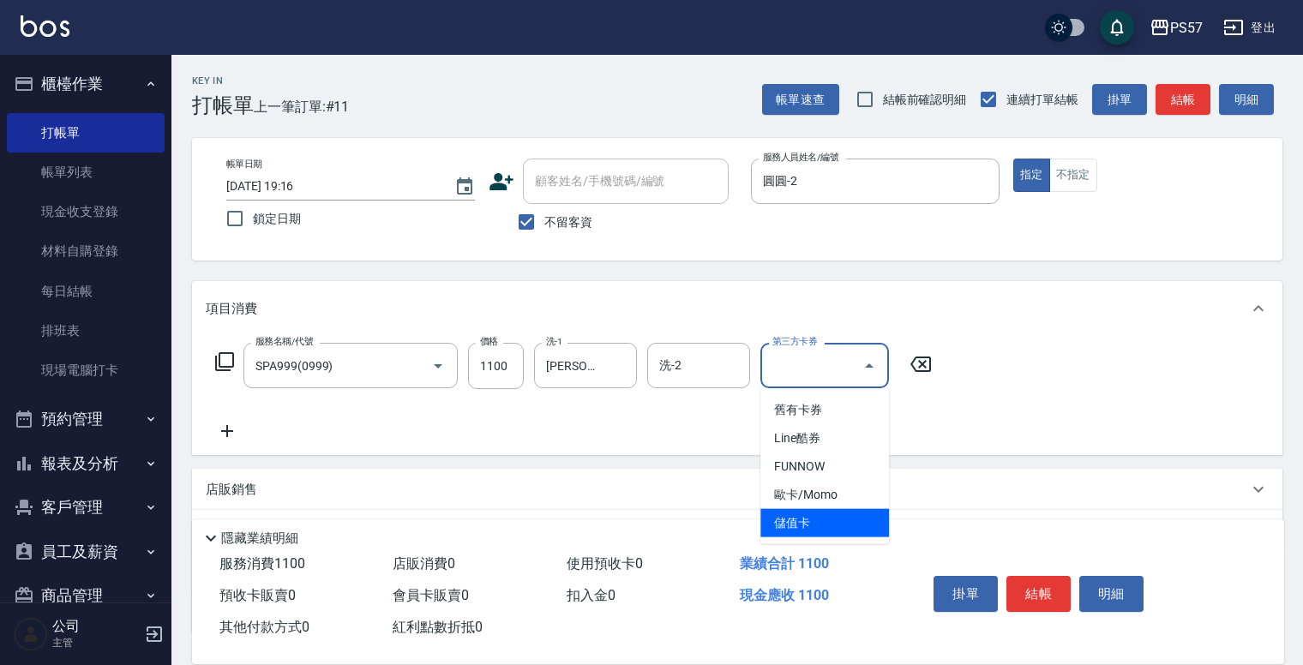
type input "儲值卡"
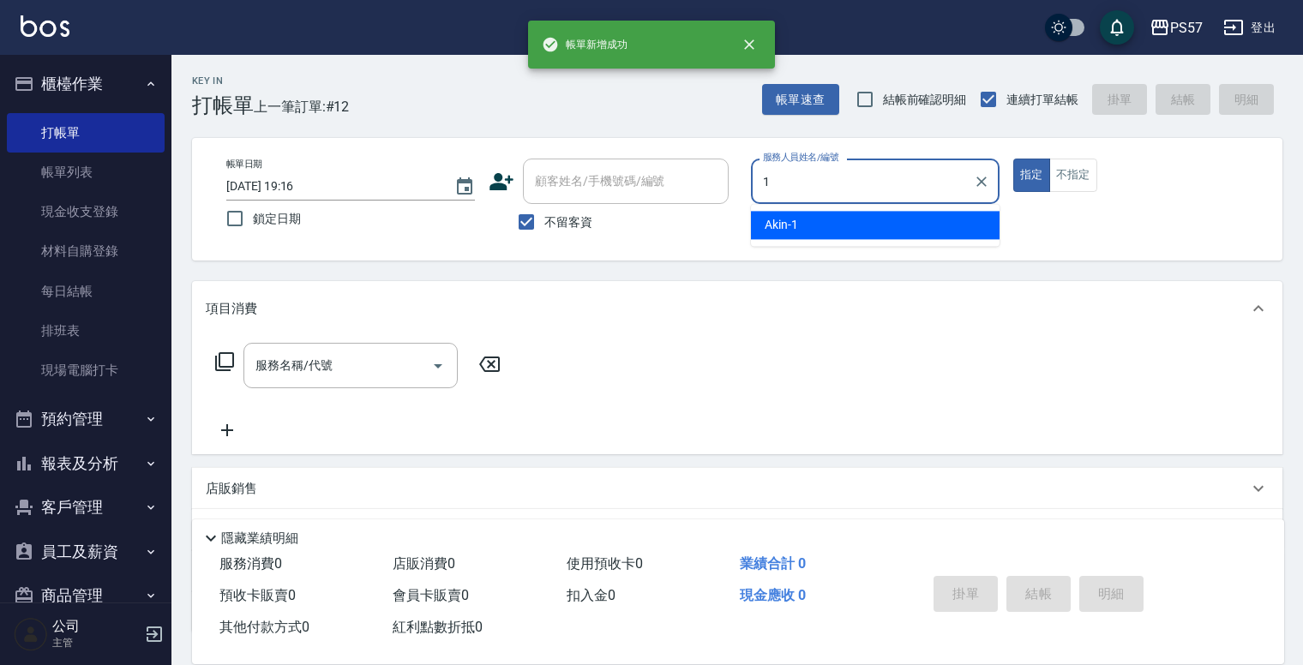
type input "Akin-1"
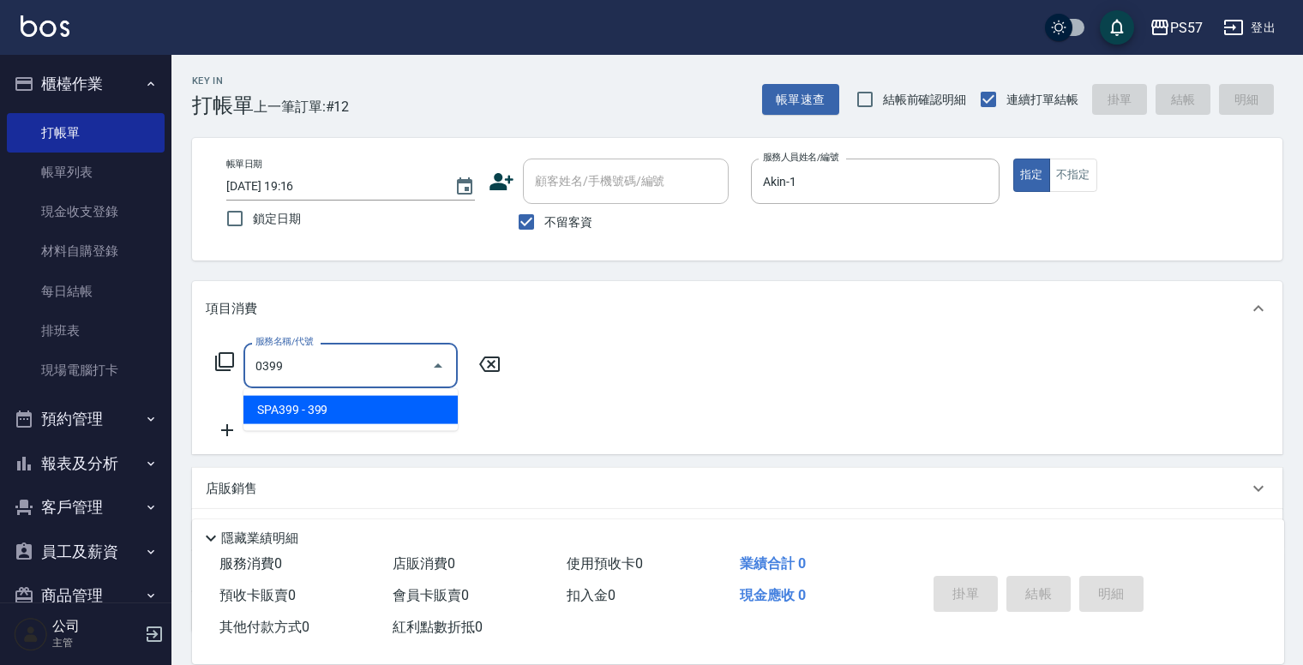
type input "SPA399(0399)"
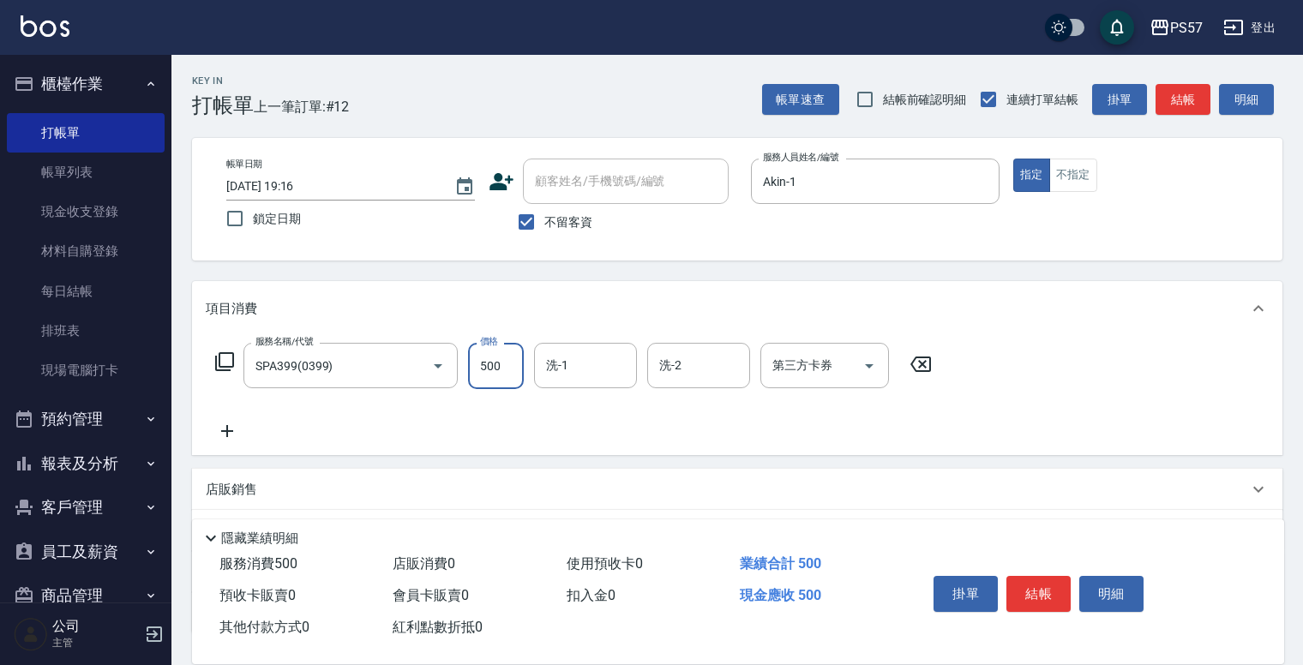
type input "500"
type input "[PERSON_NAME]-33"
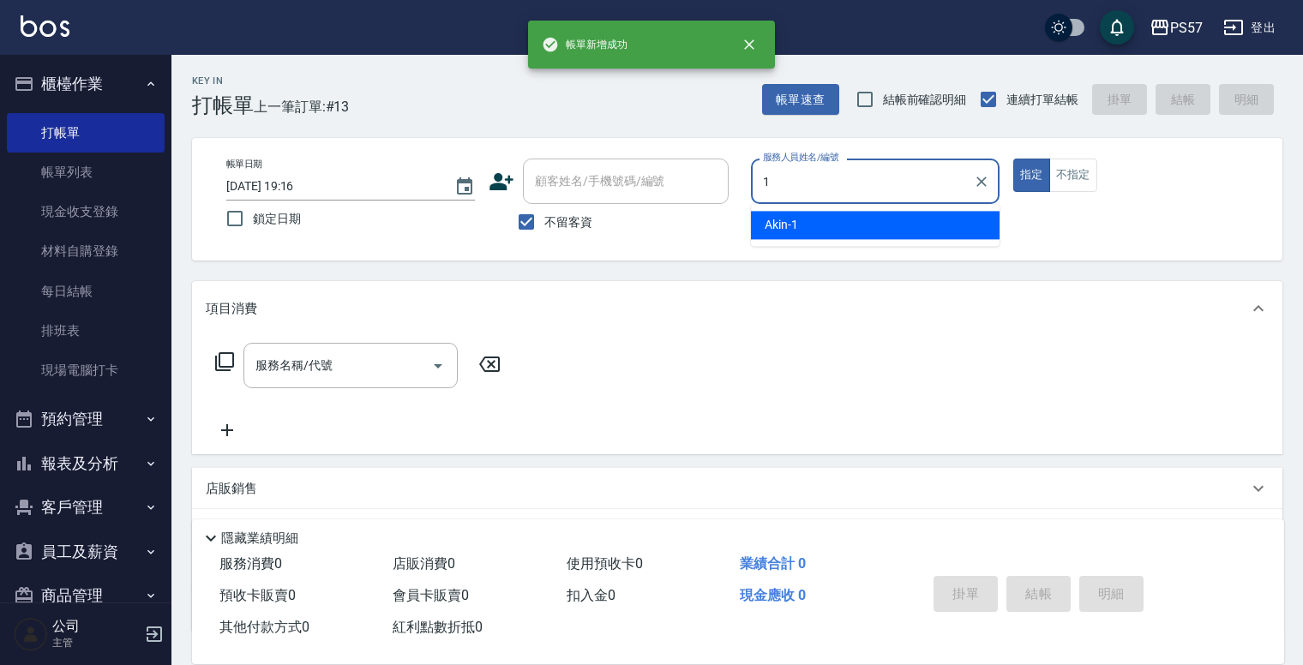
type input "Akin-1"
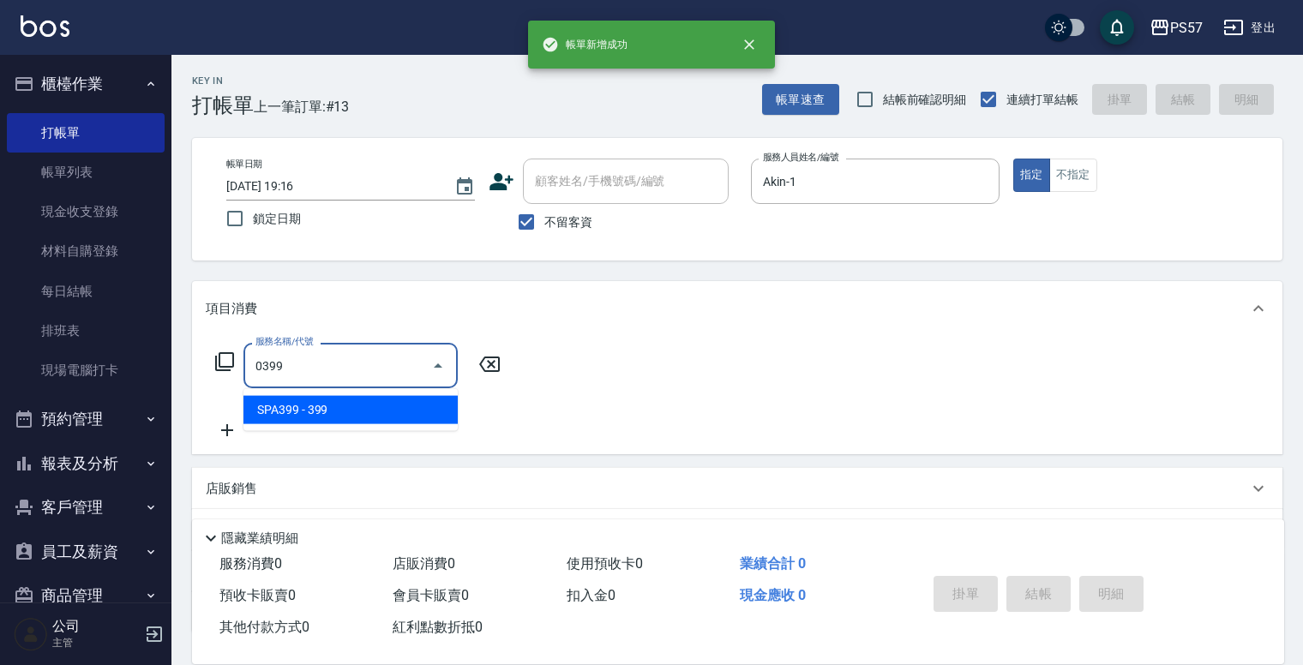
type input "SPA399(0399)"
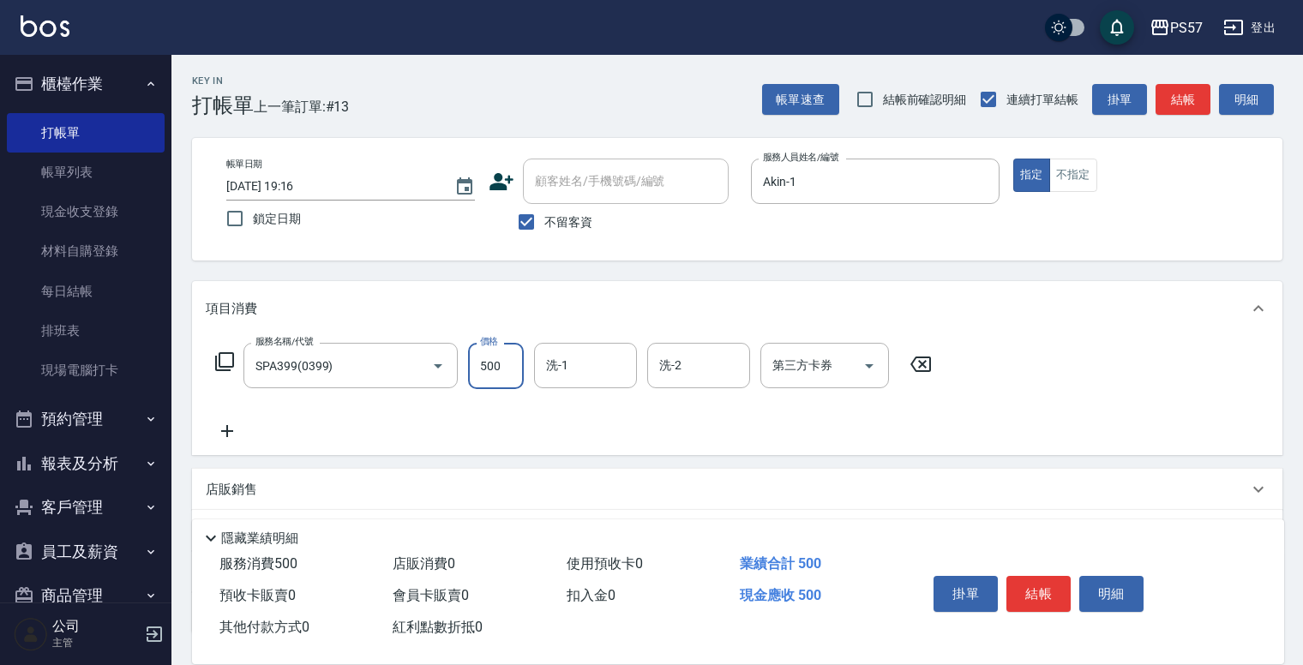
type input "500"
type input "[PERSON_NAME]-33"
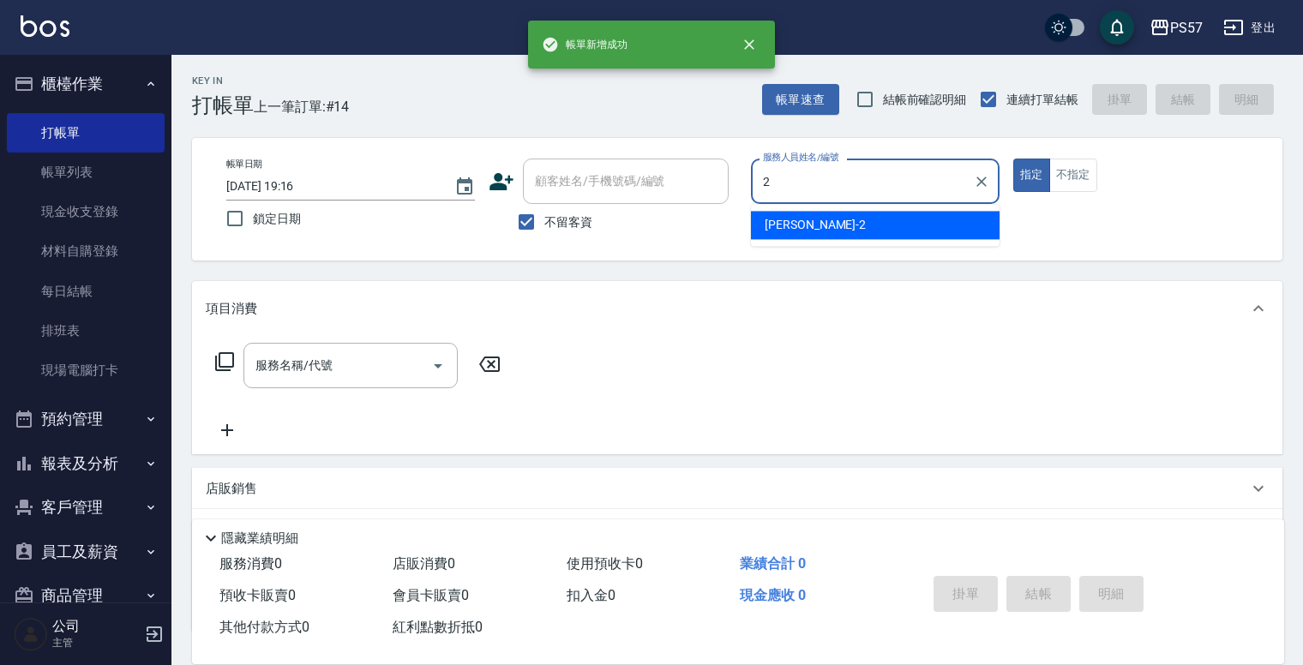
type input "圓圓-2"
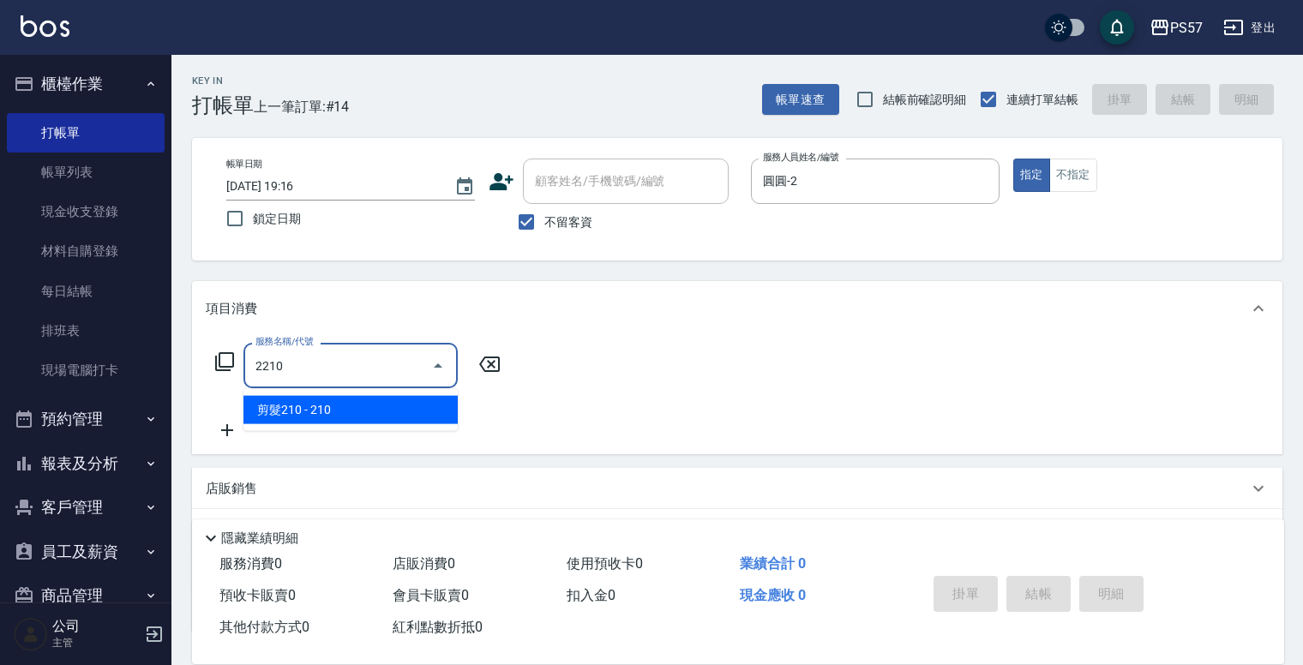
type input "剪髮210(2210)"
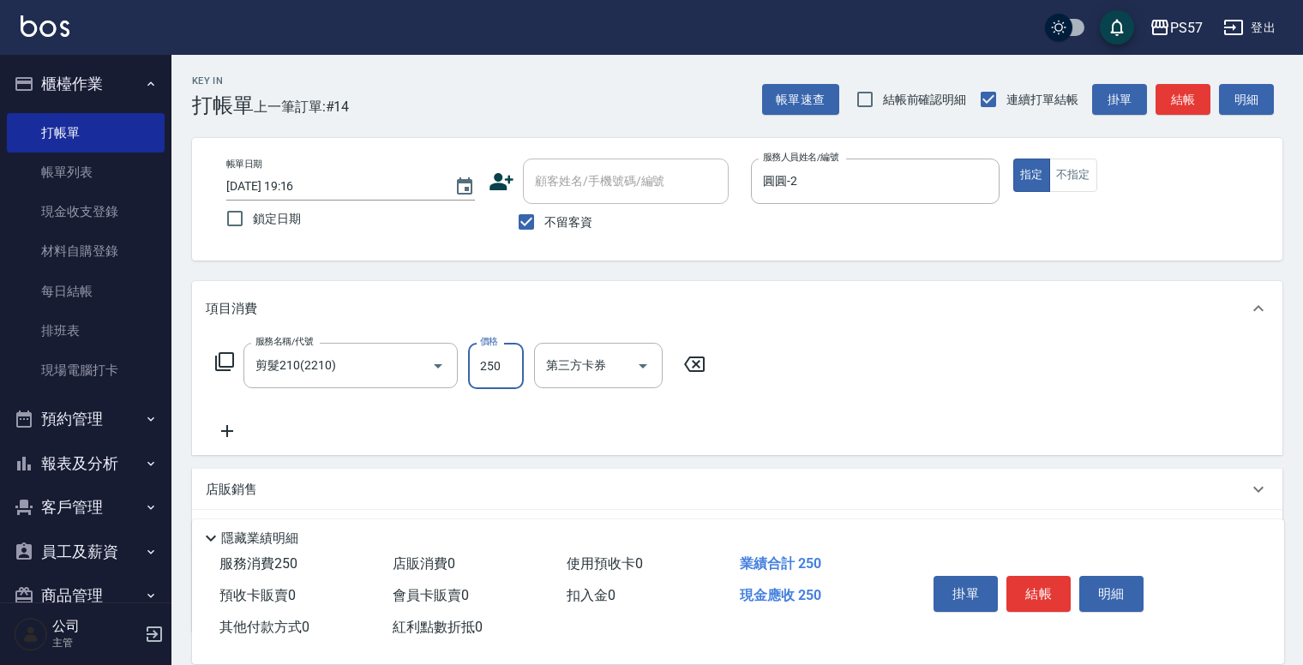
type input "250"
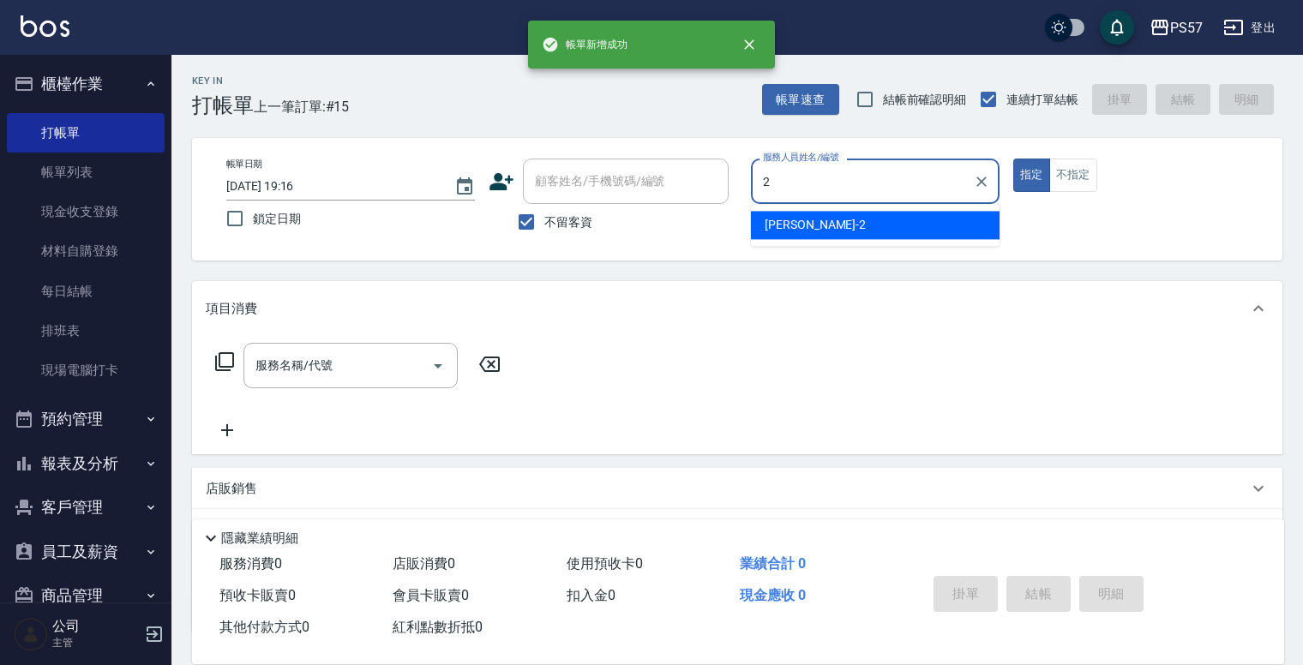
type input "圓圓-2"
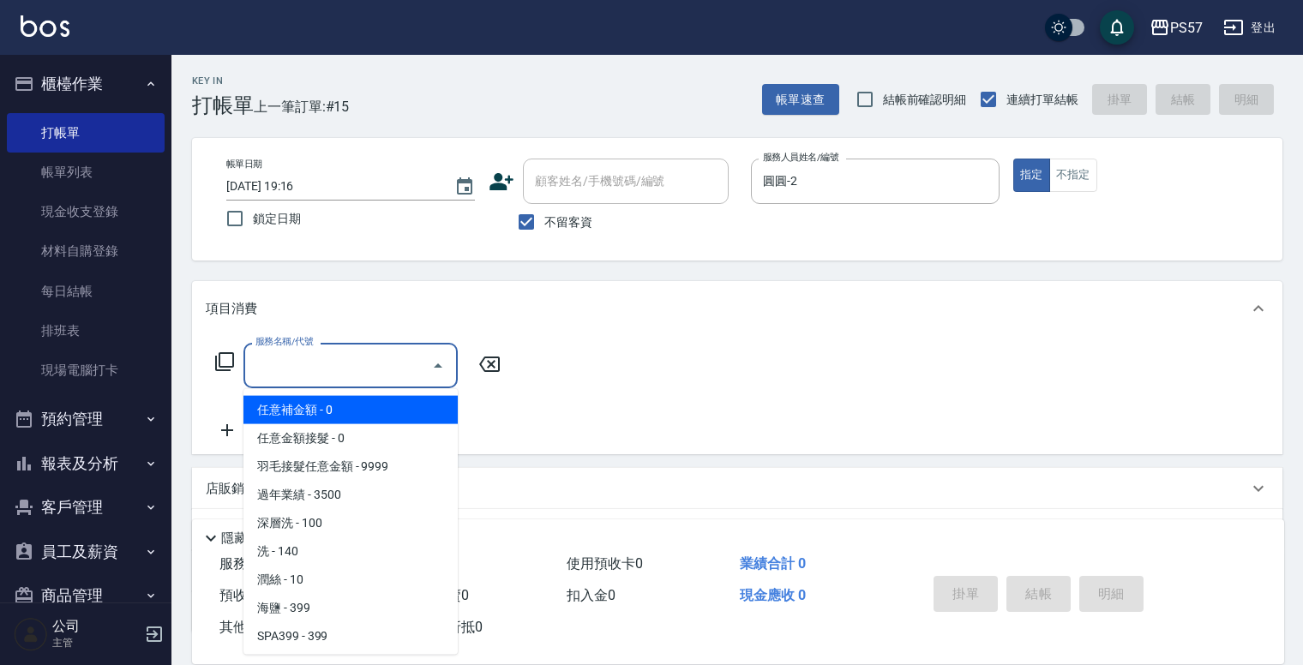
click at [349, 369] on input "服務名稱/代號" at bounding box center [337, 366] width 173 height 30
type input "任意補金額(00)"
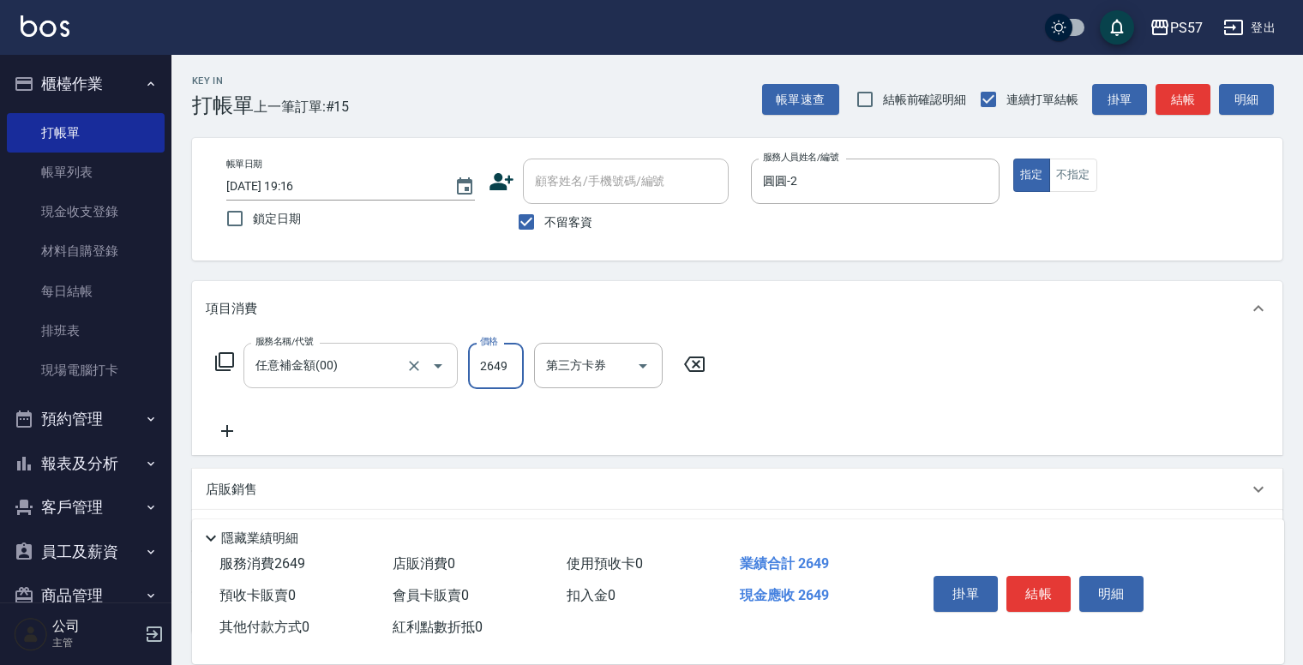
type input "2649"
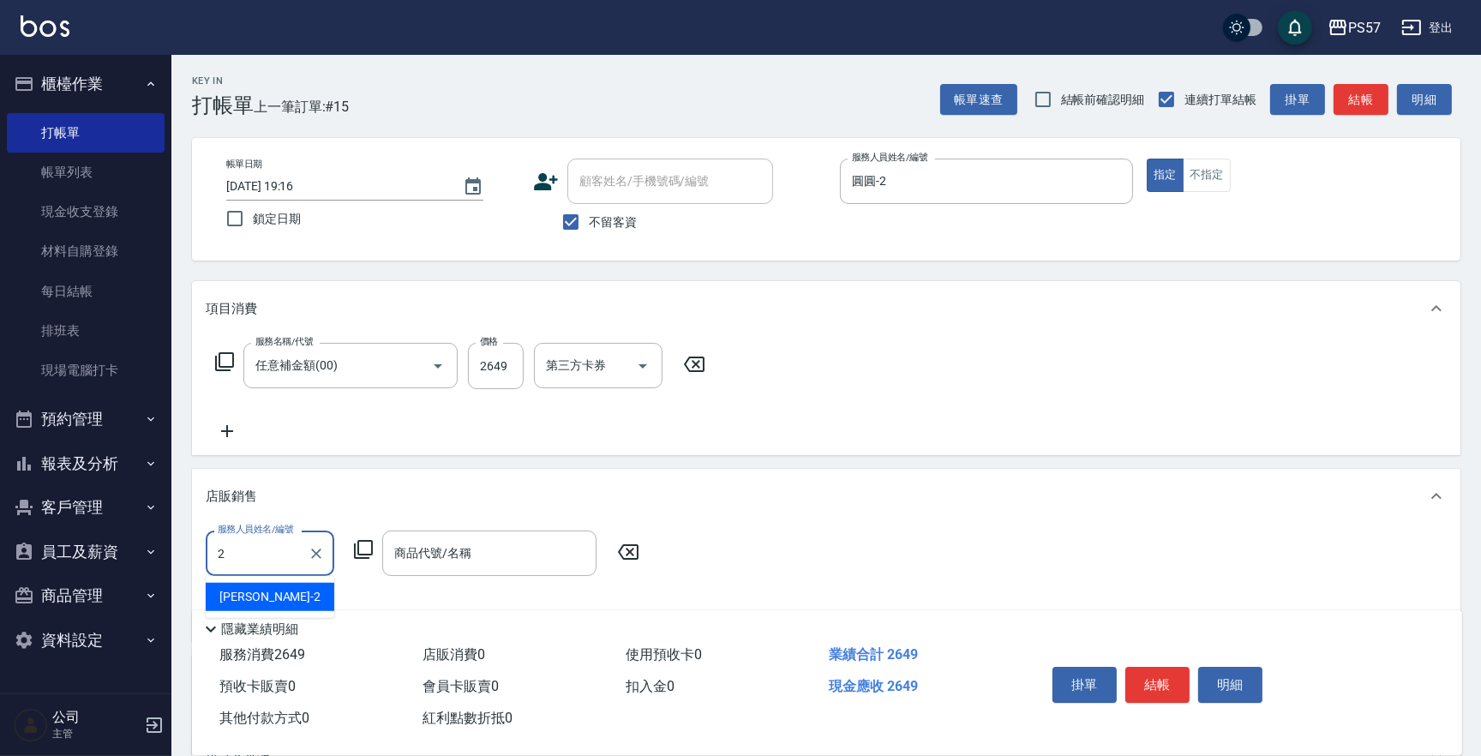
type input "圓圓-2"
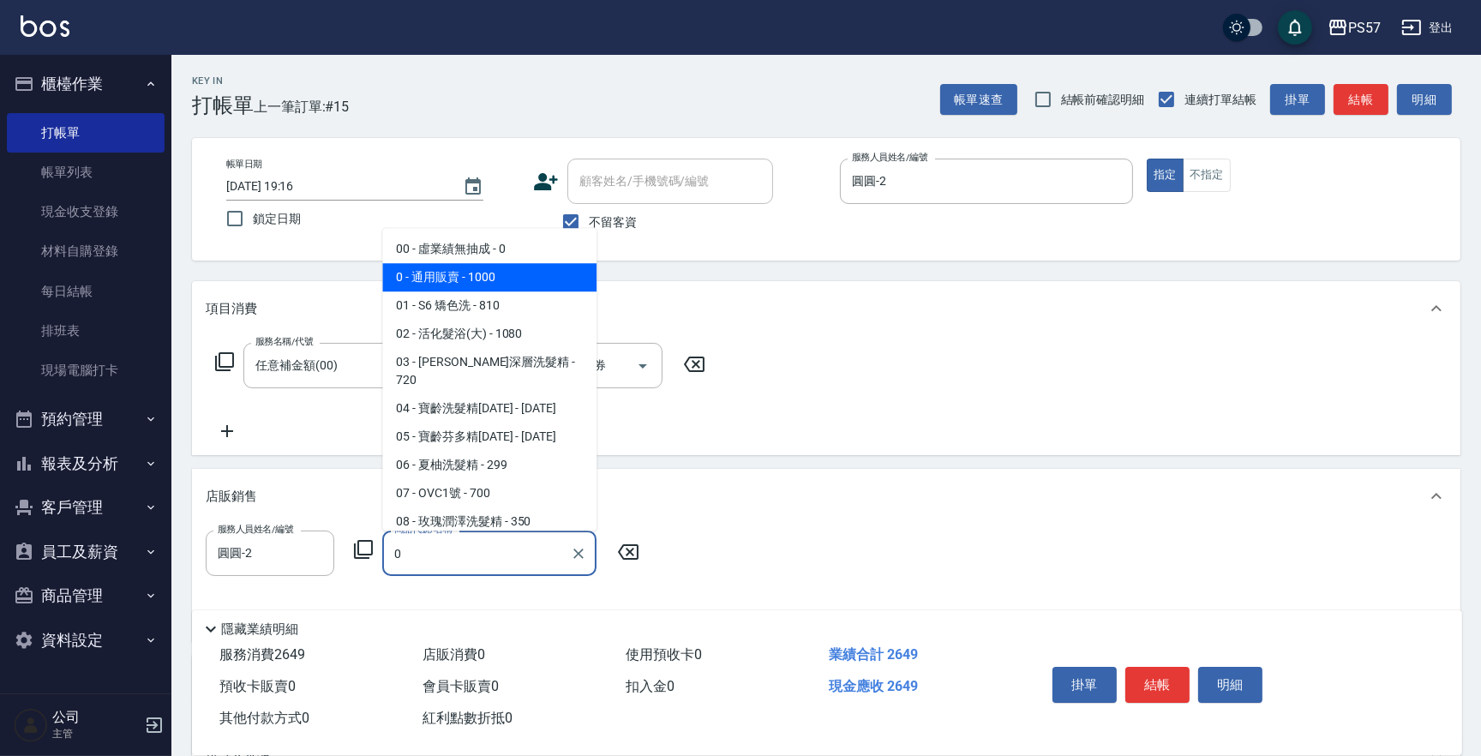
type input "通用販賣"
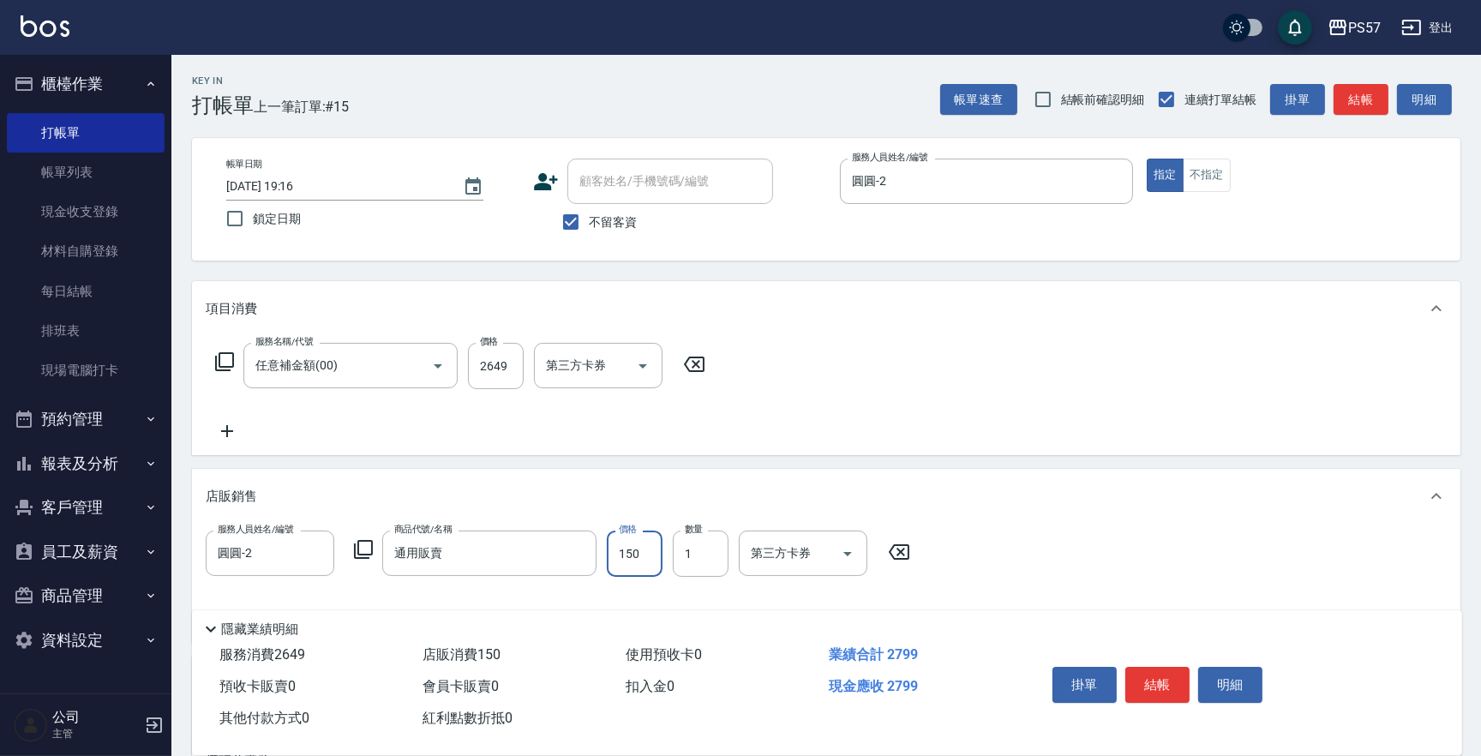
type input "150"
type input "2"
type input "圓圓-2"
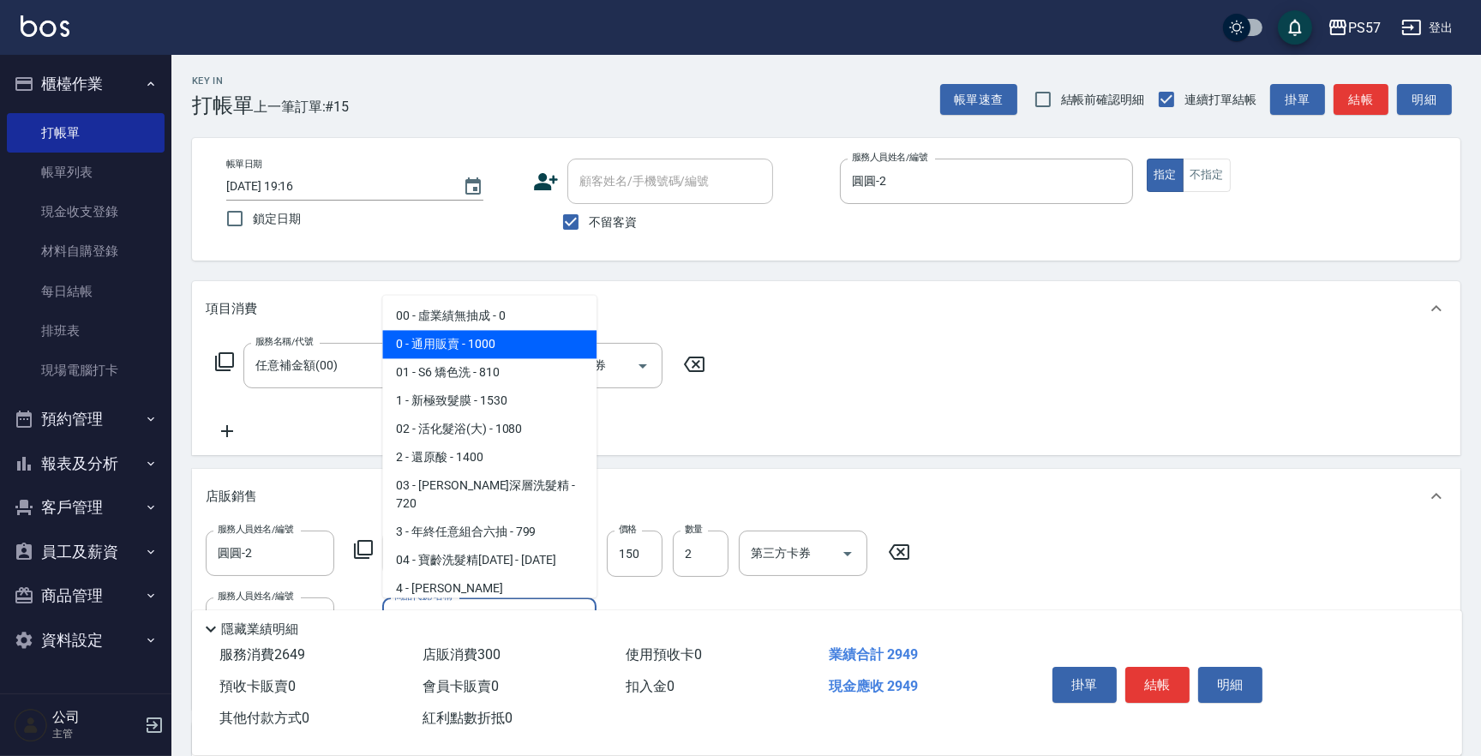
type input "通用販賣"
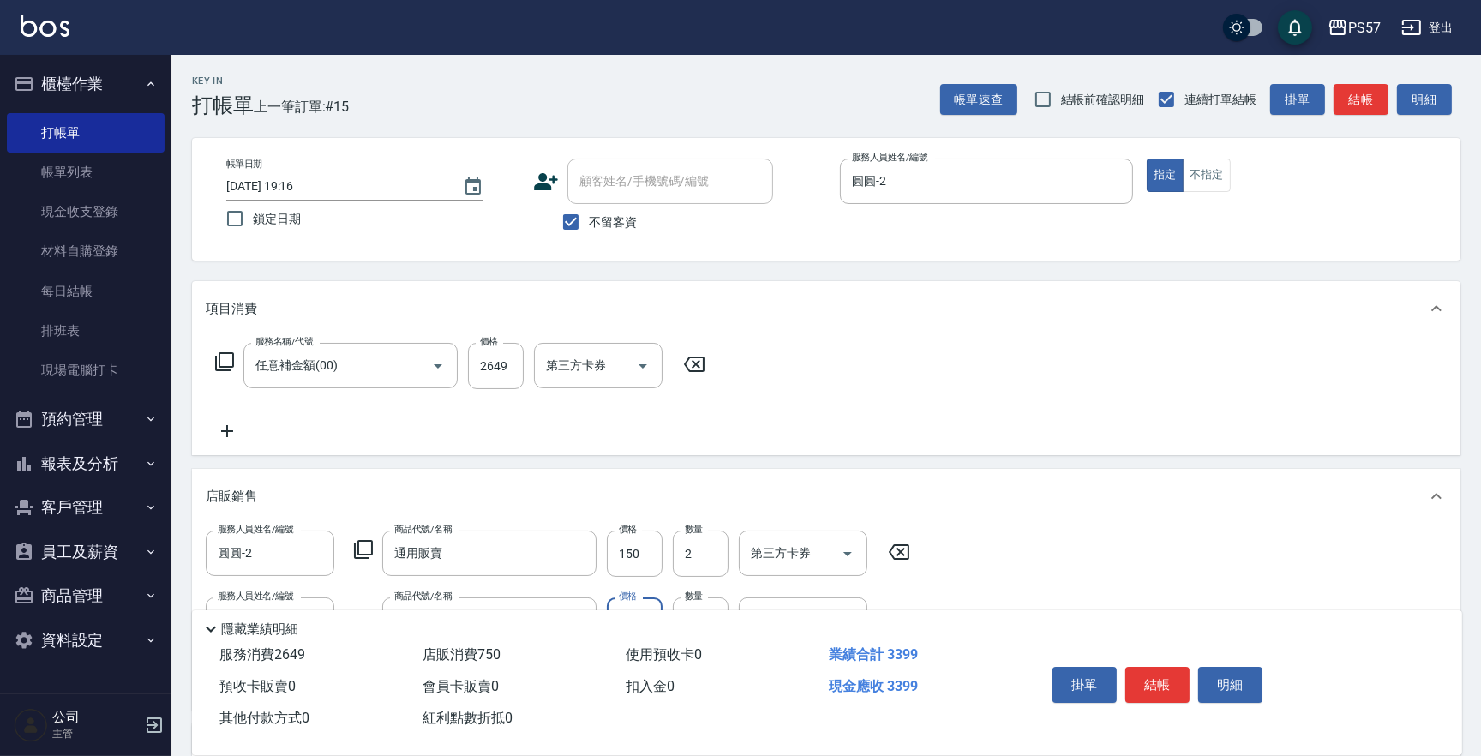
type input "450"
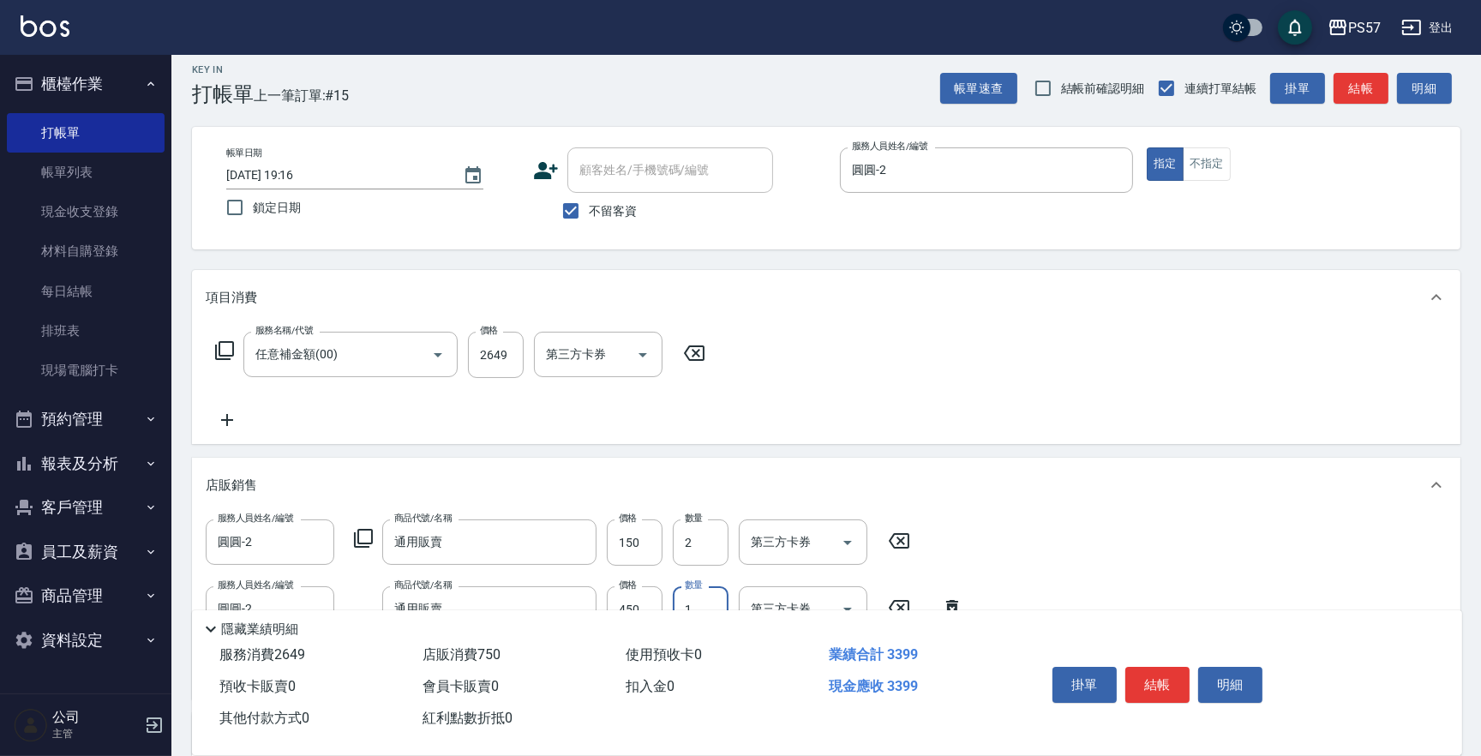
scroll to position [252, 0]
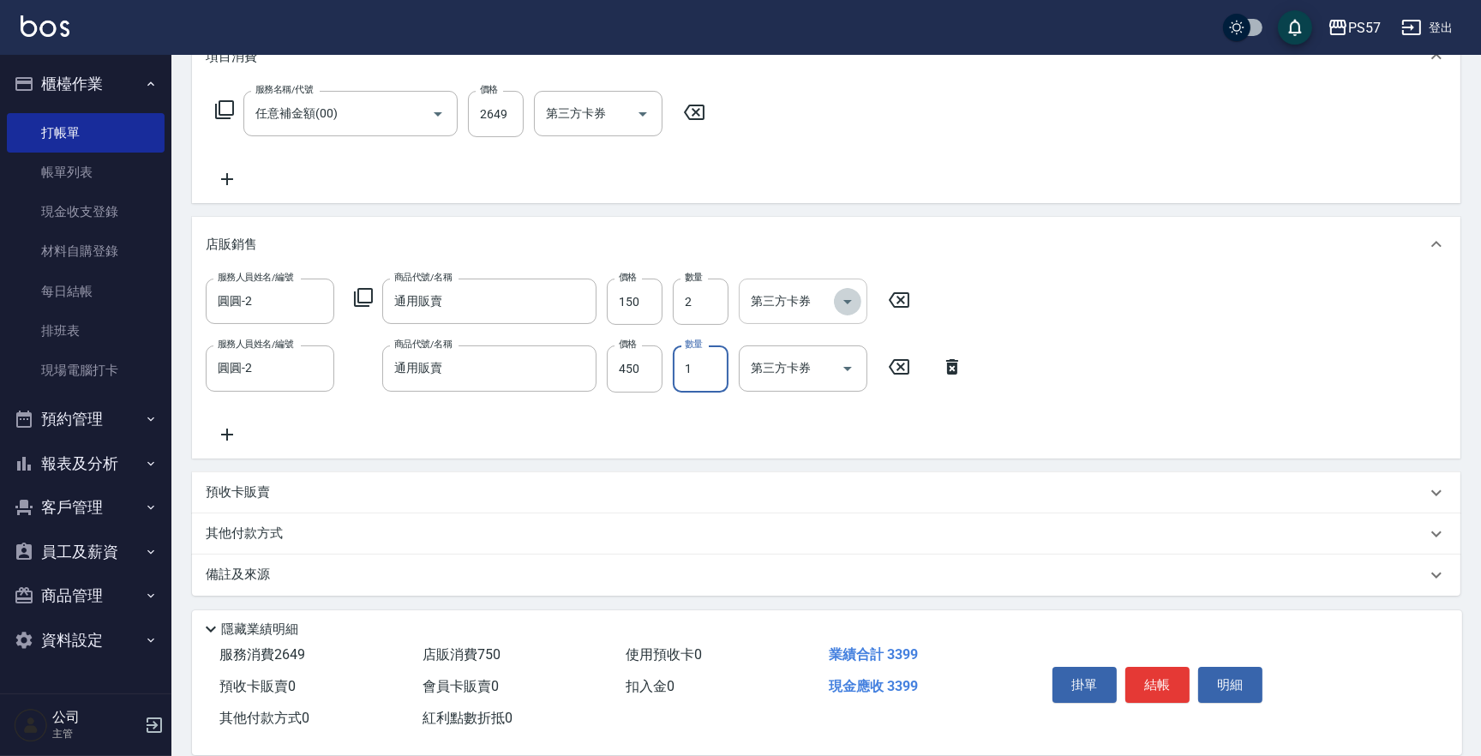
click at [853, 307] on icon "Open" at bounding box center [847, 301] width 21 height 21
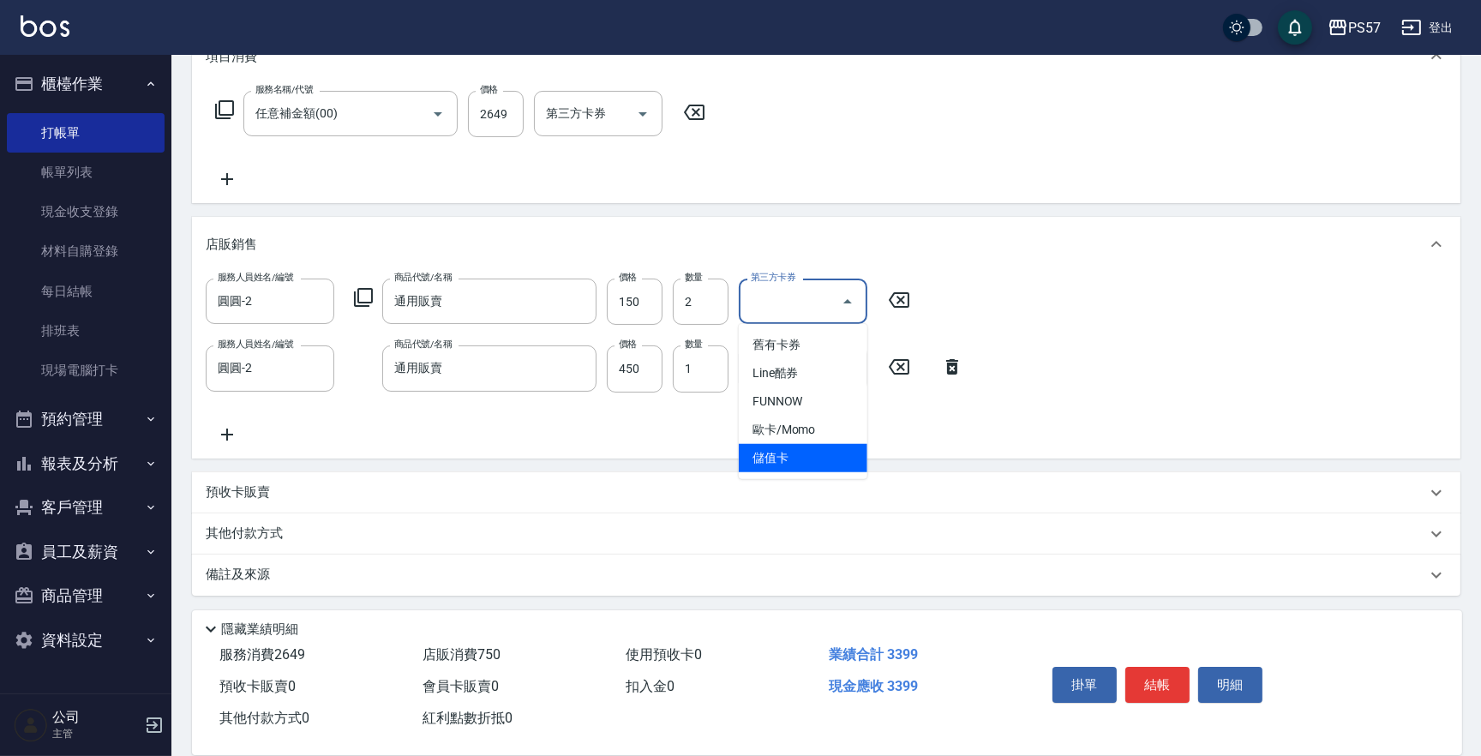
click at [813, 452] on span "儲值卡" at bounding box center [803, 458] width 129 height 28
type input "儲值卡"
click at [856, 367] on icon "Open" at bounding box center [847, 368] width 21 height 21
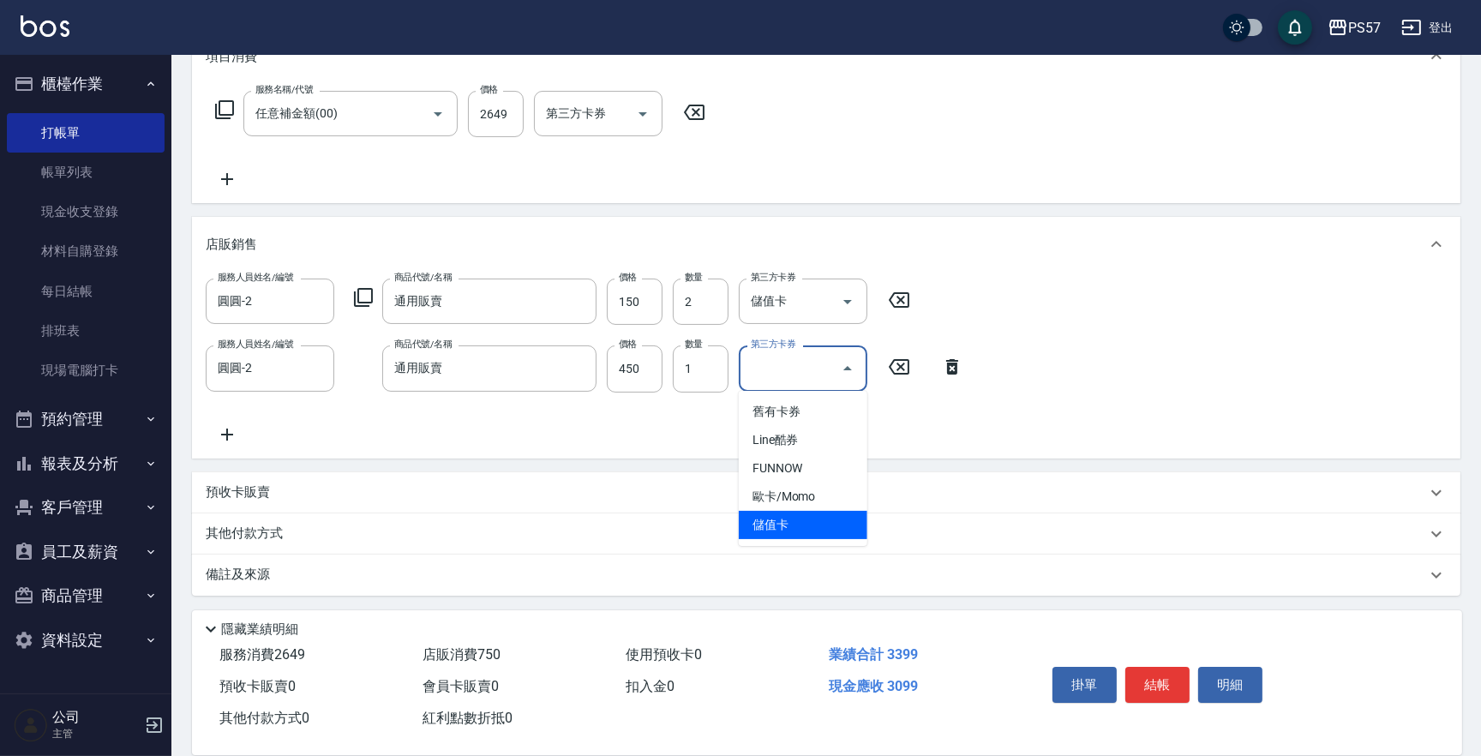
click at [804, 527] on span "儲值卡" at bounding box center [803, 525] width 129 height 28
type input "儲值卡"
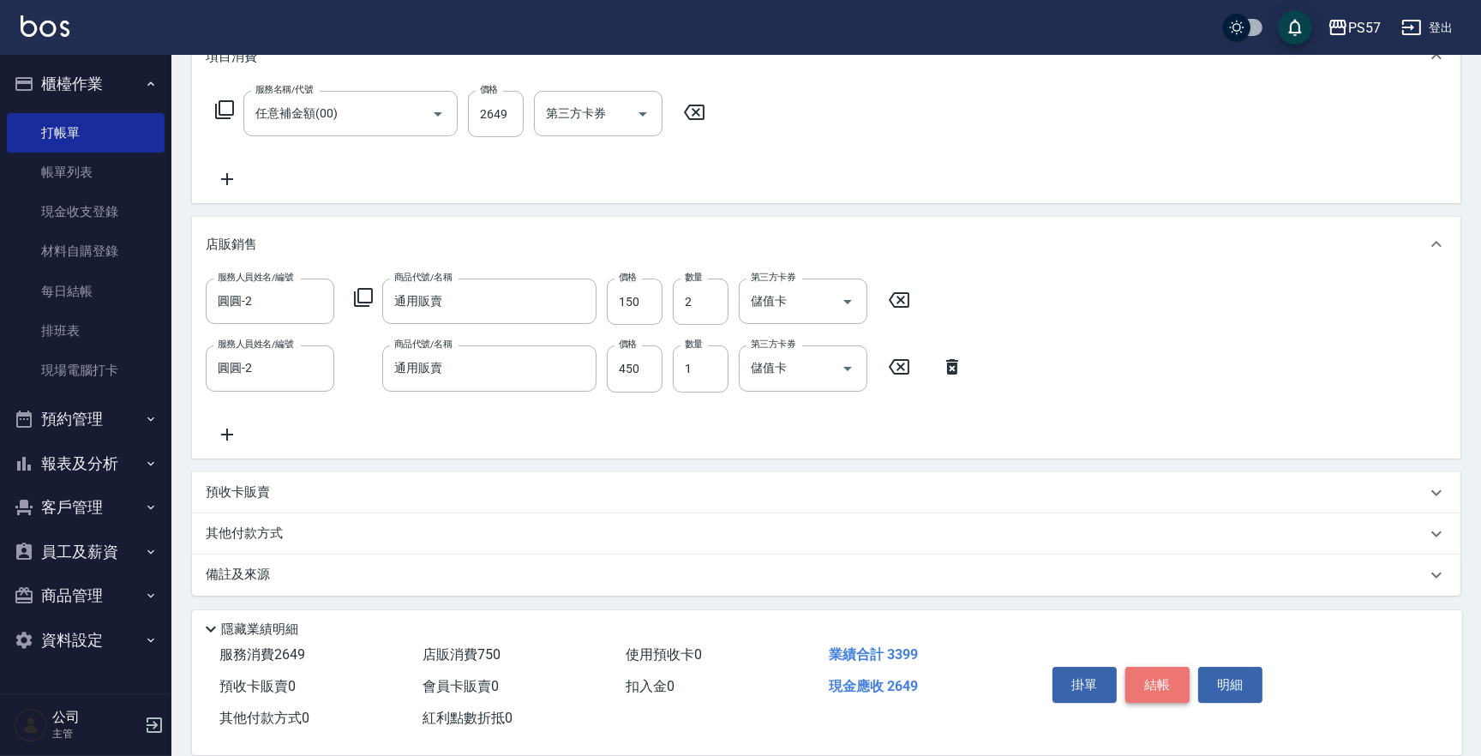
click at [1173, 664] on button "結帳" at bounding box center [1157, 685] width 64 height 36
type input "[DATE] 19:17"
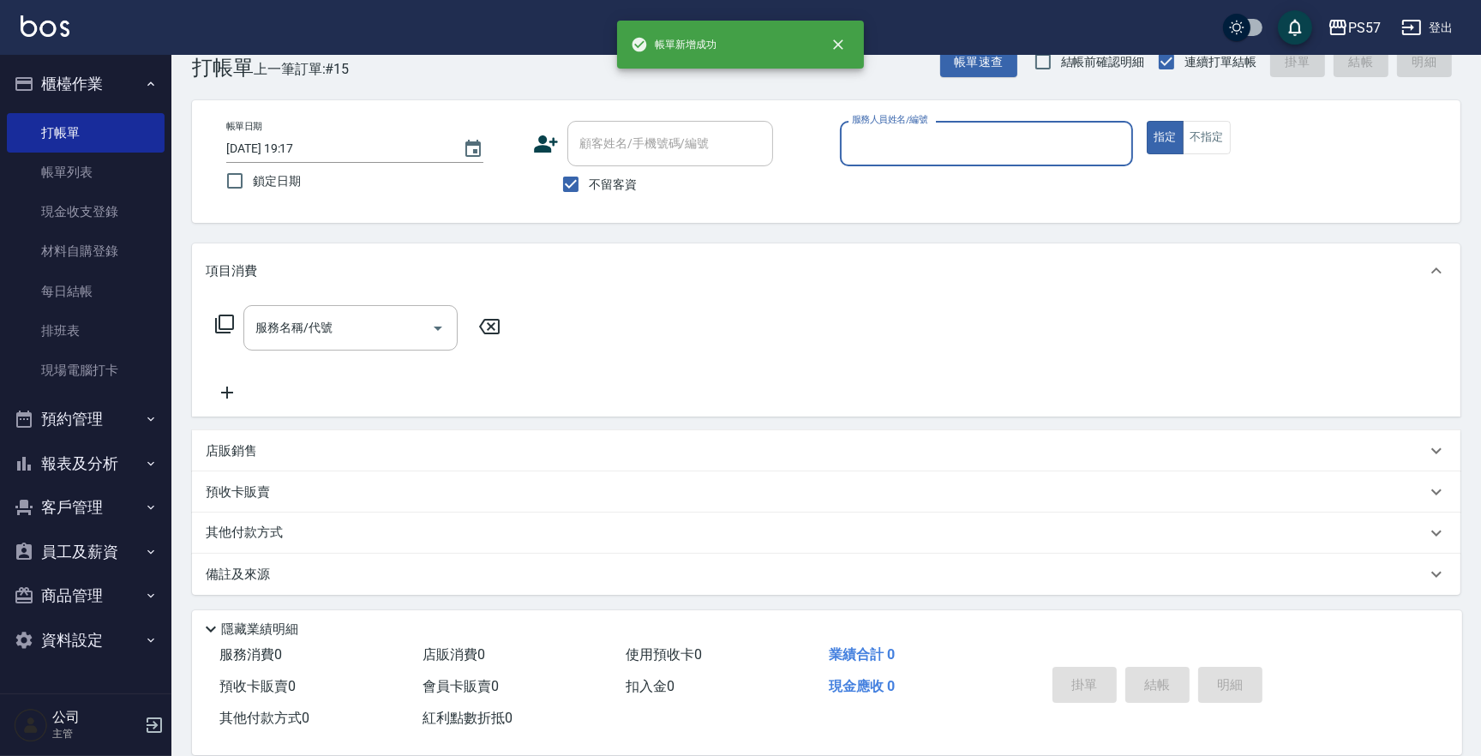
scroll to position [38, 0]
type input "Akin-1"
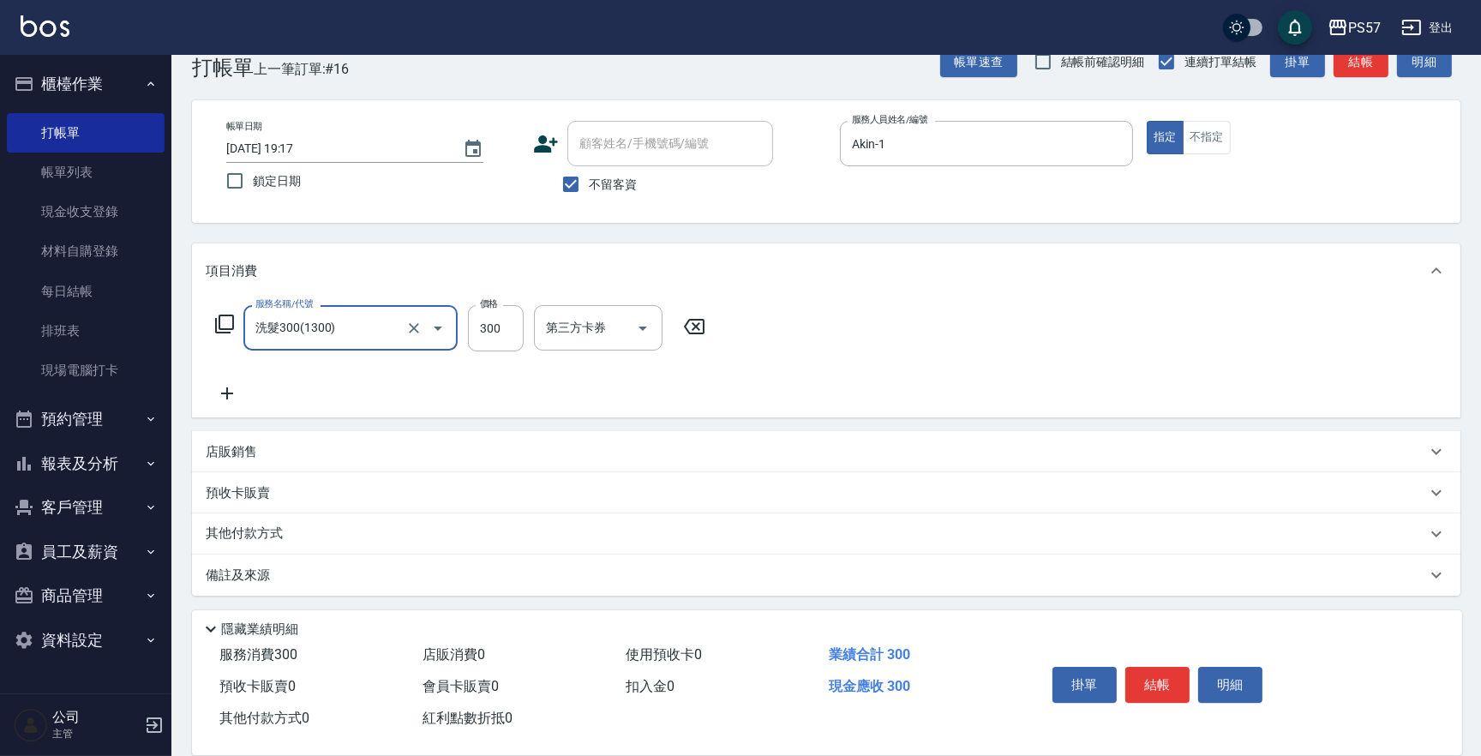
type input "洗髮300(1300)"
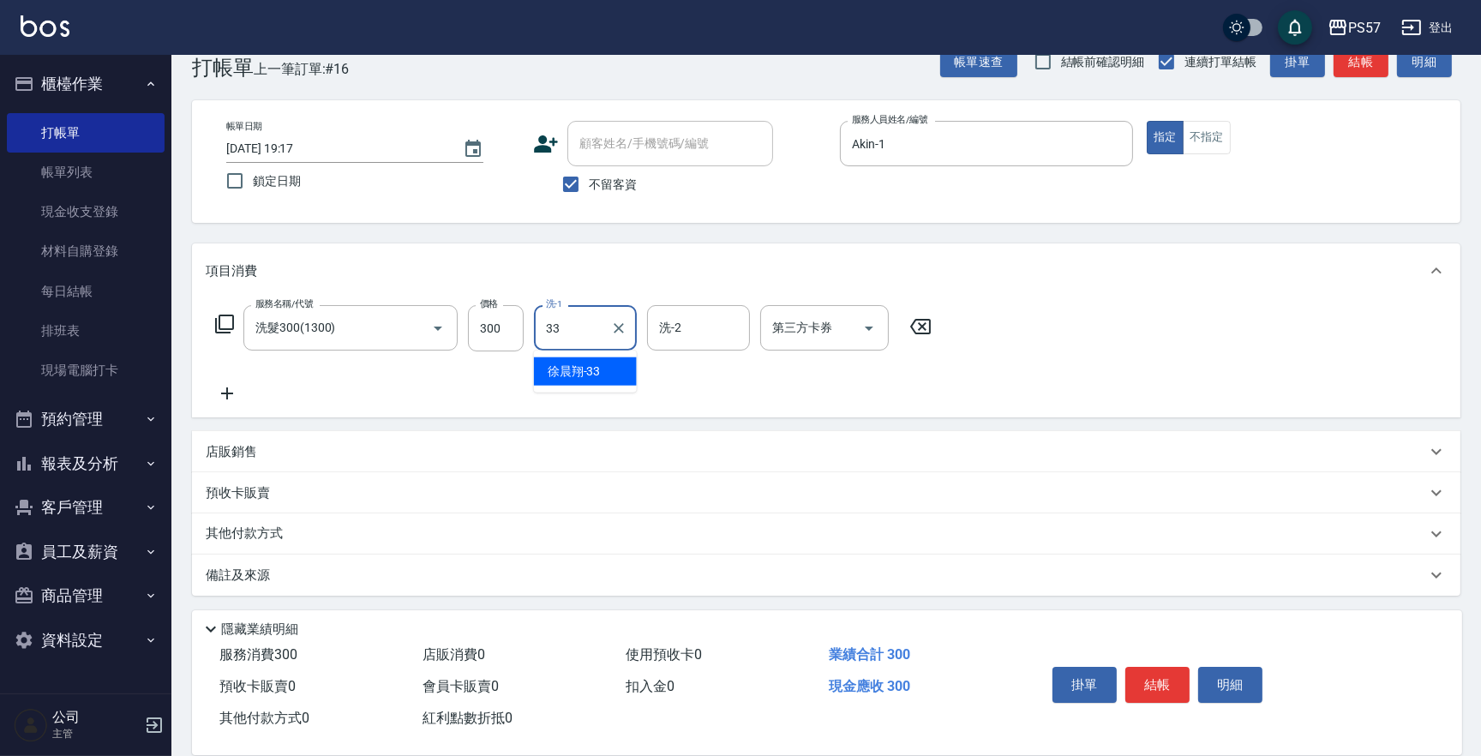
type input "[PERSON_NAME]-33"
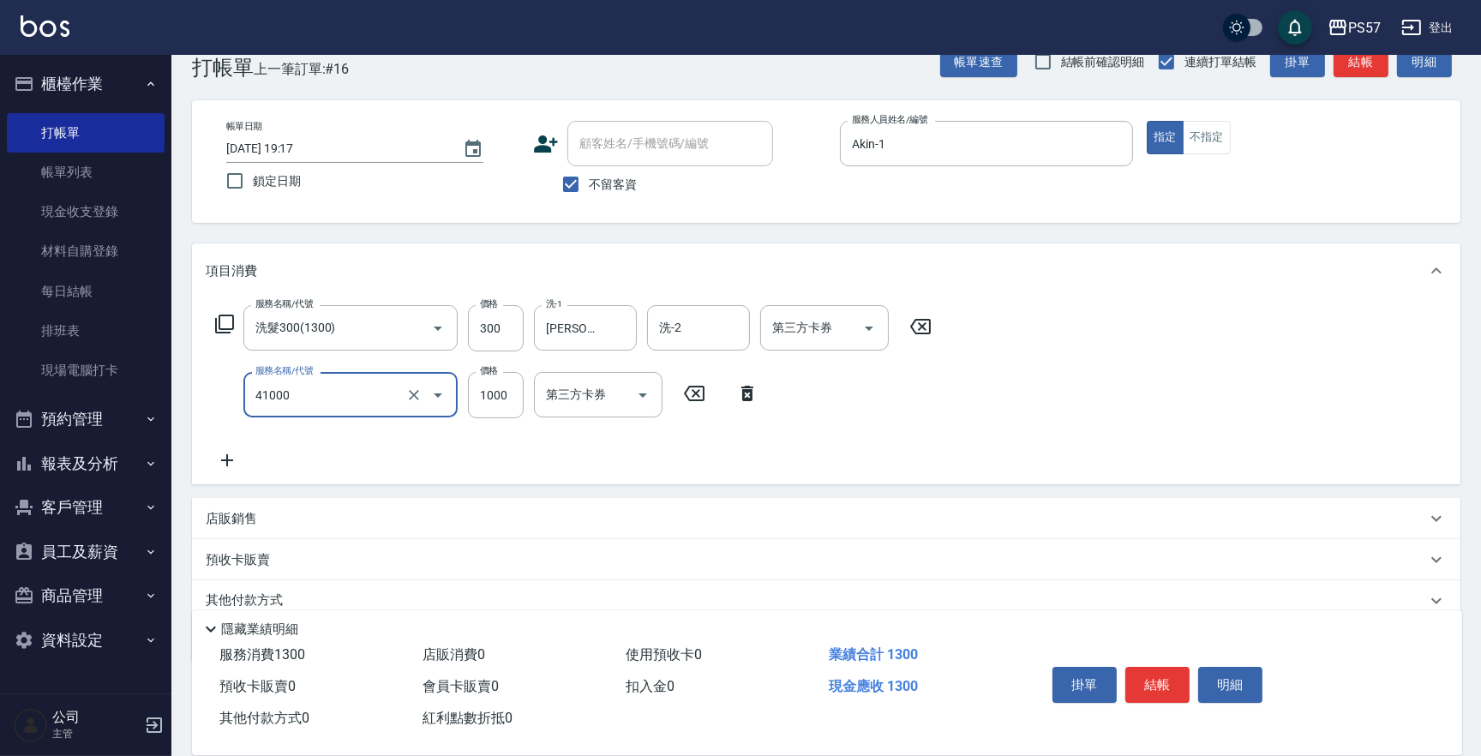
type input "任義金額燙髮(41000)"
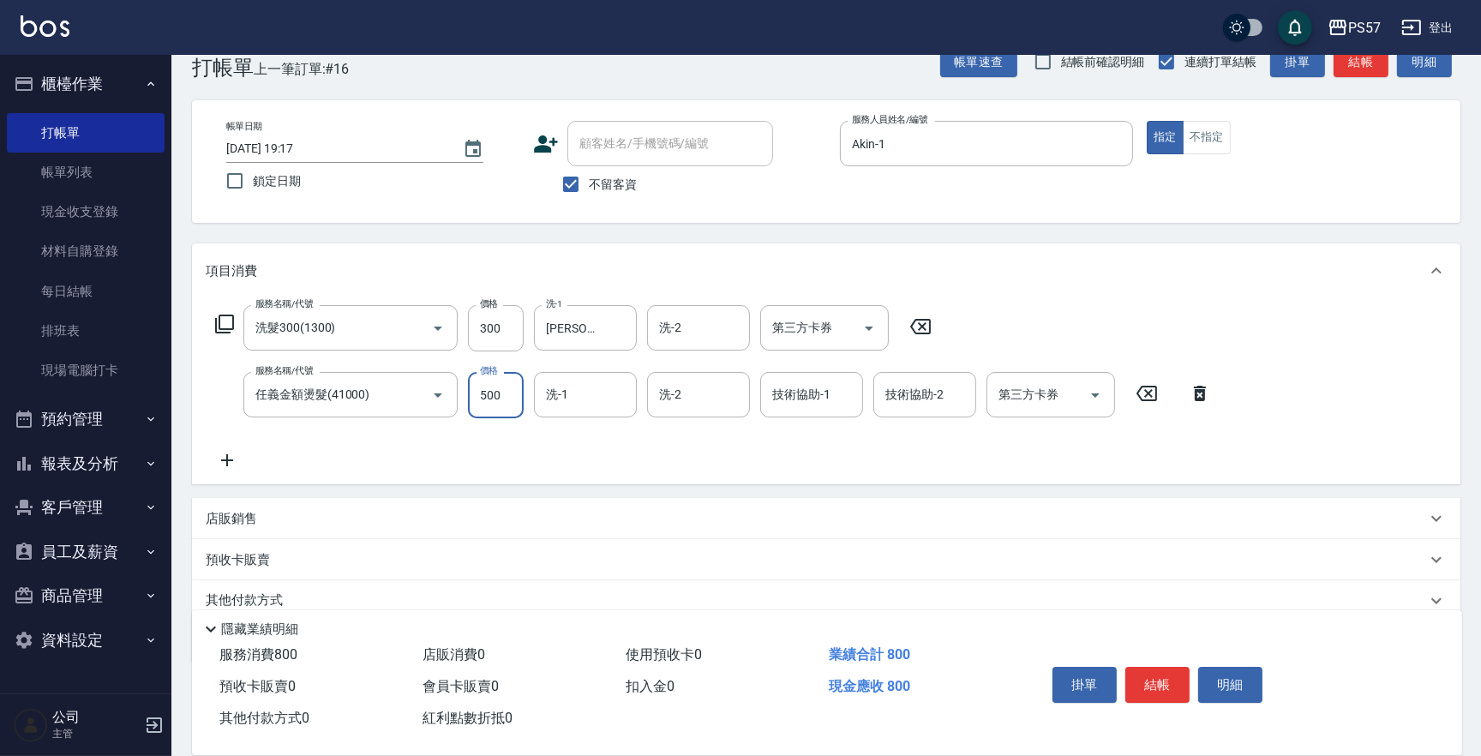
type input "500"
type input "[PERSON_NAME]-33"
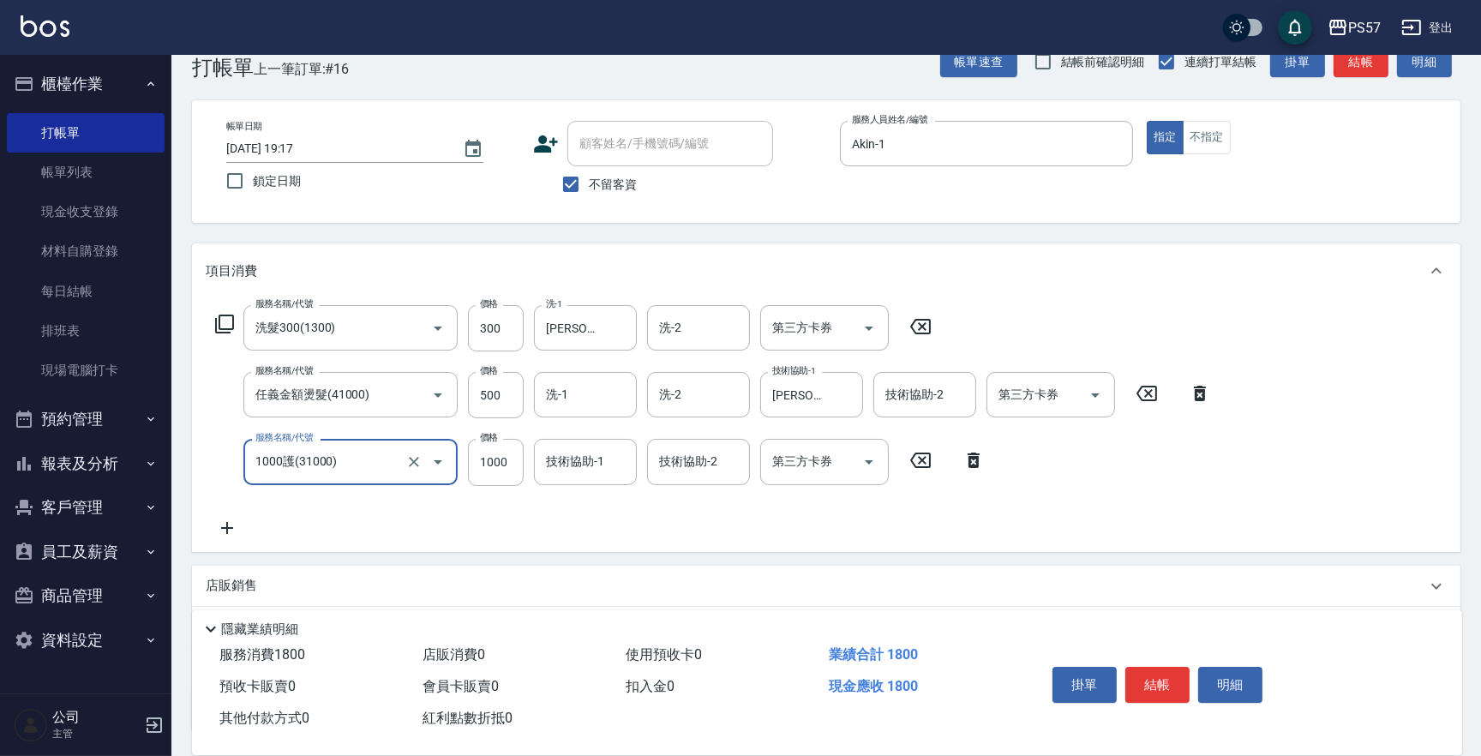
type input "1000護(31000)"
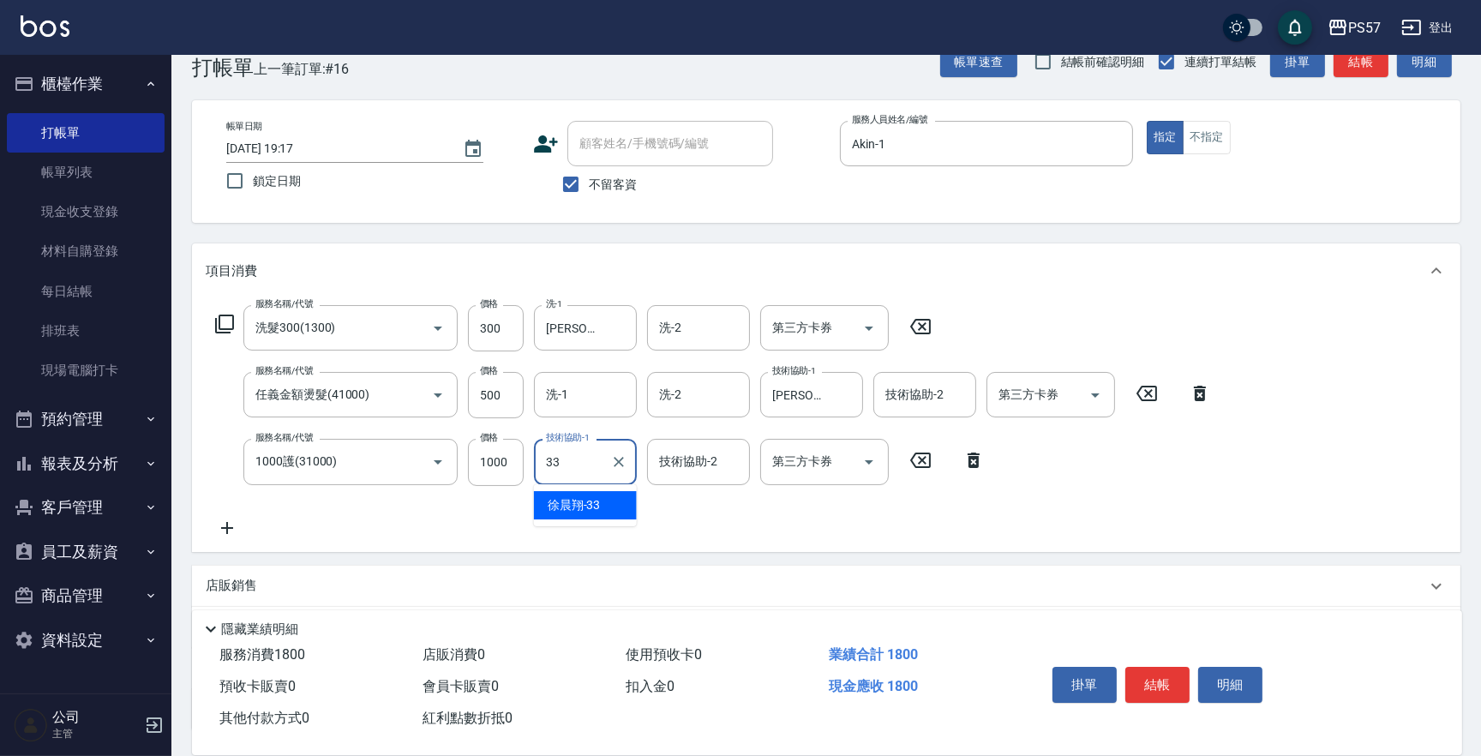
type input "[PERSON_NAME]-33"
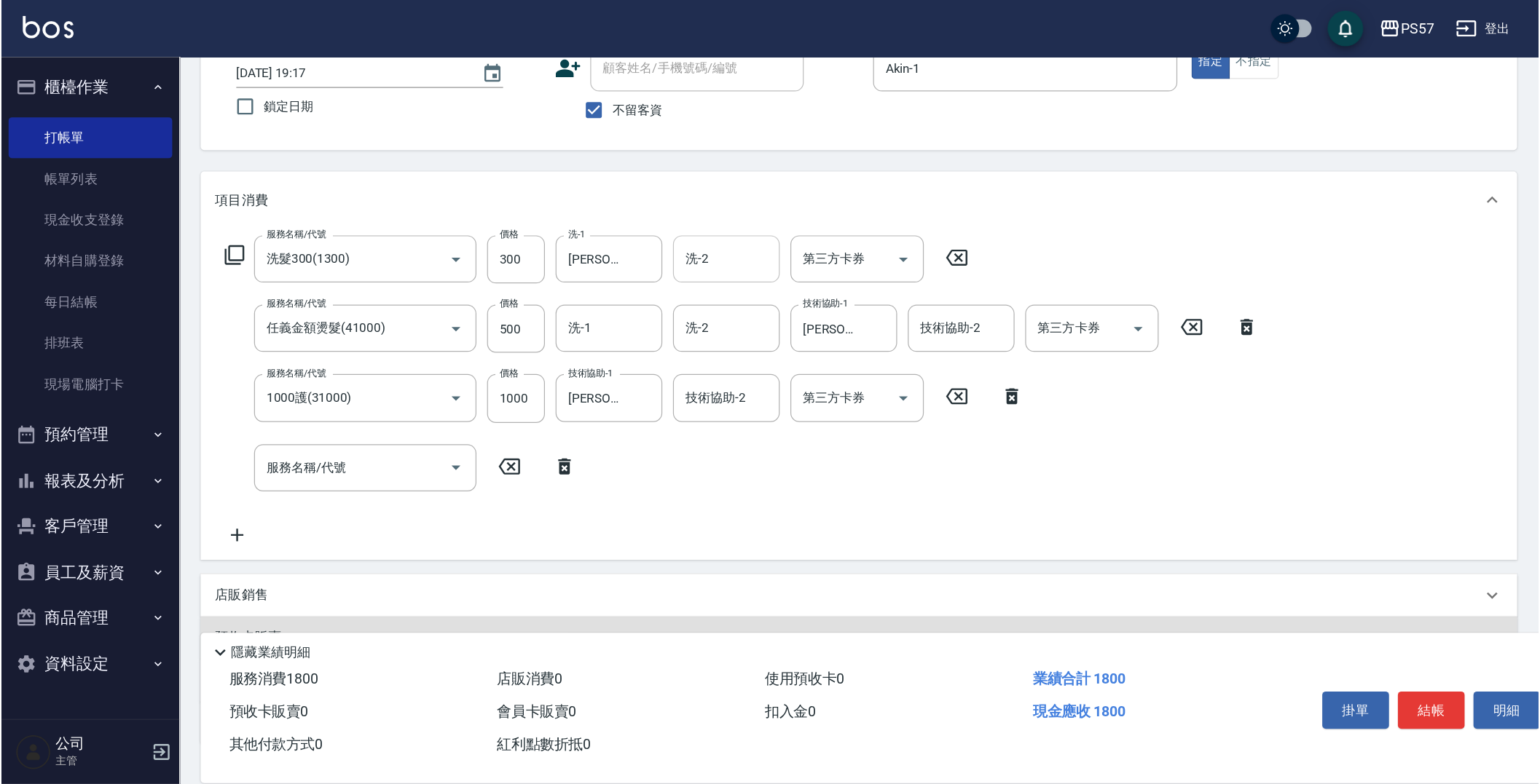
scroll to position [59, 0]
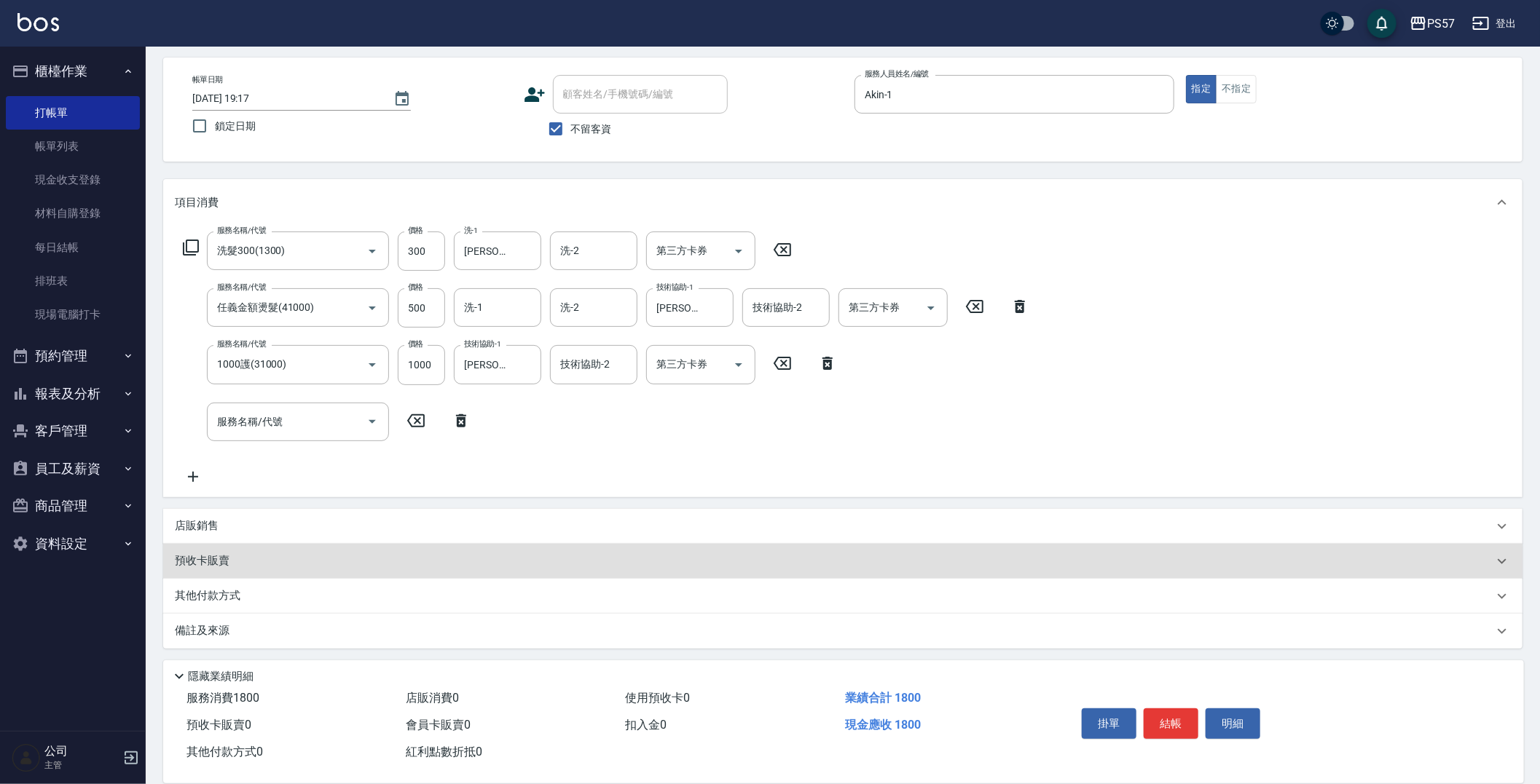
click at [448, 423] on icon at bounding box center [461, 420] width 37 height 18
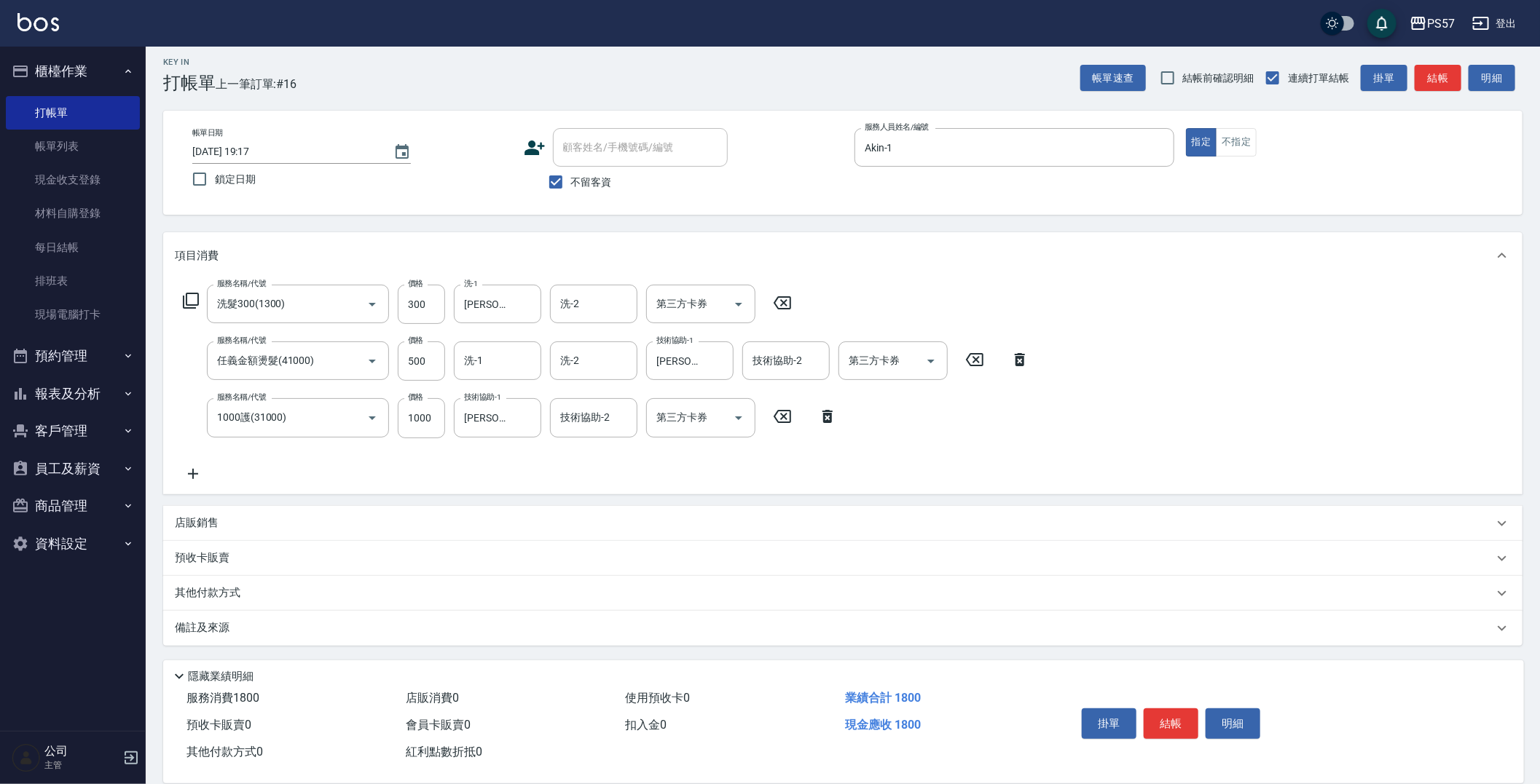
scroll to position [5, 0]
click at [264, 526] on div "店販銷售" at bounding box center [834, 525] width 1318 height 15
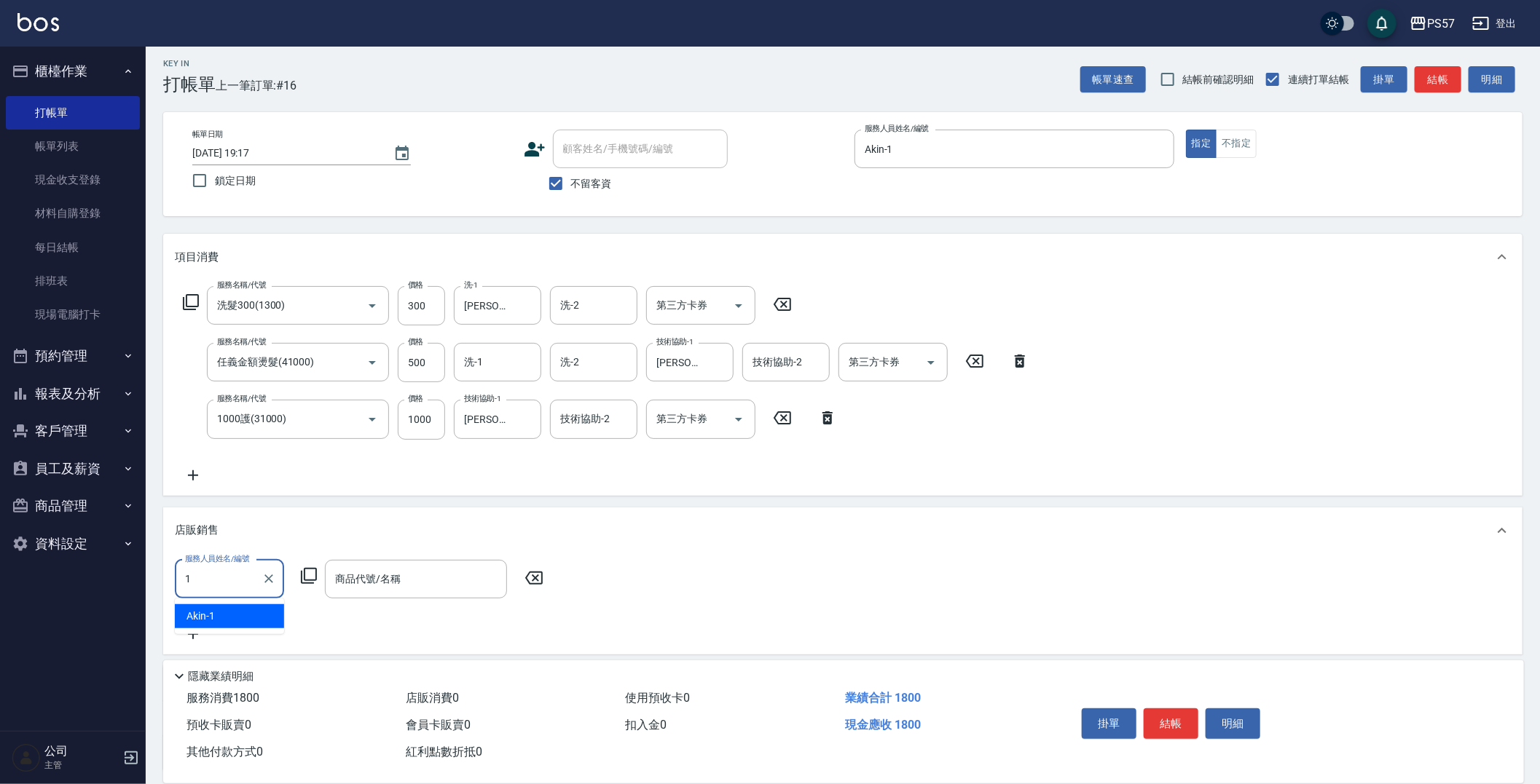
type input "Akin-1"
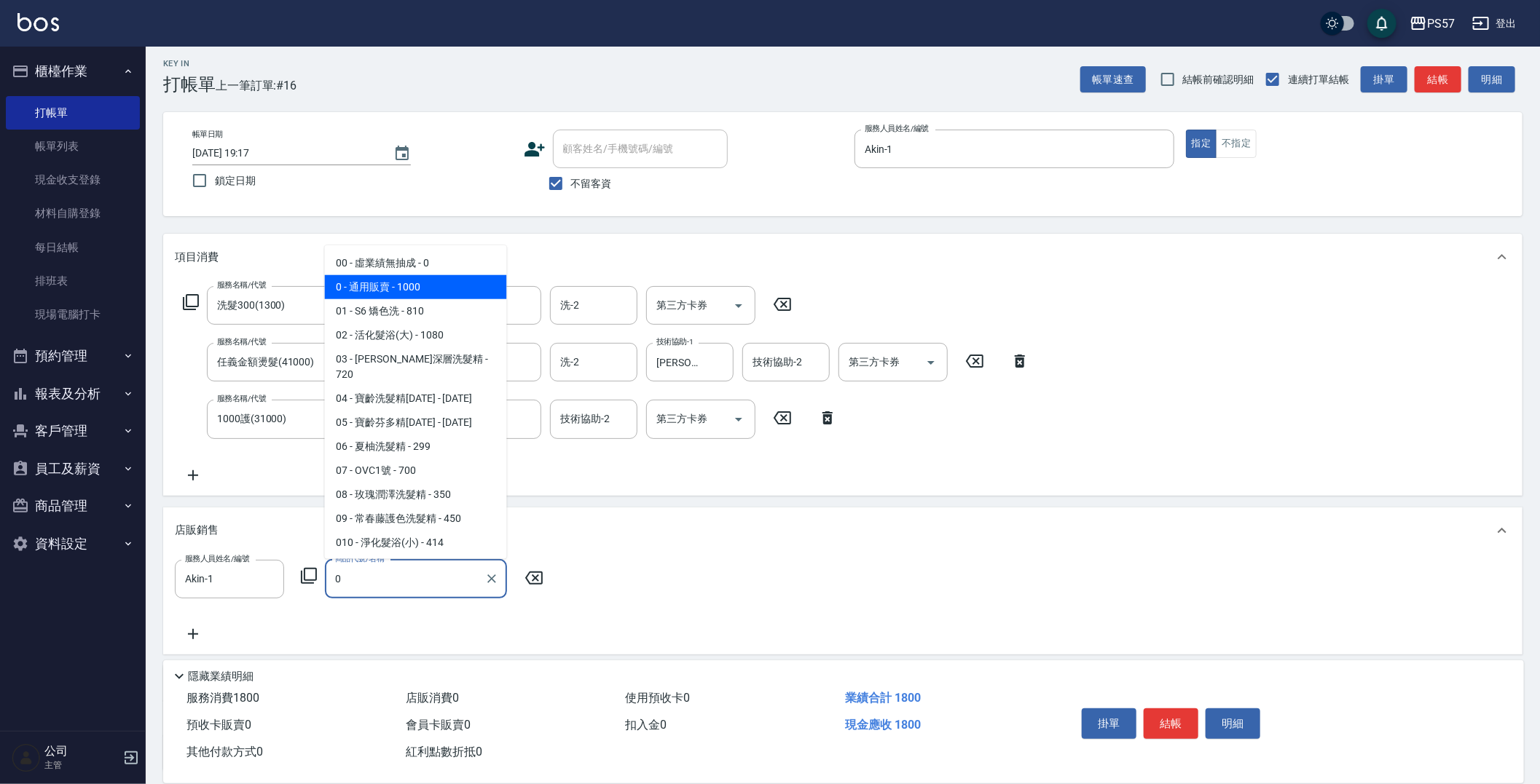
type input "通用販賣"
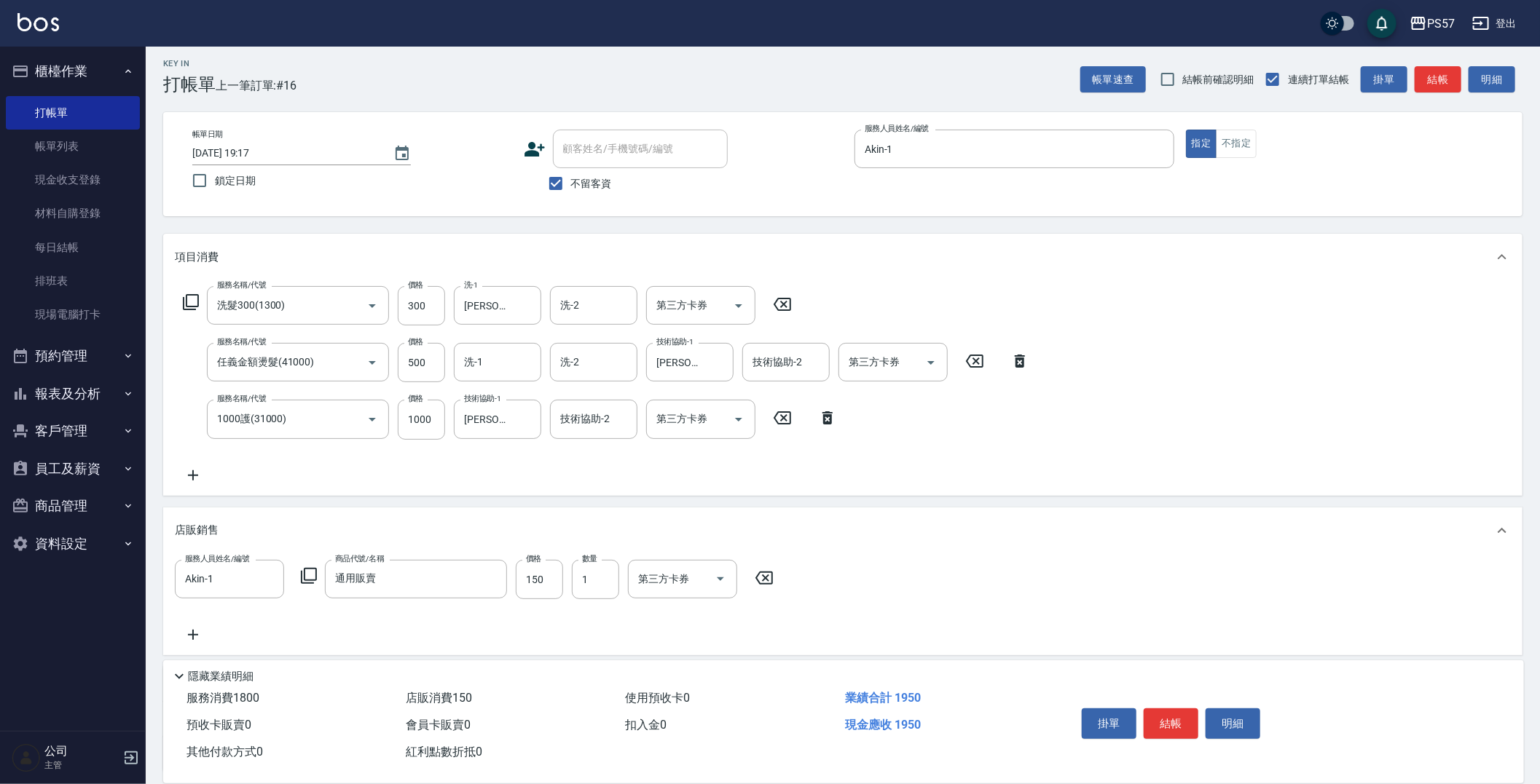
click at [544, 564] on div "服務人員姓名/編號 Akin-1 服務人員姓名/編號 商品代號/名稱 通用販賣 商品代號/名稱 價格 150 價格 數量 1 數量 第三方卡券 第三方卡券" at bounding box center [843, 601] width 1336 height 84
click at [537, 564] on input "150" at bounding box center [540, 579] width 48 height 39
type input "199"
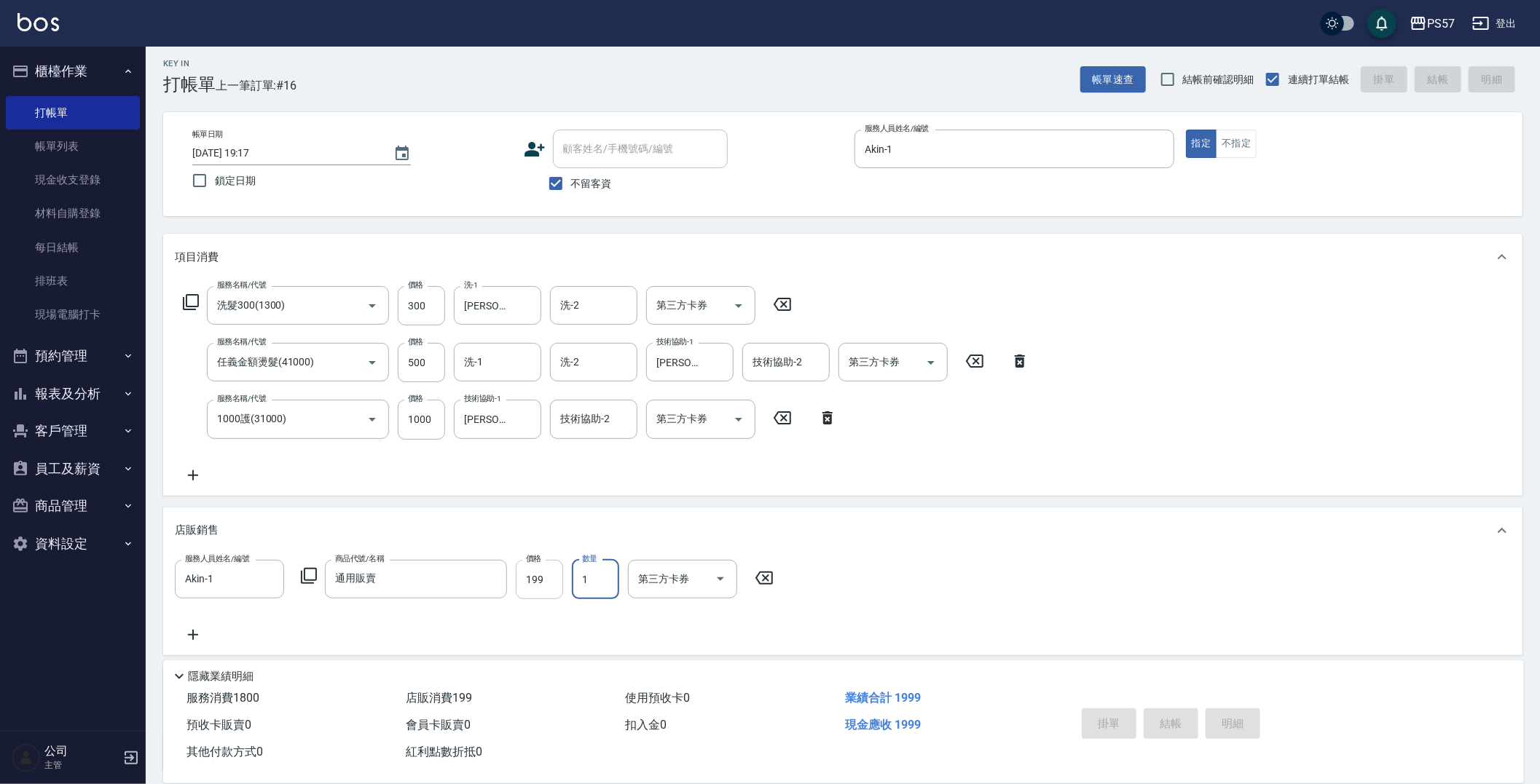
type input "[DATE] 19:18"
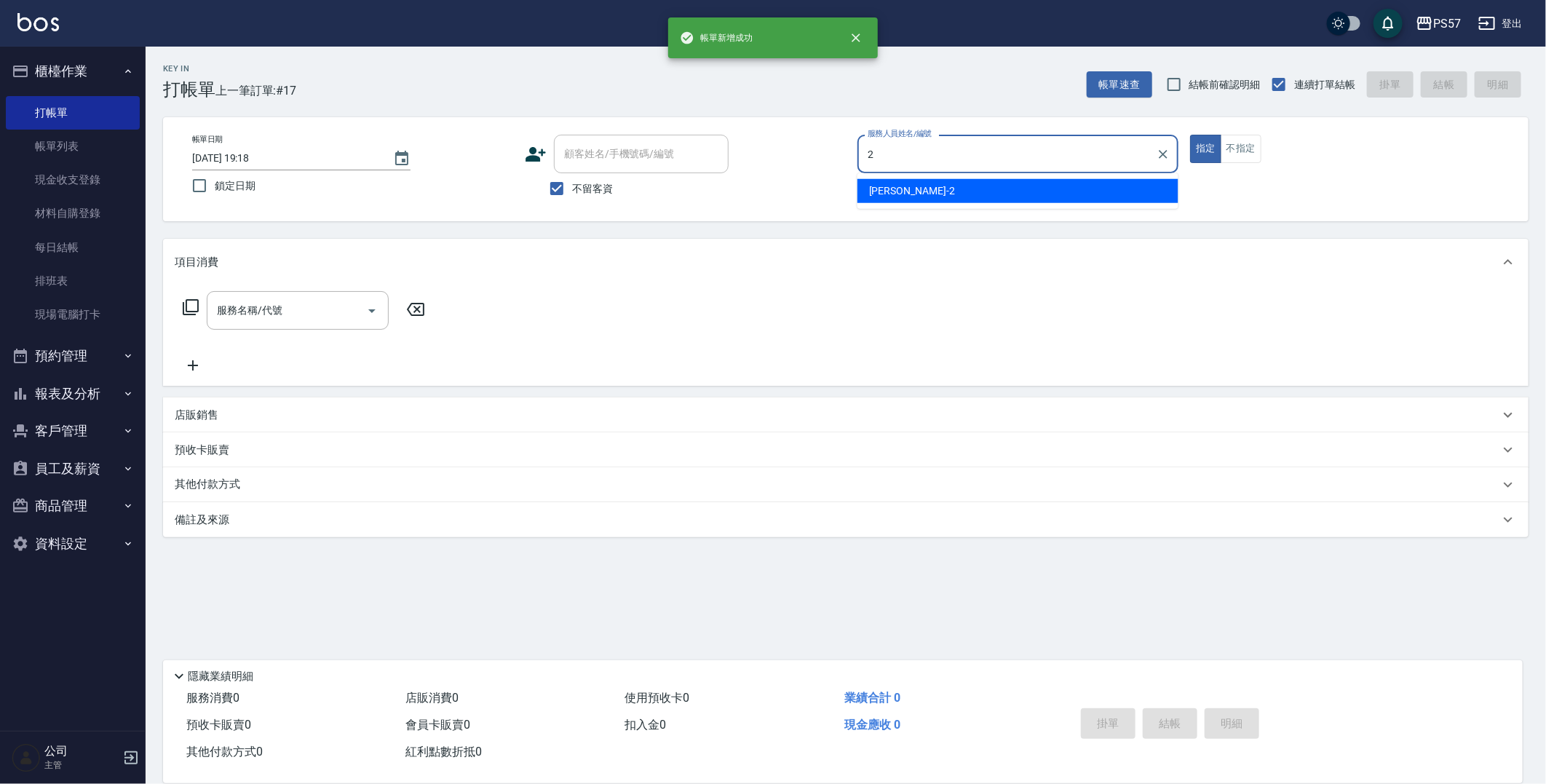
type input "圓圓-2"
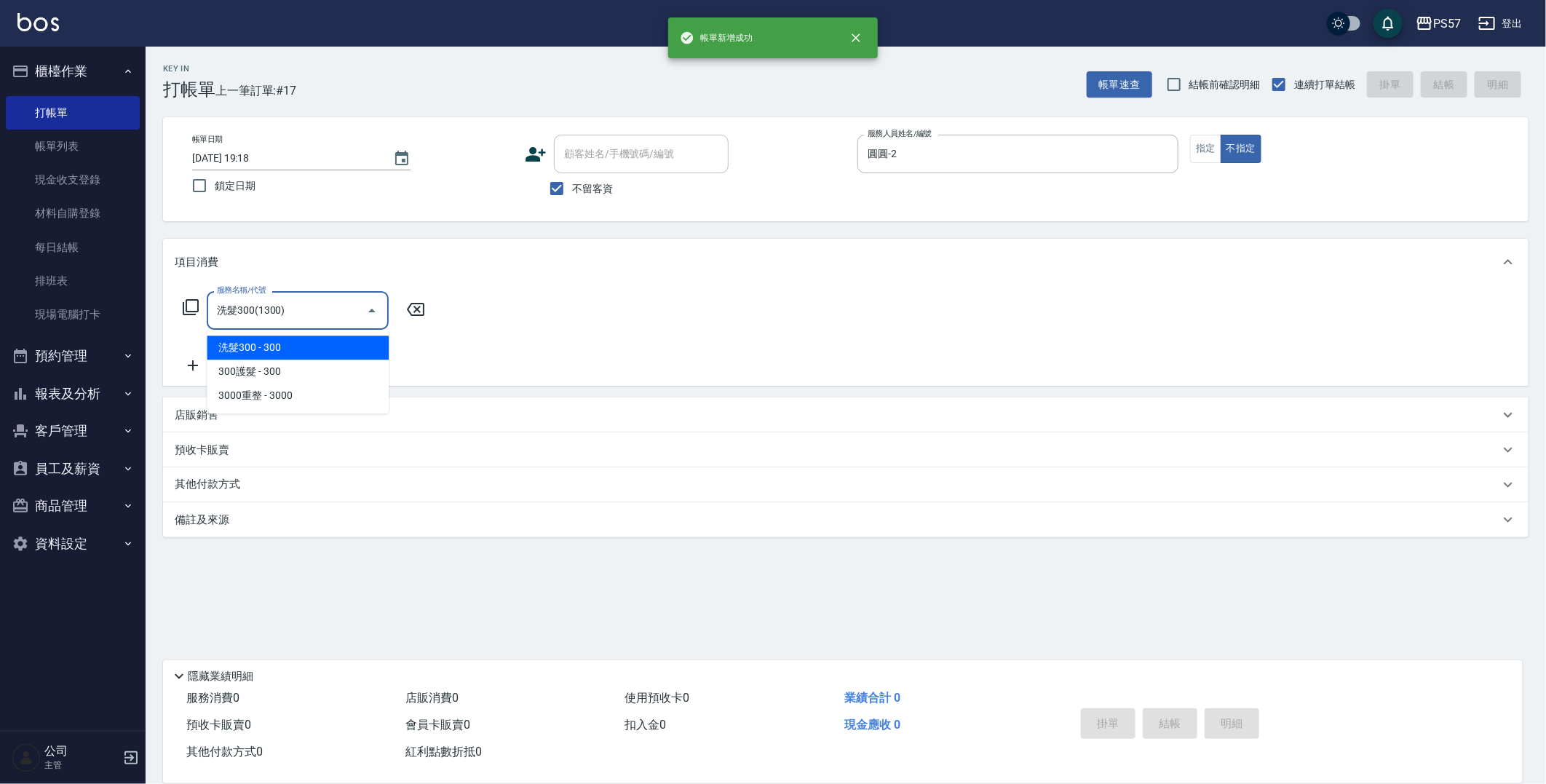
type input "洗髮300(1300)"
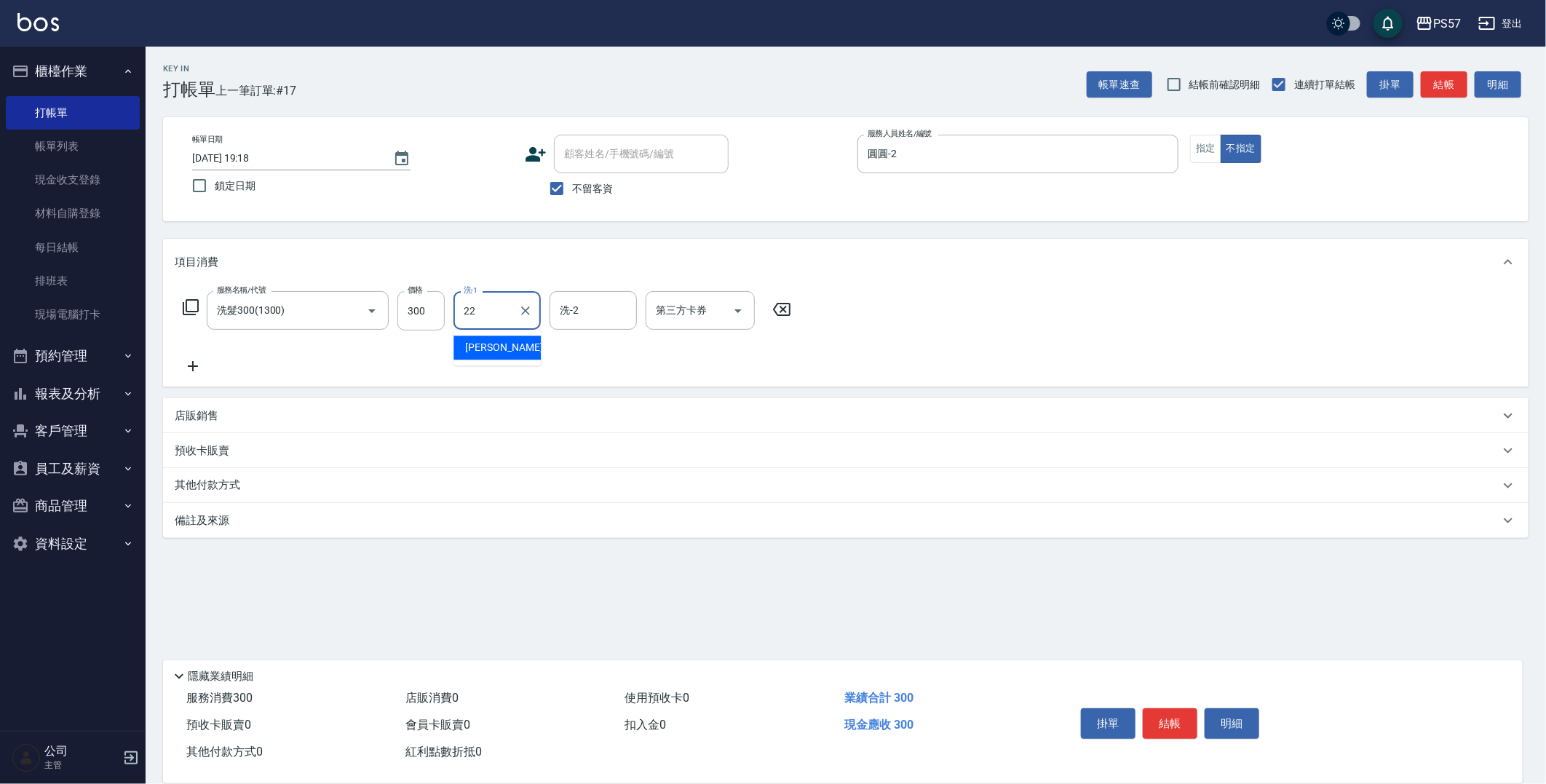
type input "[PERSON_NAME]-22"
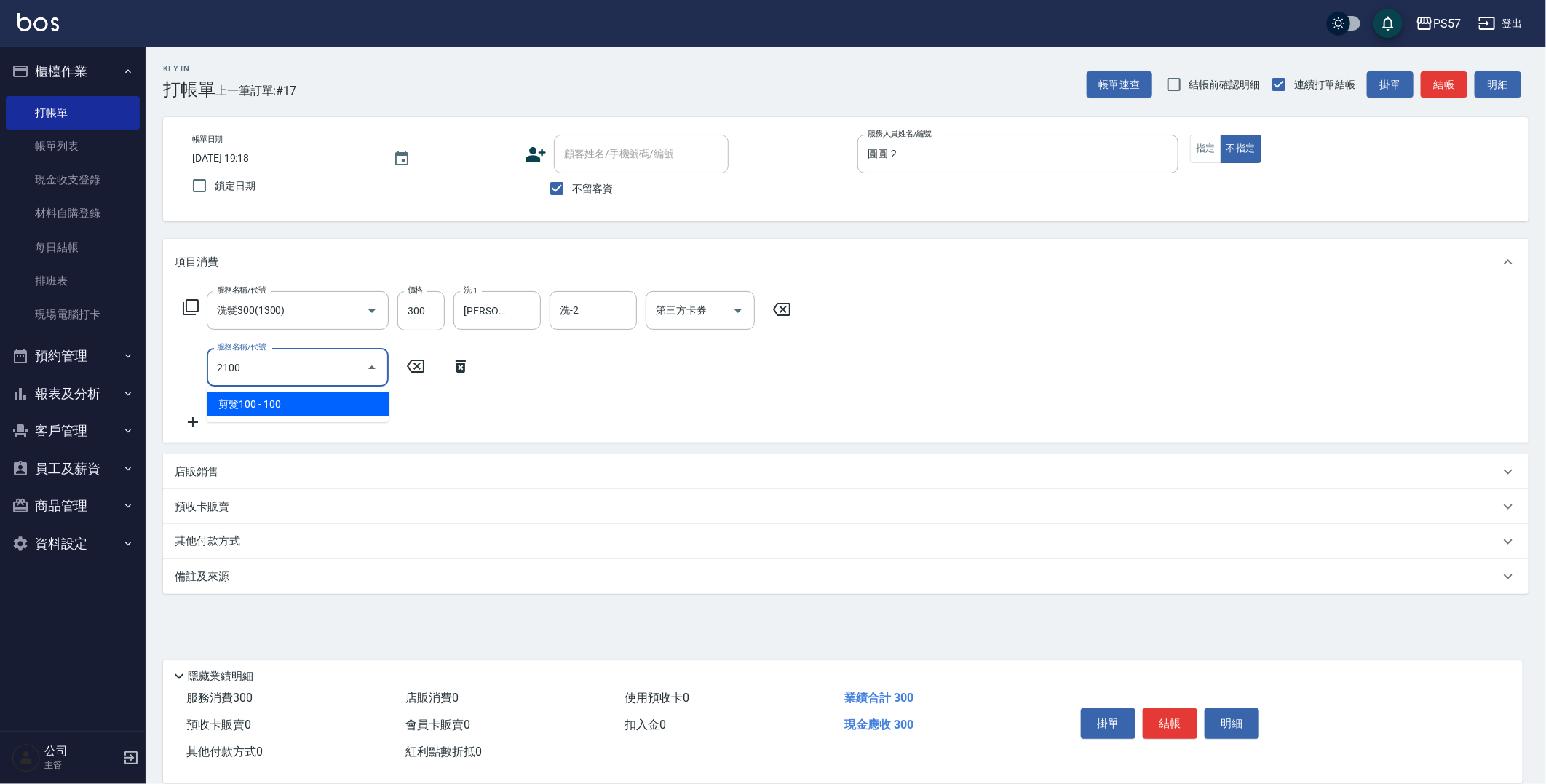
type input "剪髮100(2100)"
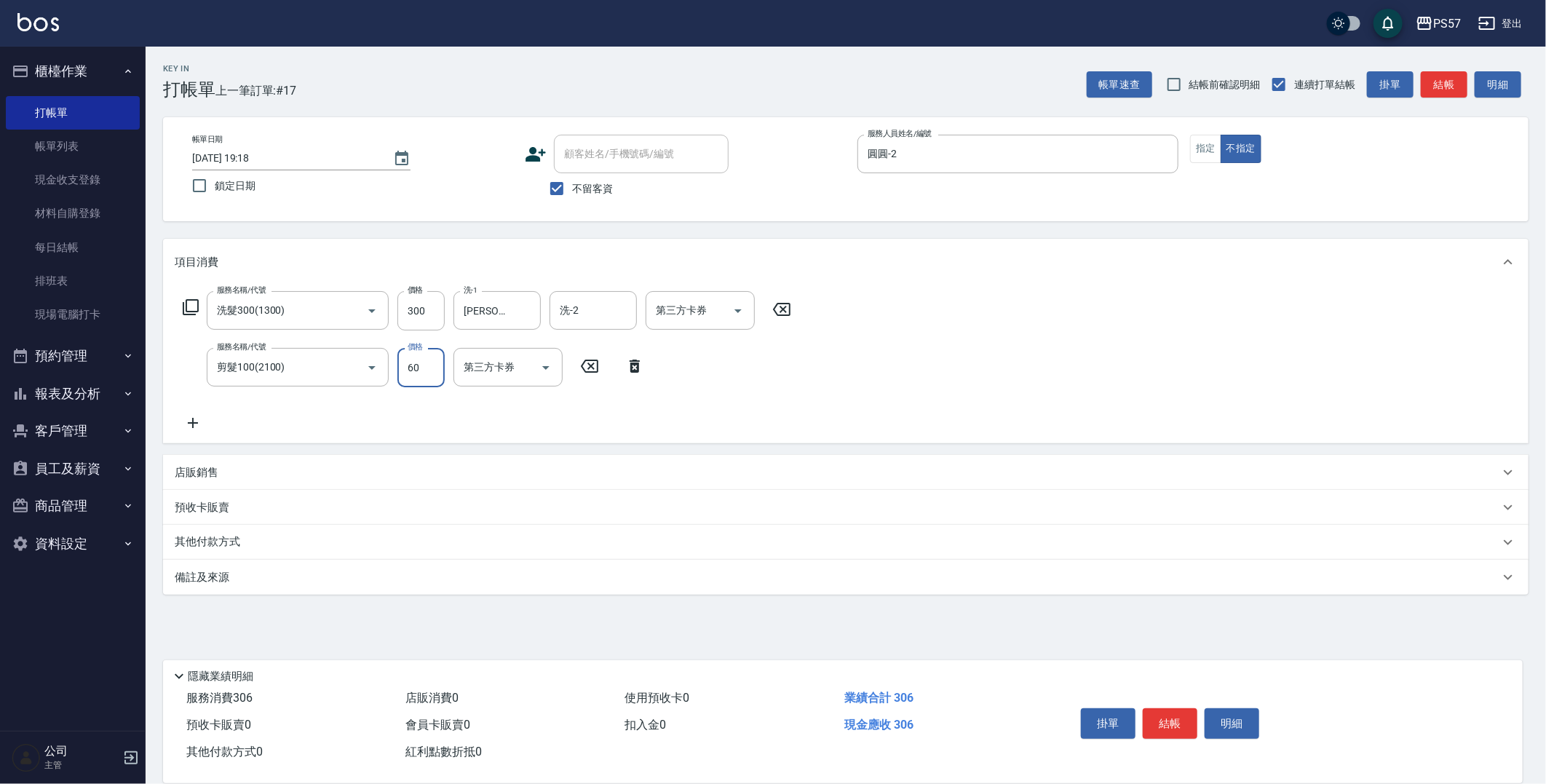
type input "60"
